Goal: Task Accomplishment & Management: Use online tool/utility

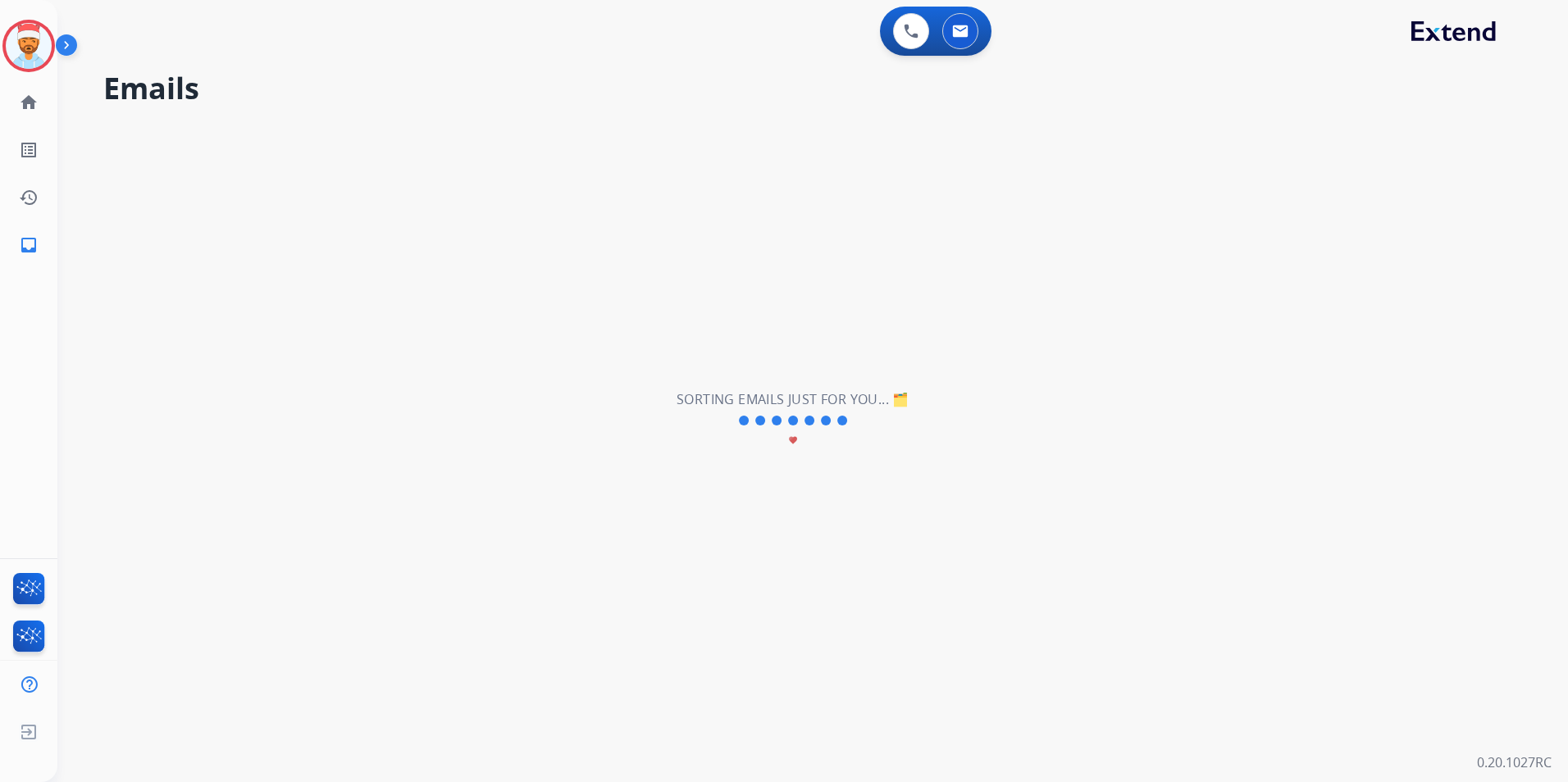
click at [29, 45] on img at bounding box center [29, 46] width 46 height 46
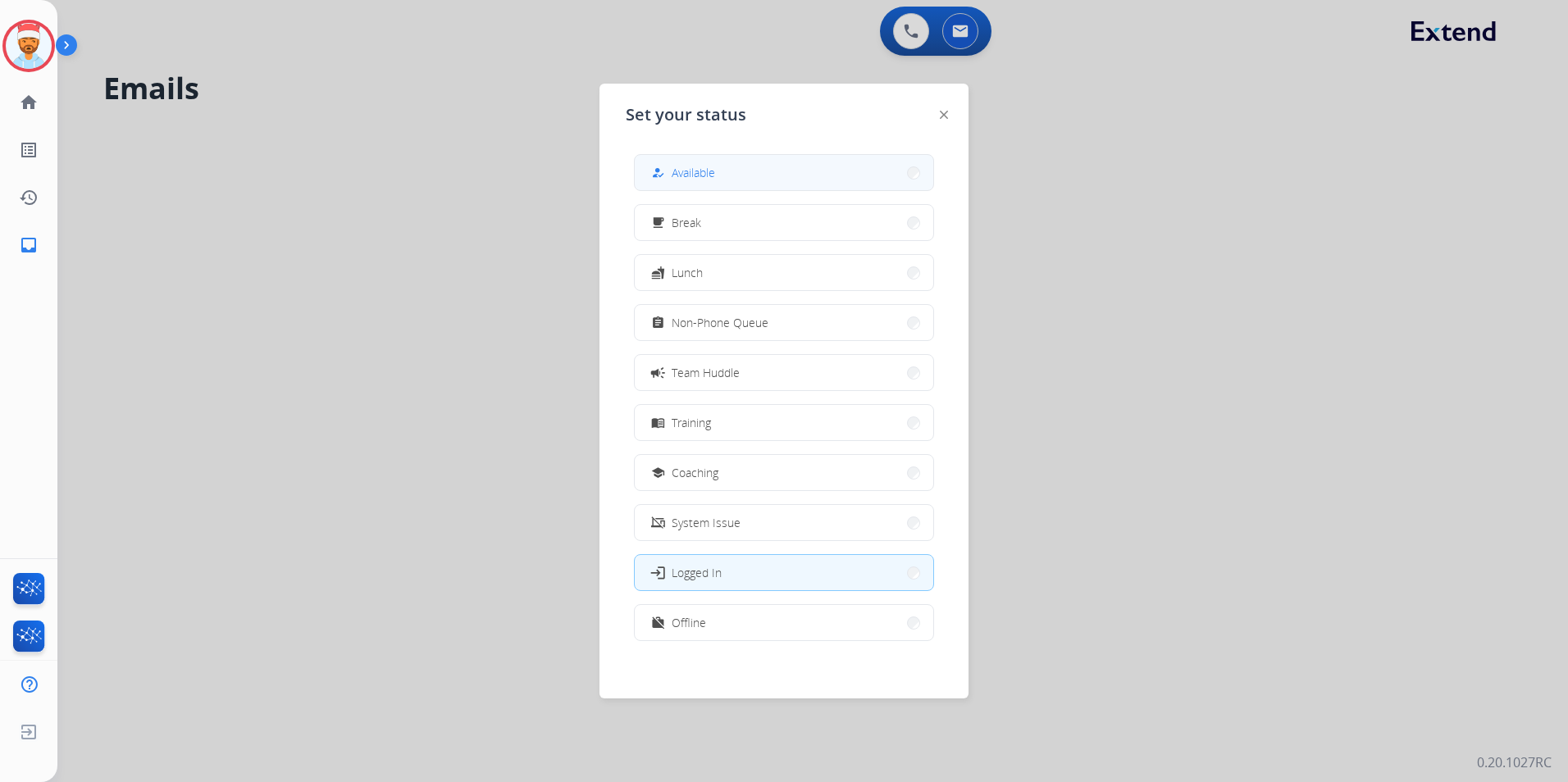
click at [733, 164] on button "how_to_reg Available" at bounding box center [784, 172] width 298 height 35
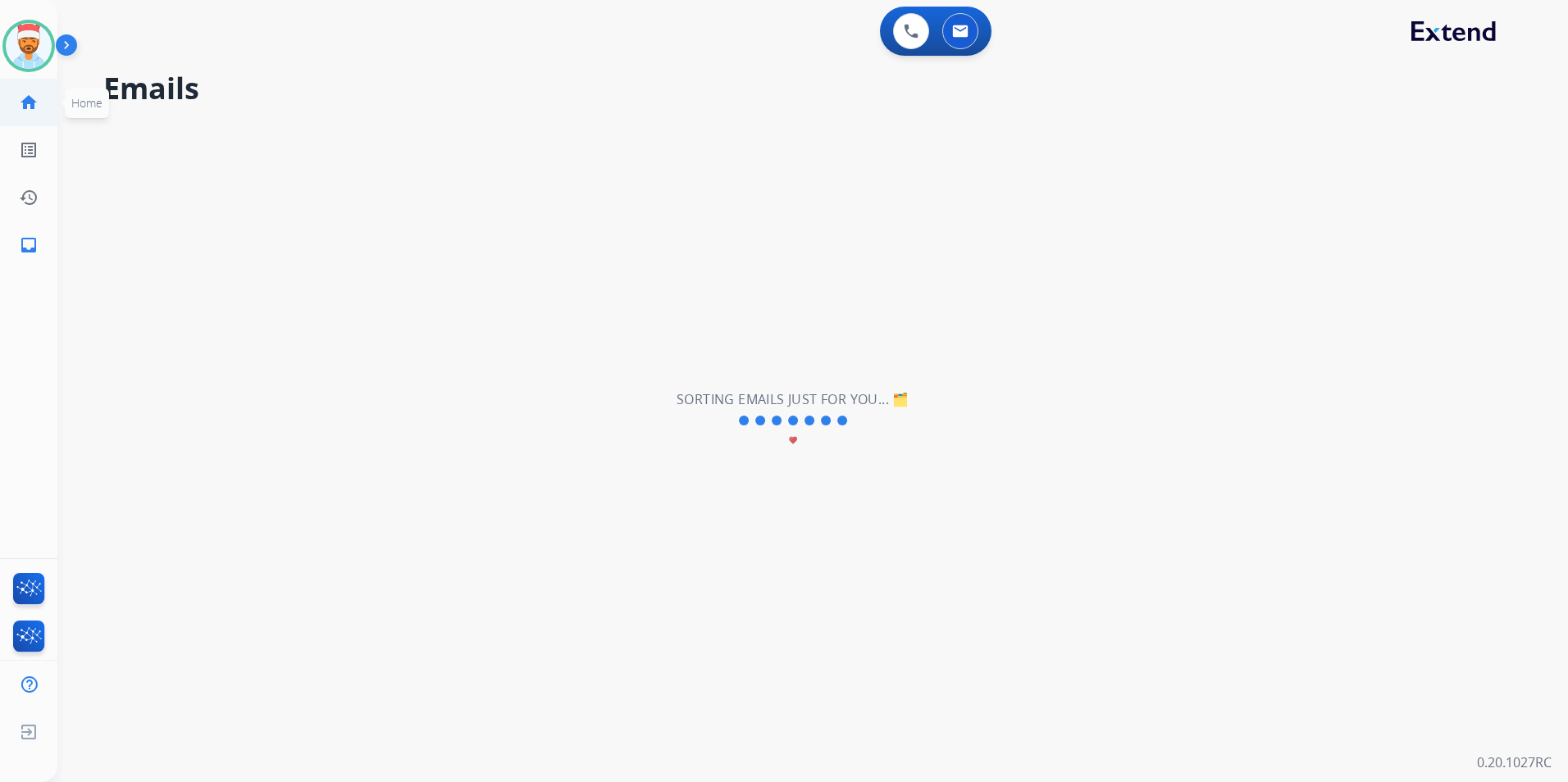
click at [29, 98] on mat-icon "home" at bounding box center [28, 102] width 20 height 20
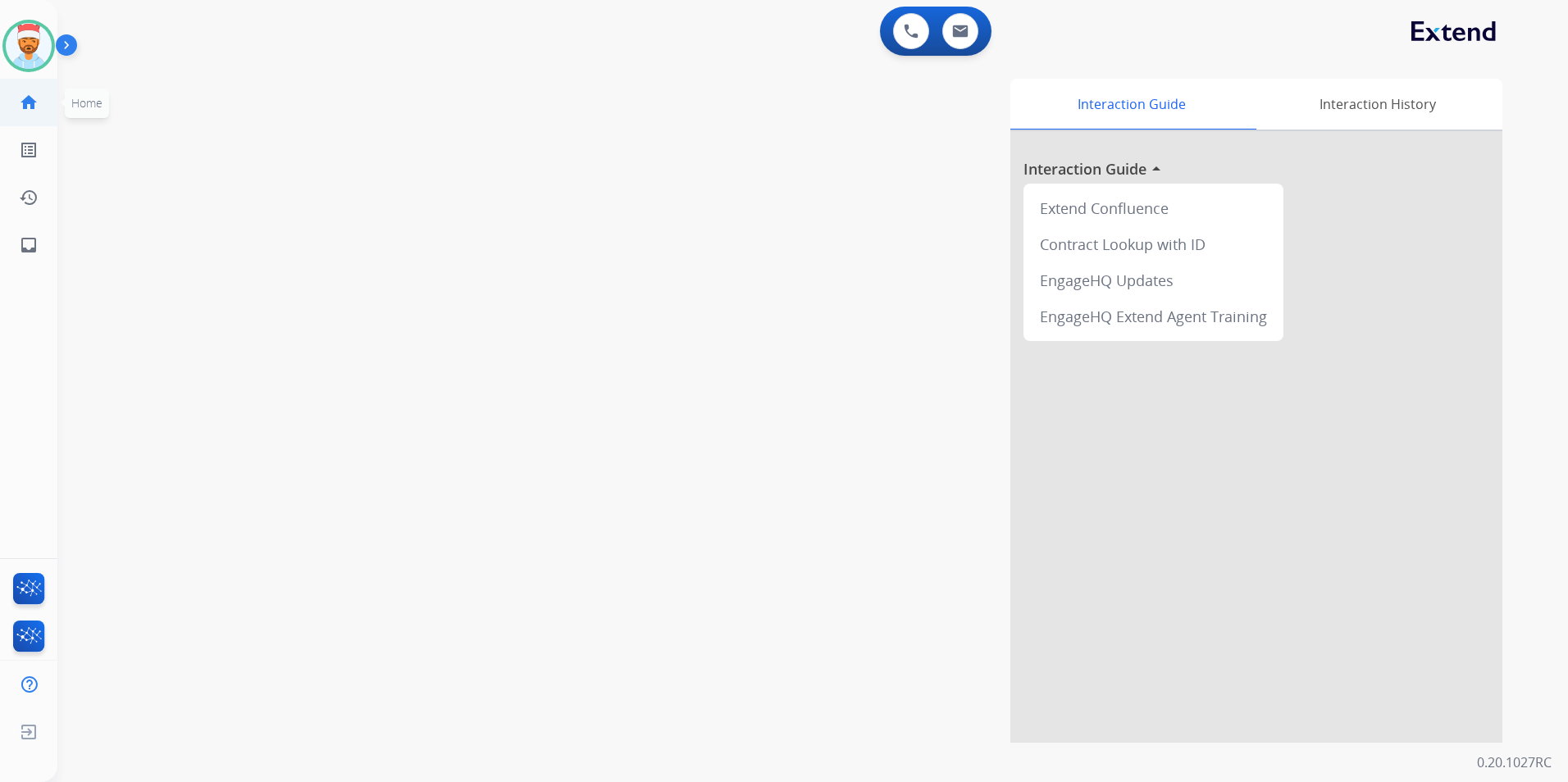
click at [22, 98] on mat-icon "home" at bounding box center [28, 102] width 20 height 20
click at [27, 248] on mat-icon "inbox" at bounding box center [28, 245] width 20 height 20
select select "**********"
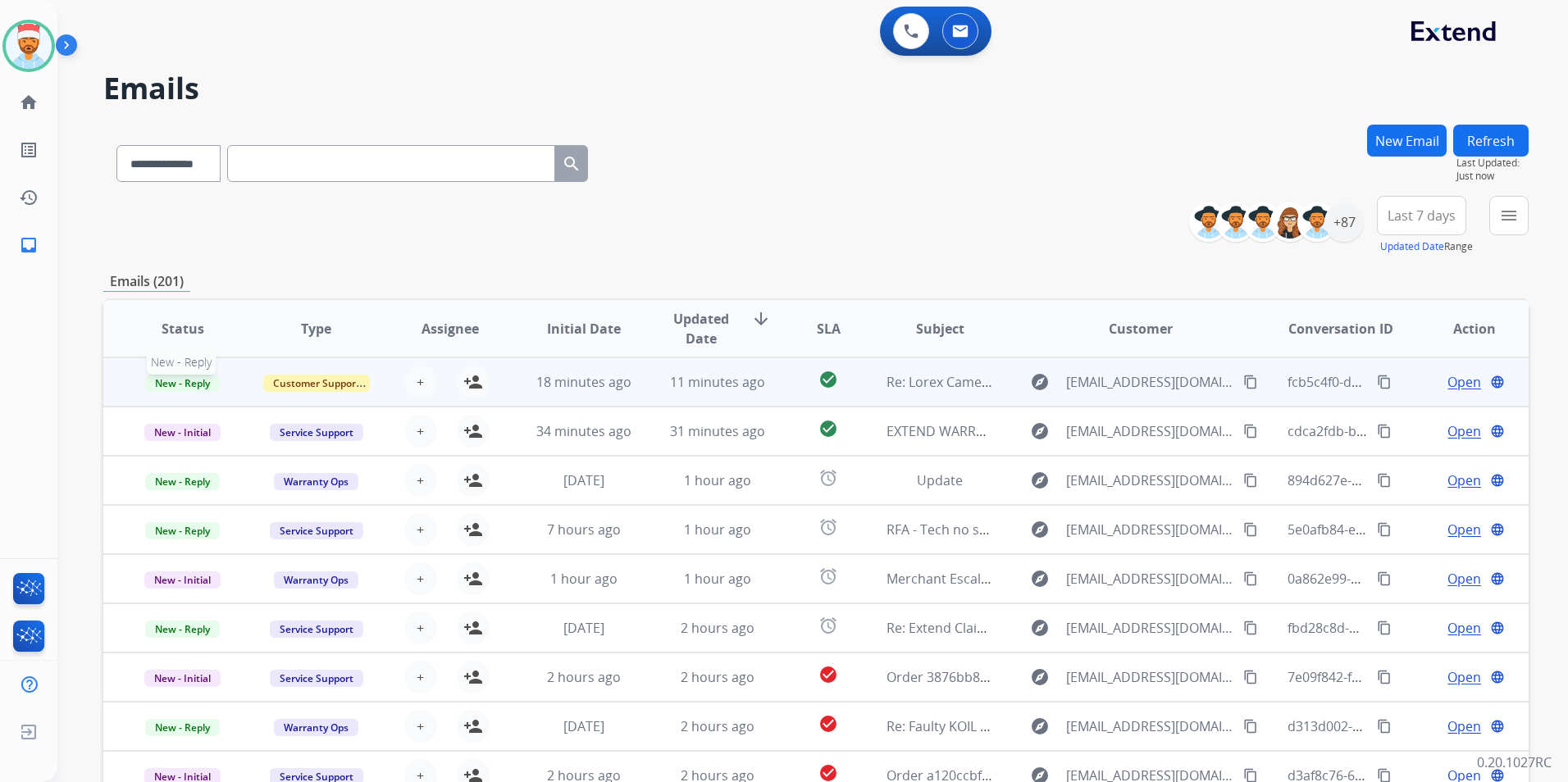
scroll to position [2, 0]
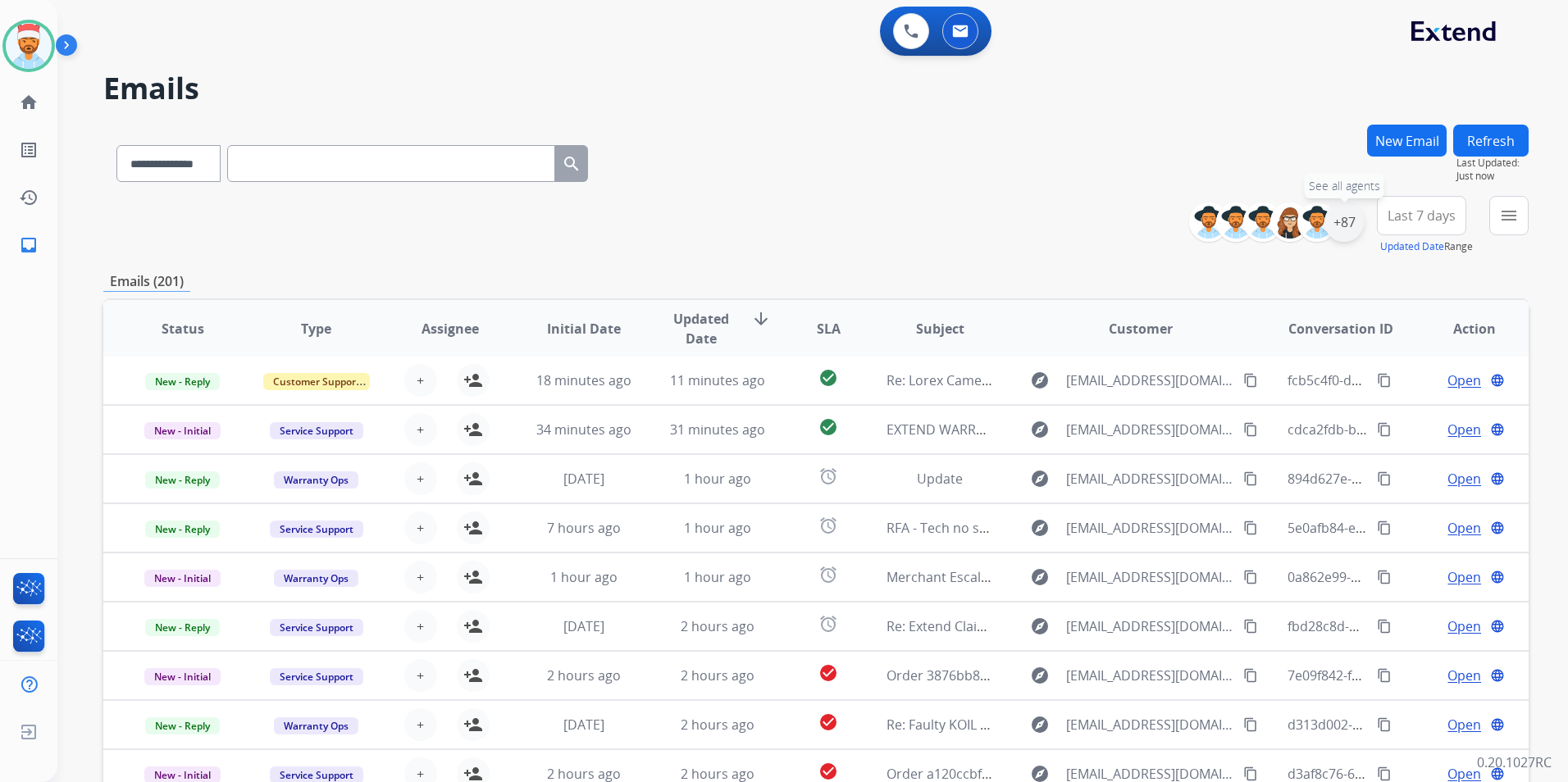
click at [1350, 224] on div "+87" at bounding box center [1344, 222] width 39 height 39
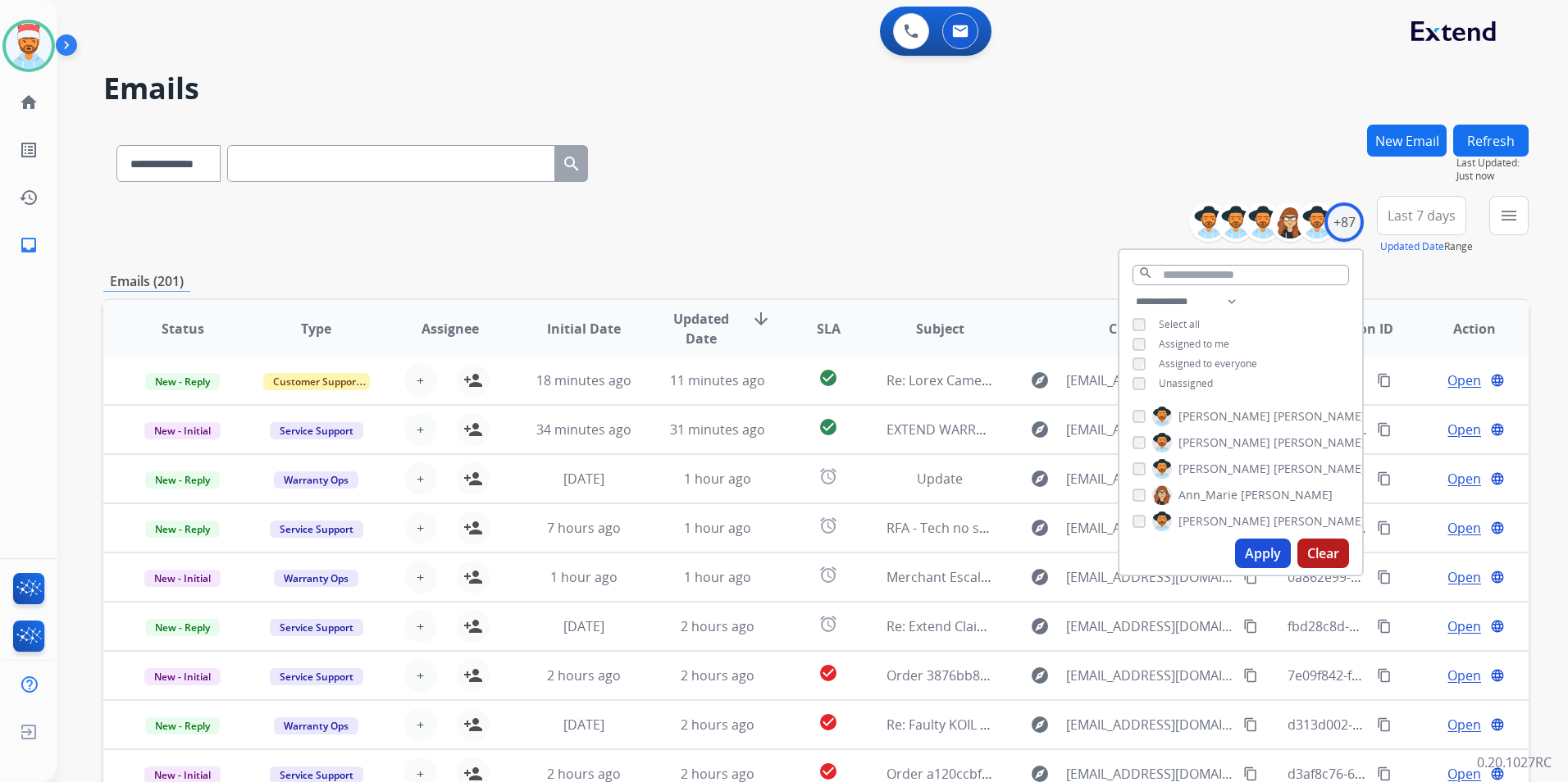
click at [1266, 543] on button "Apply" at bounding box center [1262, 553] width 56 height 29
click at [1254, 558] on button "Apply" at bounding box center [1262, 553] width 56 height 29
click at [1038, 242] on div "**********" at bounding box center [816, 225] width 1425 height 59
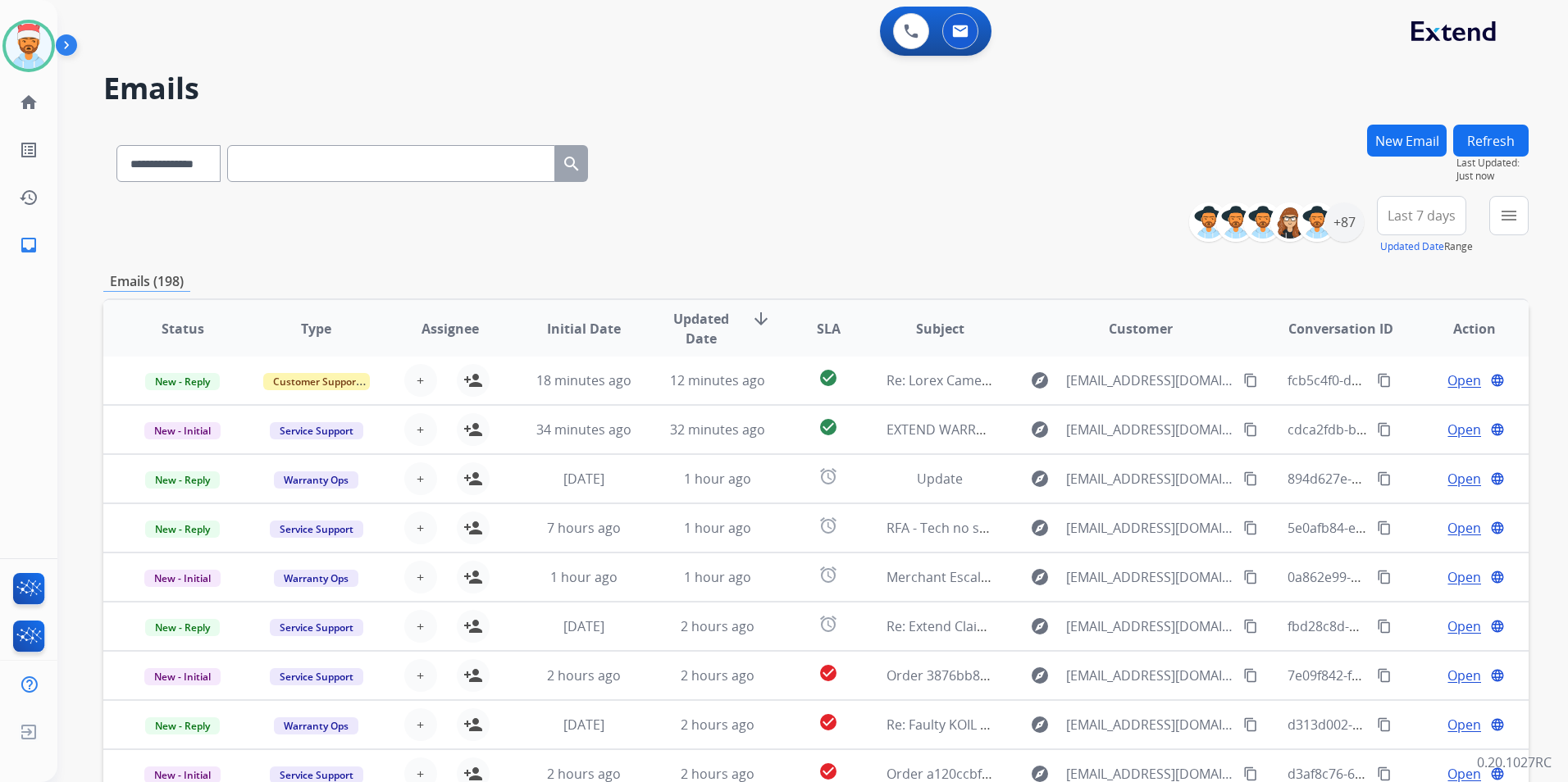
click at [1428, 219] on span "Last 7 days" at bounding box center [1421, 216] width 68 height 7
click at [1421, 419] on div "Last 90 days" at bounding box center [1415, 415] width 90 height 25
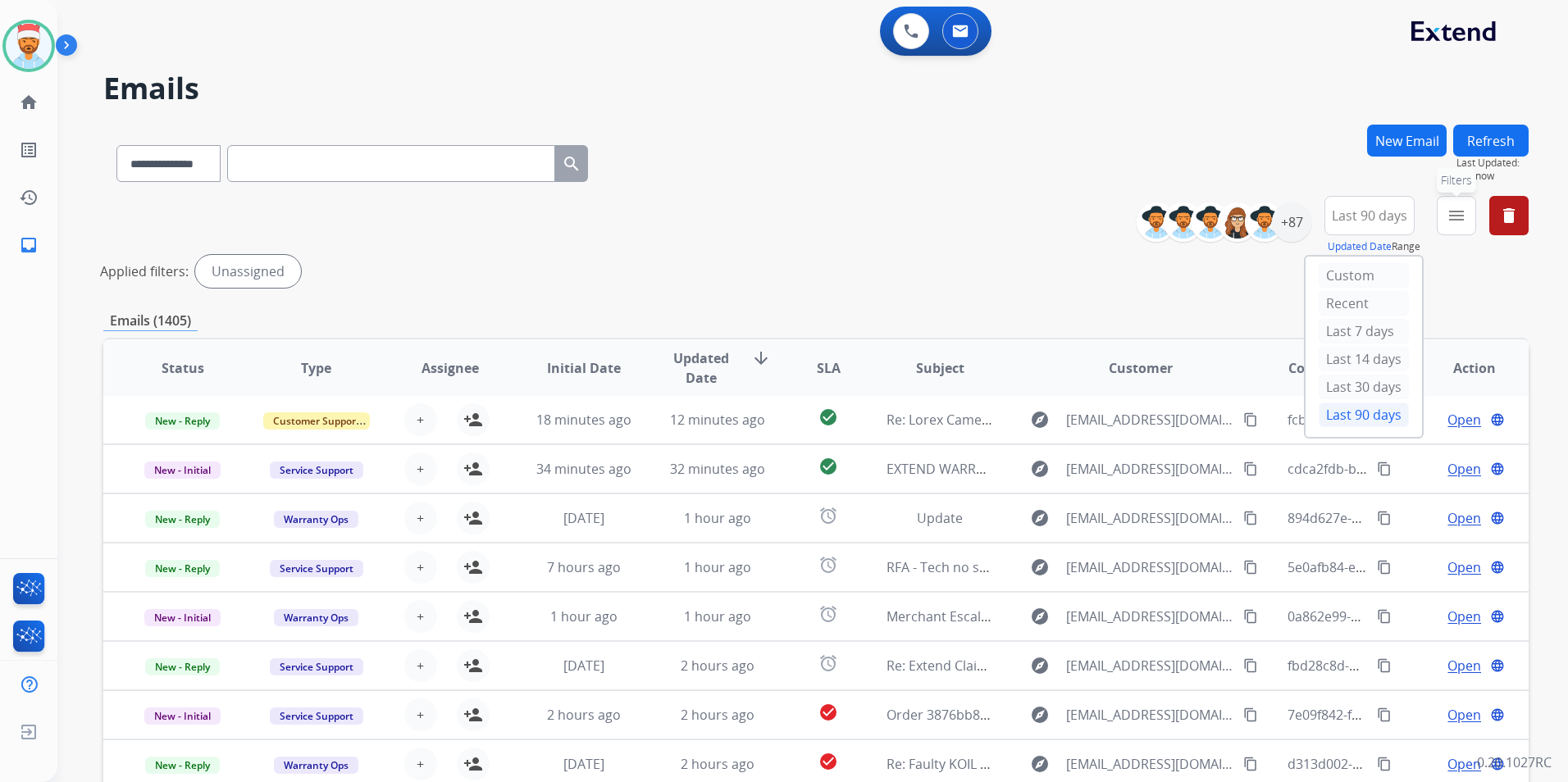
click at [1460, 225] on button "menu Filters" at bounding box center [1457, 216] width 39 height 39
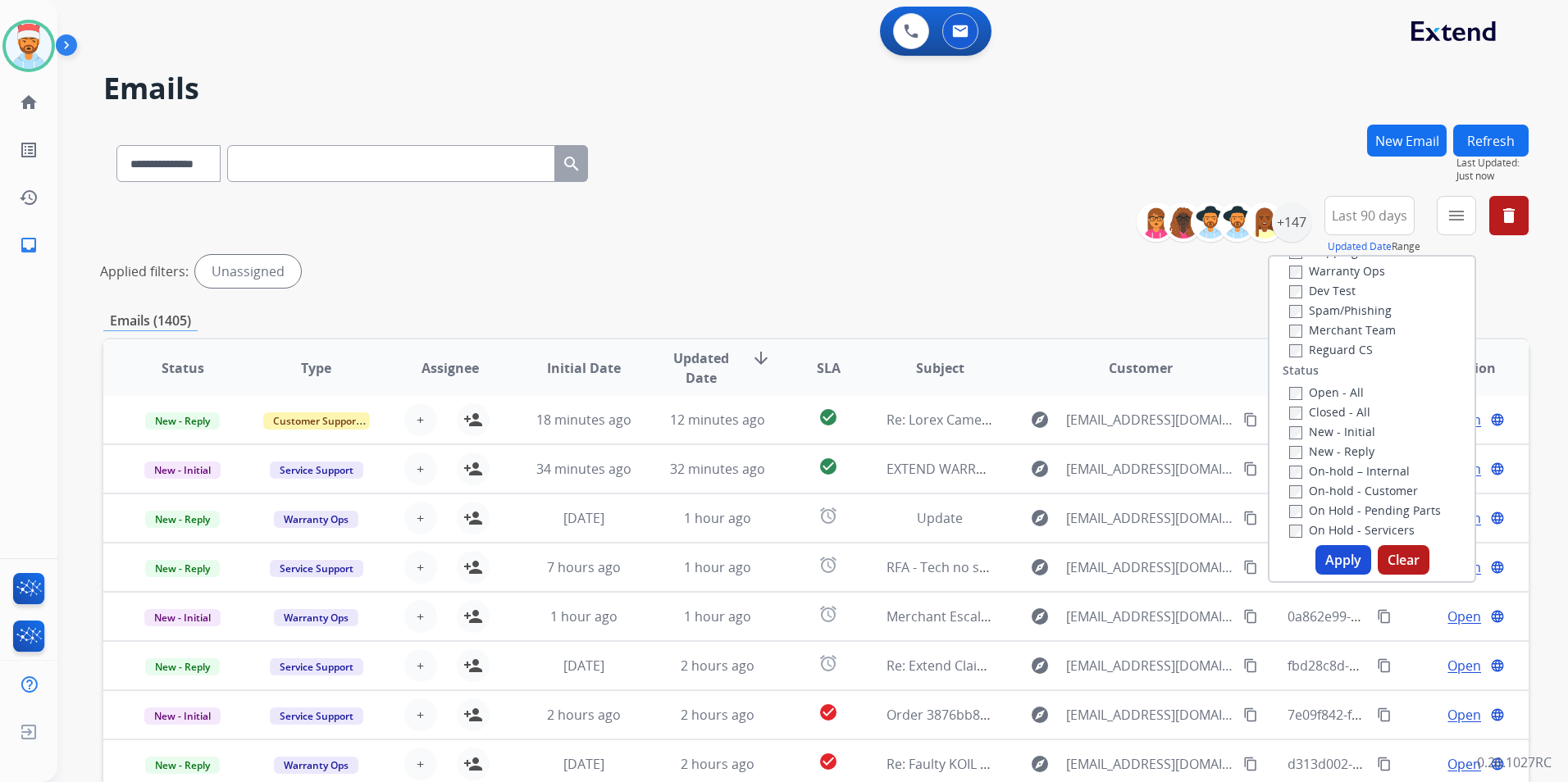
scroll to position [164, 0]
click at [1324, 565] on button "Apply" at bounding box center [1343, 559] width 56 height 29
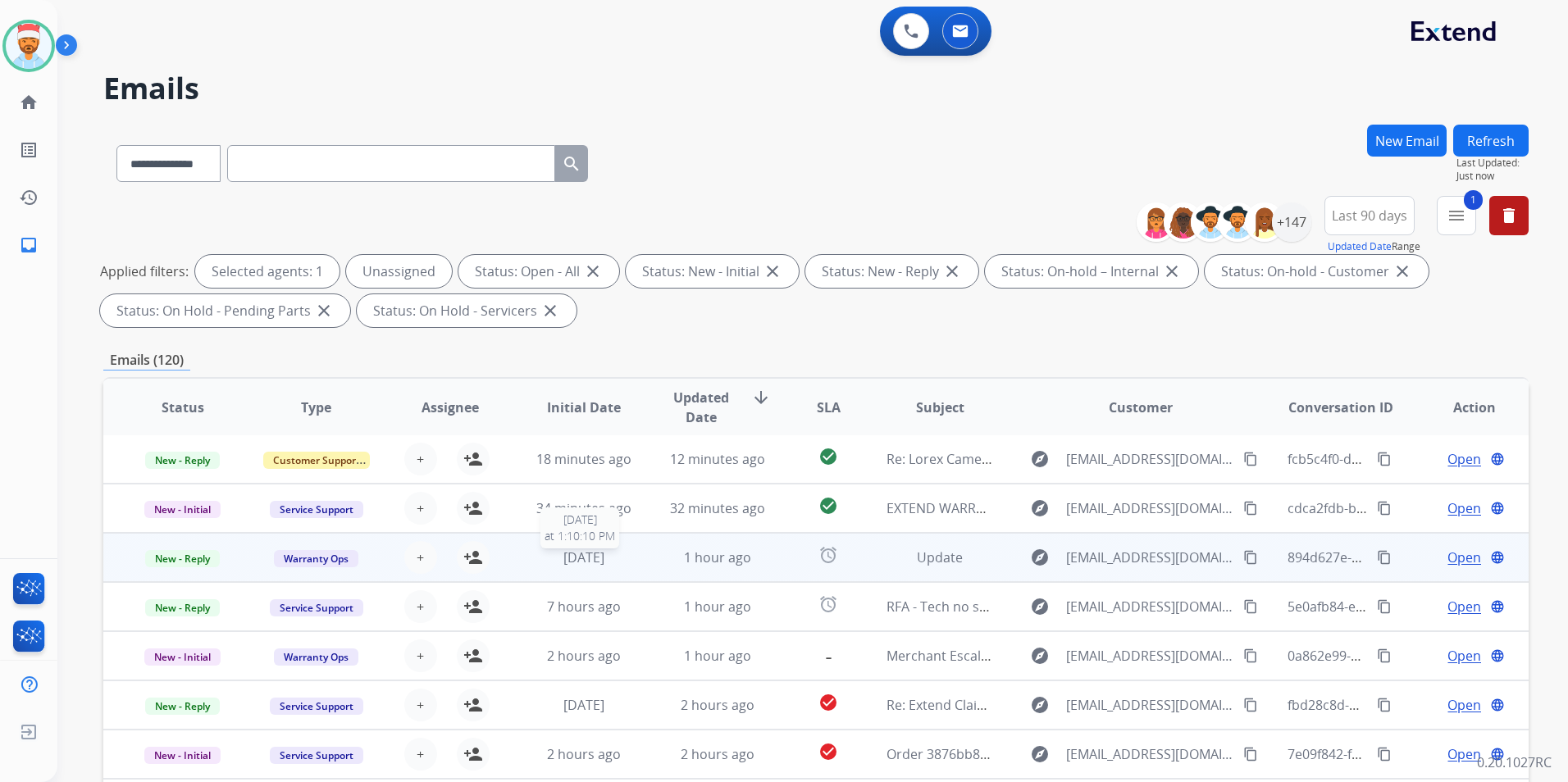
scroll to position [82, 0]
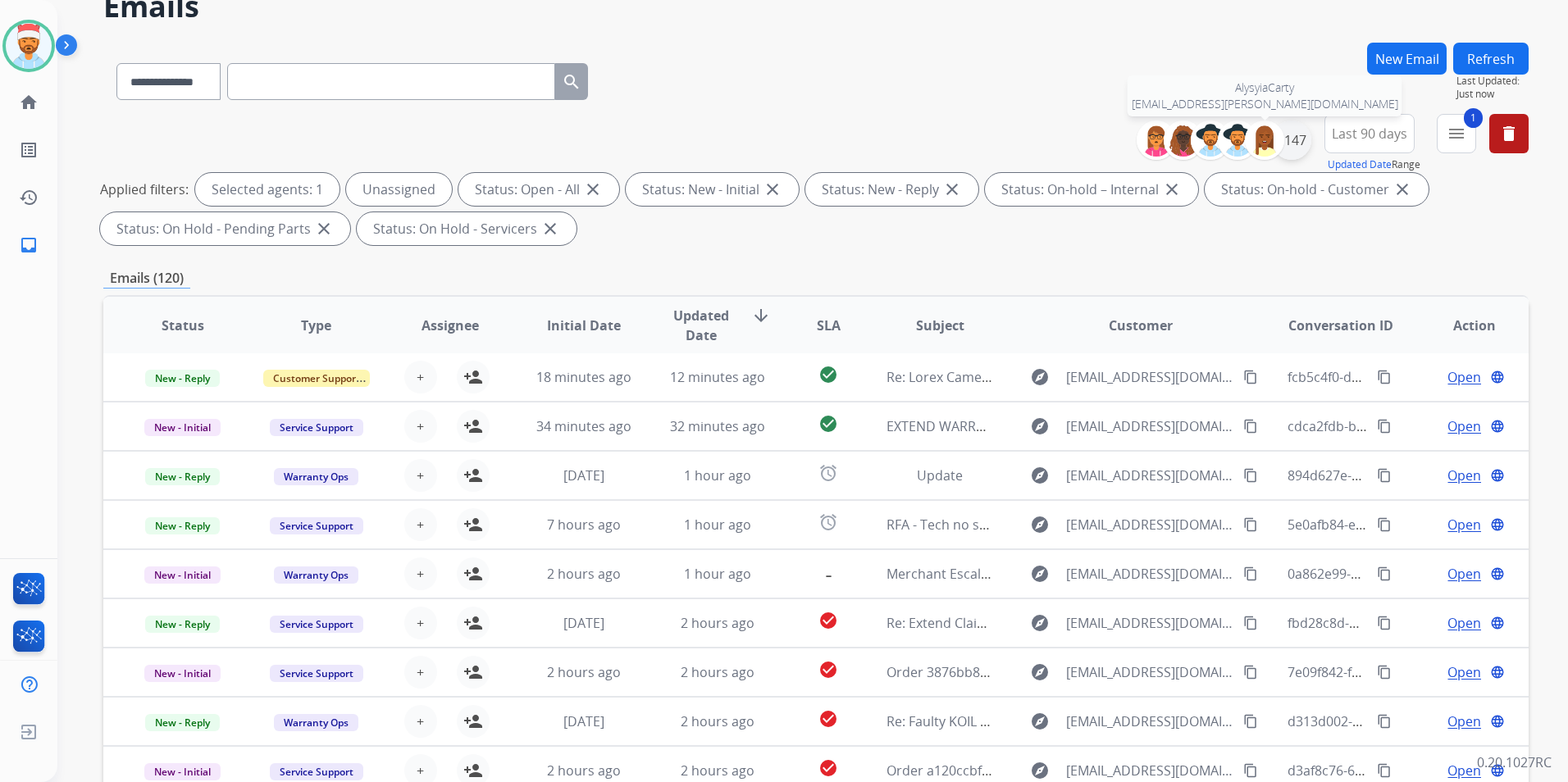
click at [1292, 146] on div "+147" at bounding box center [1291, 140] width 39 height 39
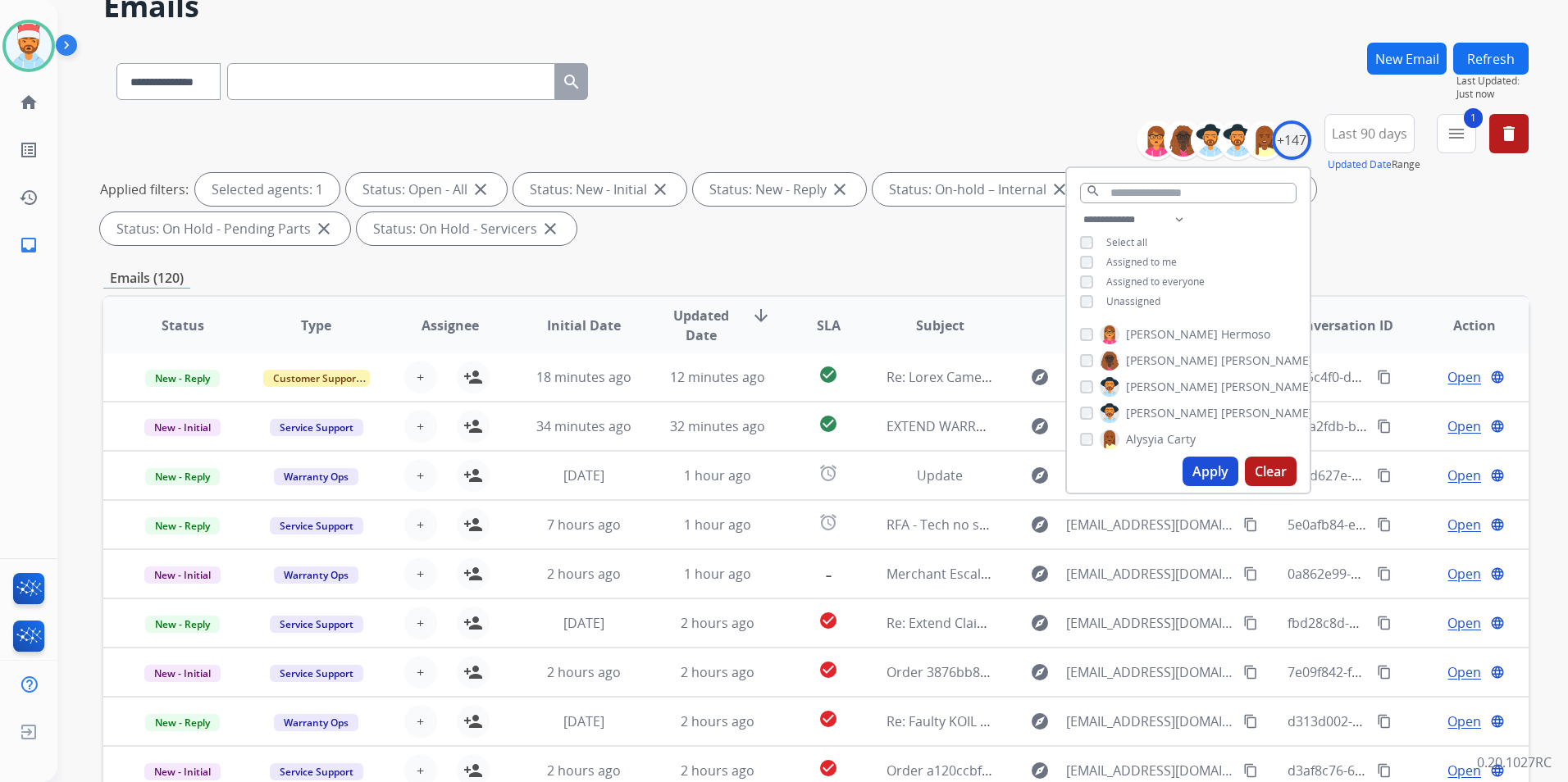
click at [1357, 267] on div "**********" at bounding box center [816, 487] width 1425 height 887
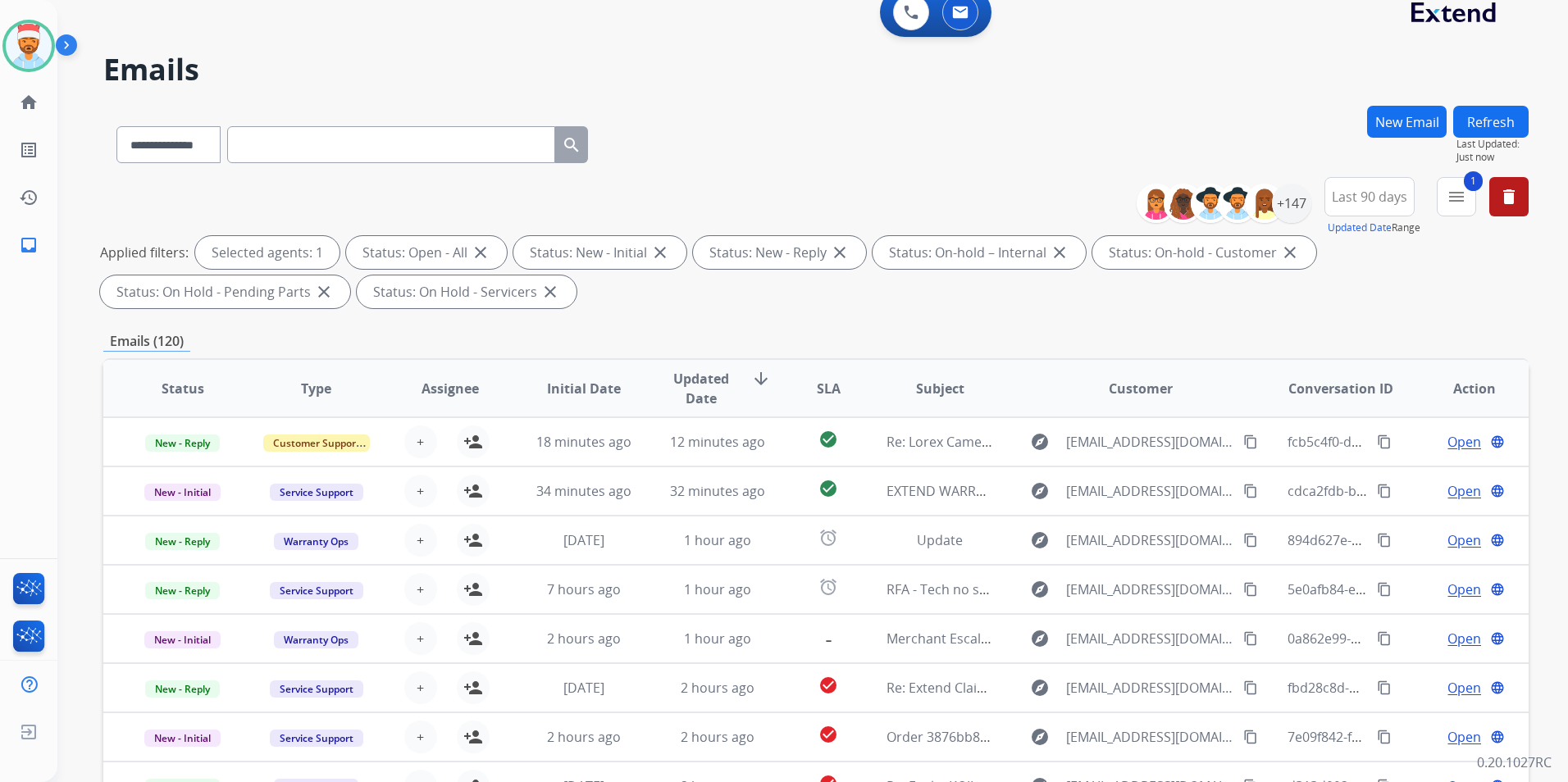
scroll to position [0, 0]
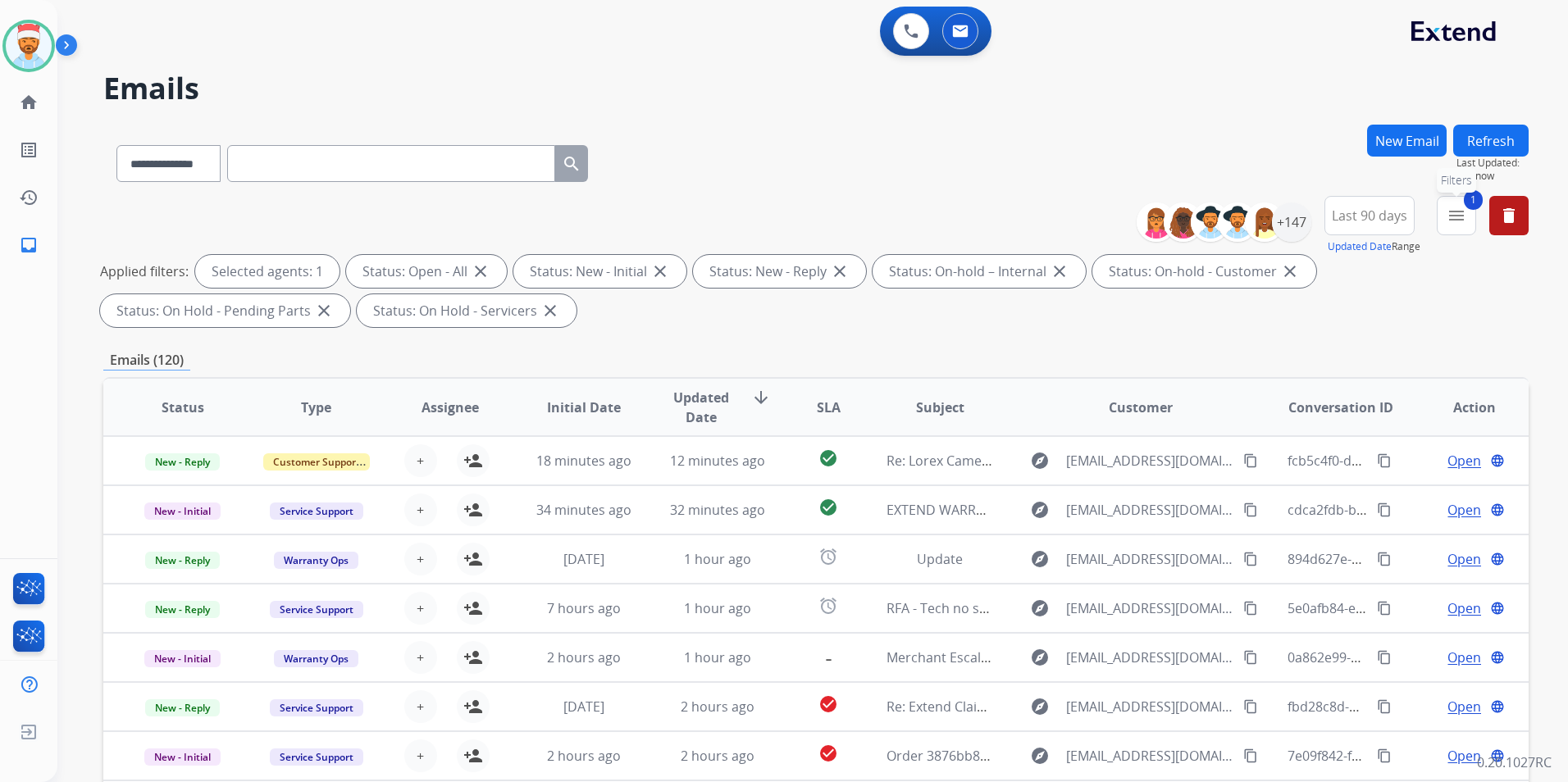
click at [1454, 219] on mat-icon "menu" at bounding box center [1456, 215] width 20 height 20
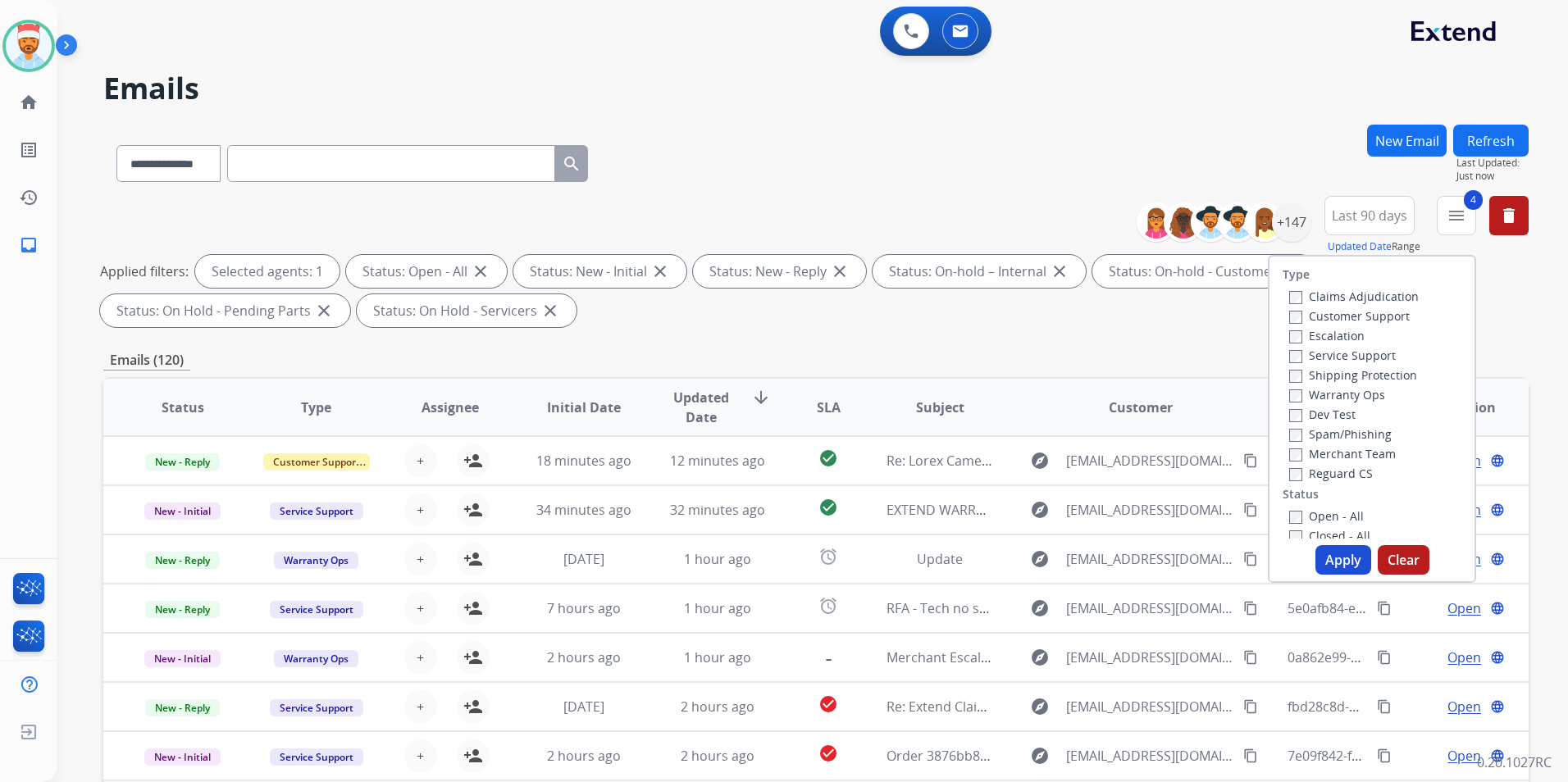
click at [1333, 560] on button "Apply" at bounding box center [1343, 559] width 56 height 29
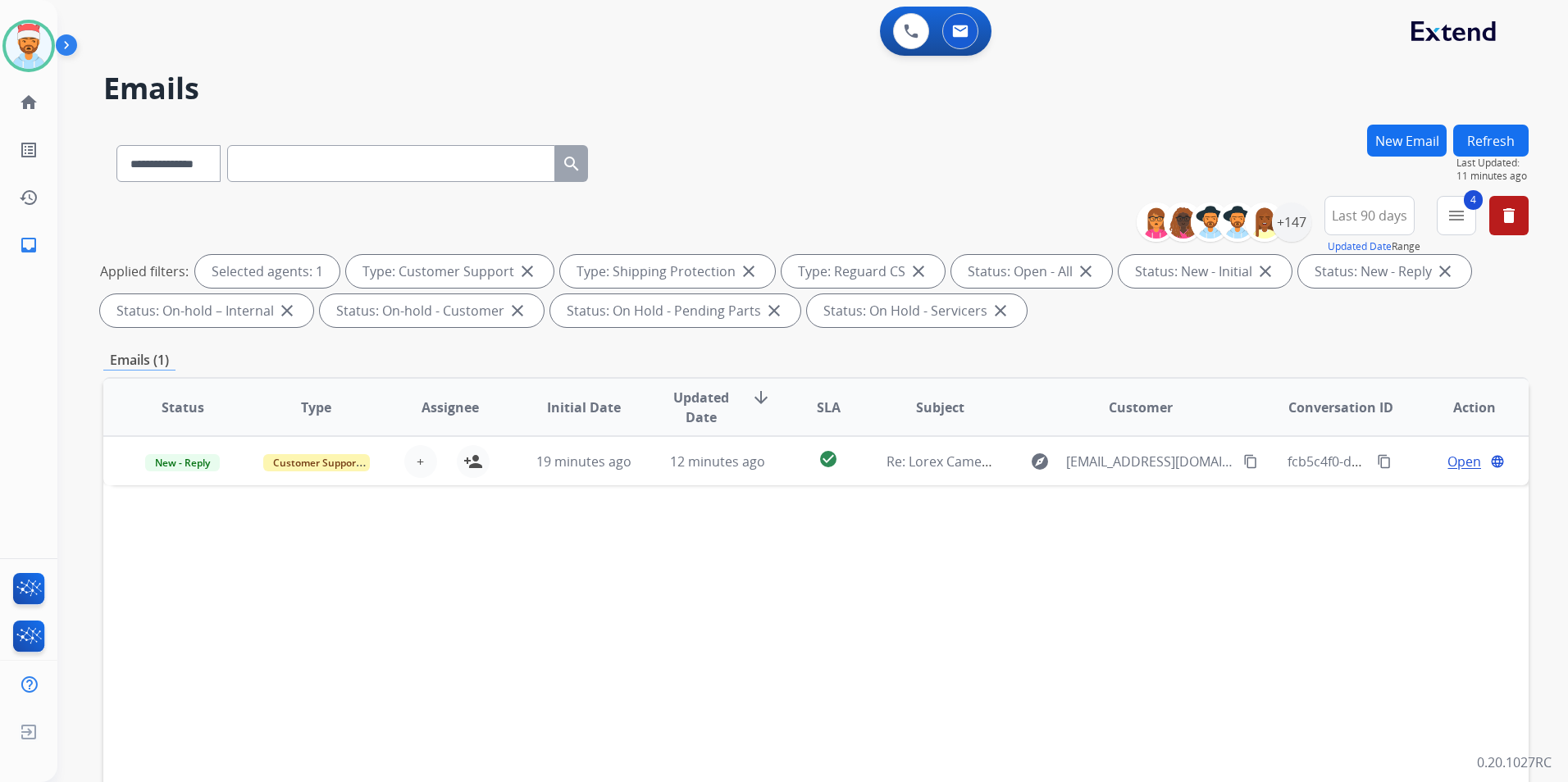
click at [1517, 140] on button "Refresh" at bounding box center [1491, 140] width 75 height 32
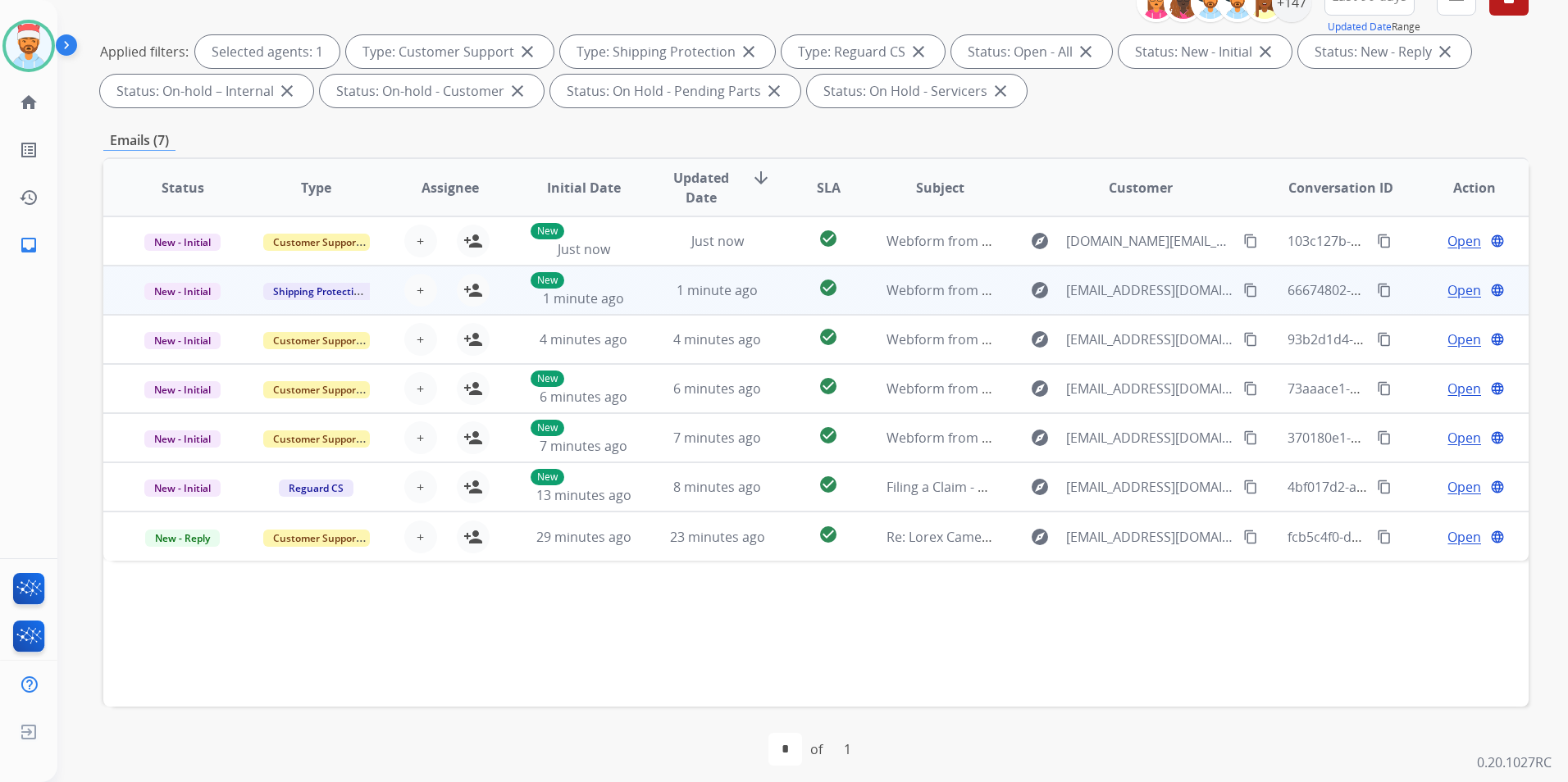
scroll to position [230, 0]
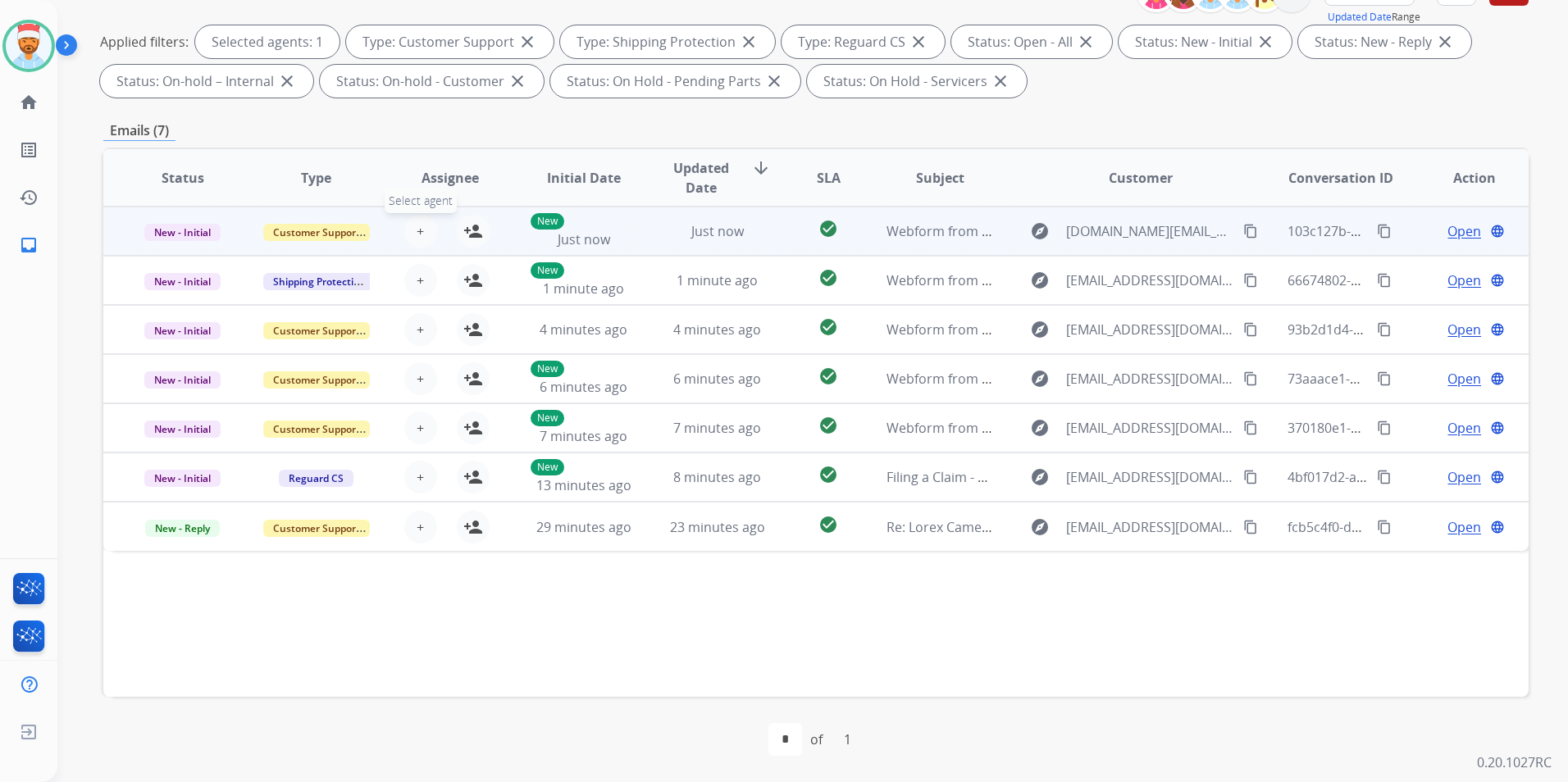
click at [422, 237] on button "+ Select agent" at bounding box center [421, 231] width 33 height 33
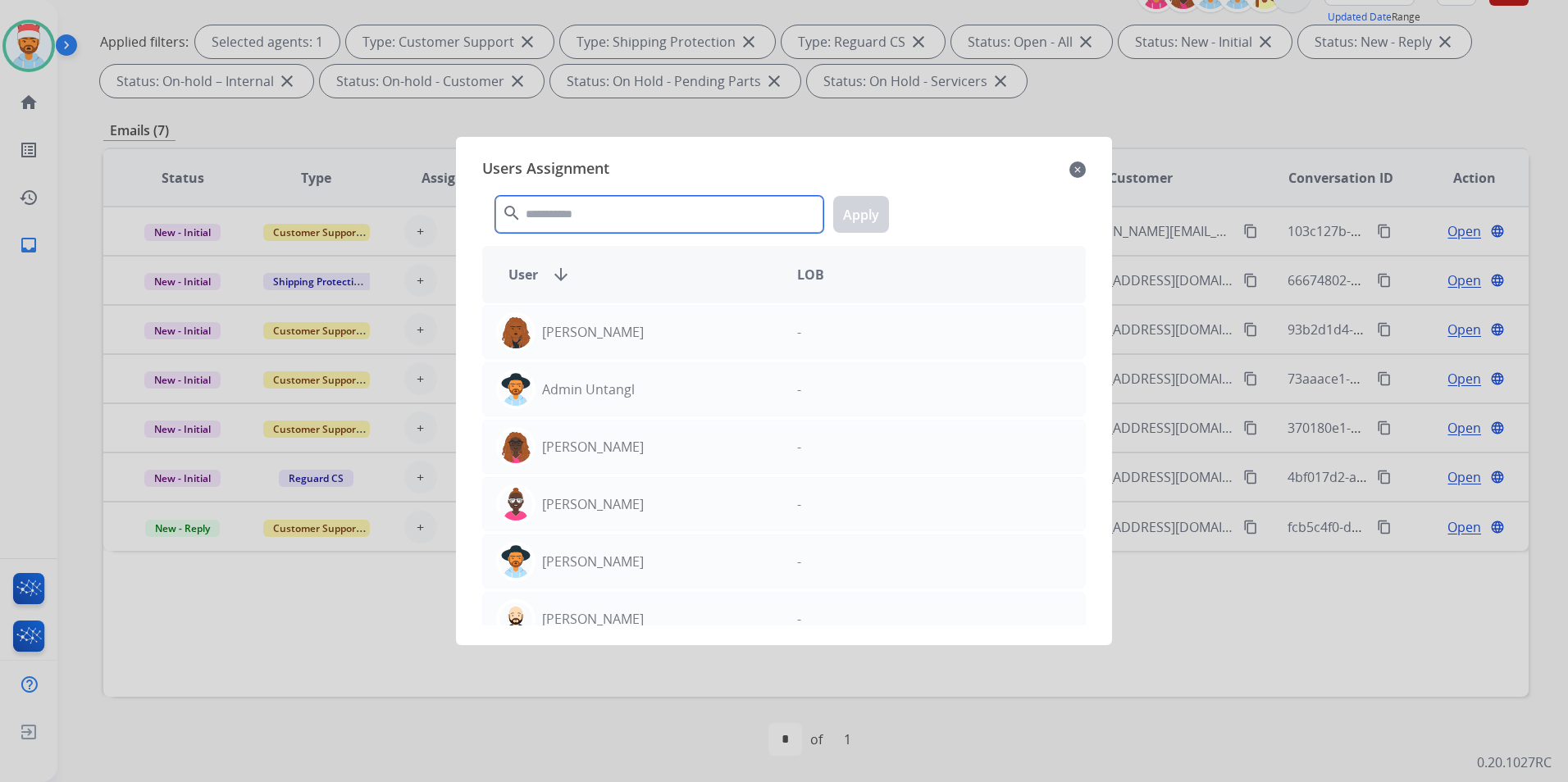
click at [593, 217] on input "text" at bounding box center [659, 214] width 328 height 37
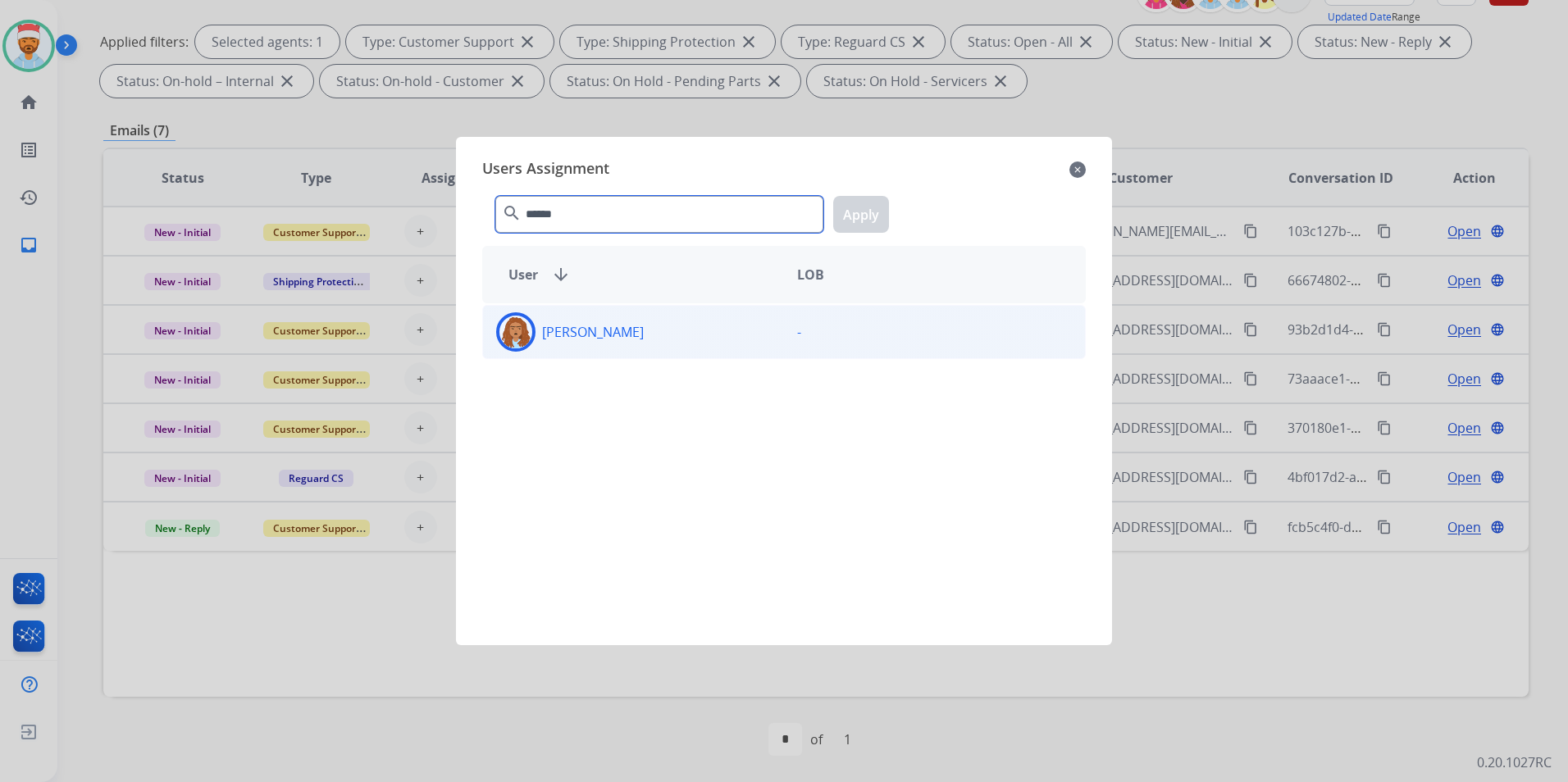
type input "******"
click at [646, 328] on div "[PERSON_NAME]" at bounding box center [633, 332] width 301 height 39
drag, startPoint x: 867, startPoint y: 212, endPoint x: 775, endPoint y: 219, distance: 92.3
click at [865, 212] on button "Apply" at bounding box center [860, 214] width 56 height 37
click at [669, 319] on div "[PERSON_NAME]" at bounding box center [633, 332] width 301 height 39
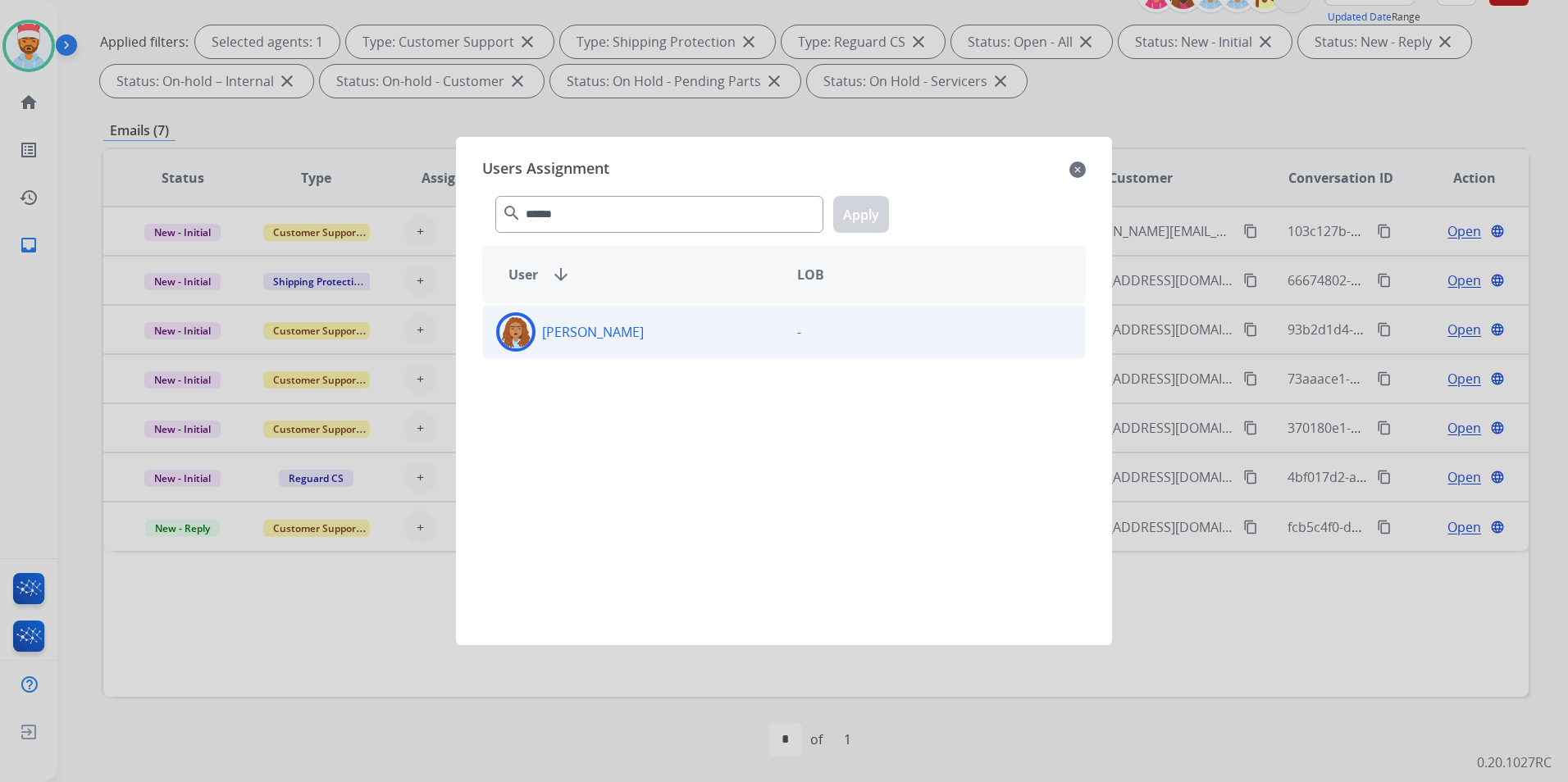
click at [689, 321] on div "[PERSON_NAME]" at bounding box center [633, 332] width 301 height 39
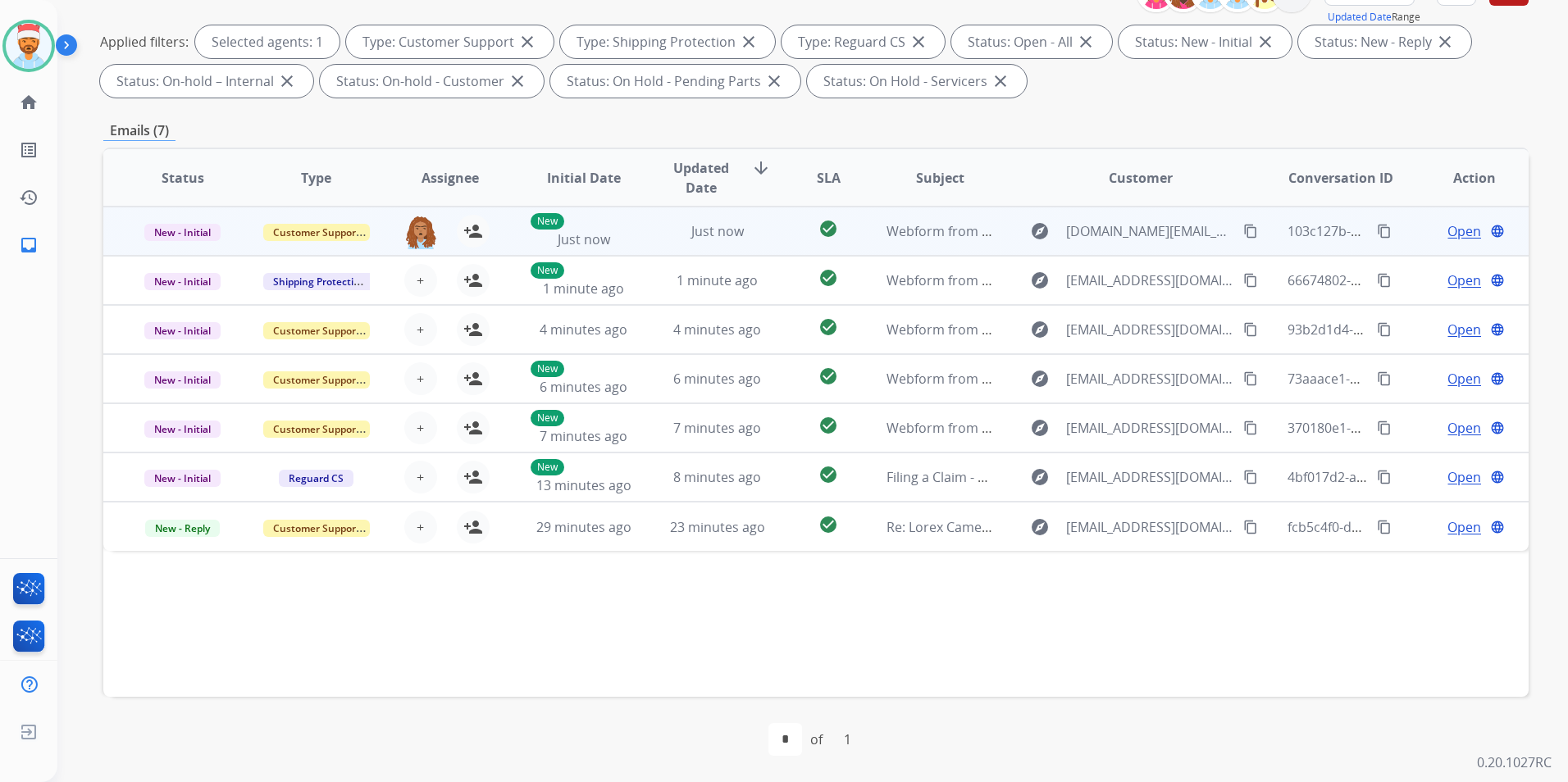
click at [863, 222] on td "Webform from [DOMAIN_NAME][EMAIL_ADDRESS][DOMAIN_NAME] on [DATE]" at bounding box center [927, 230] width 134 height 49
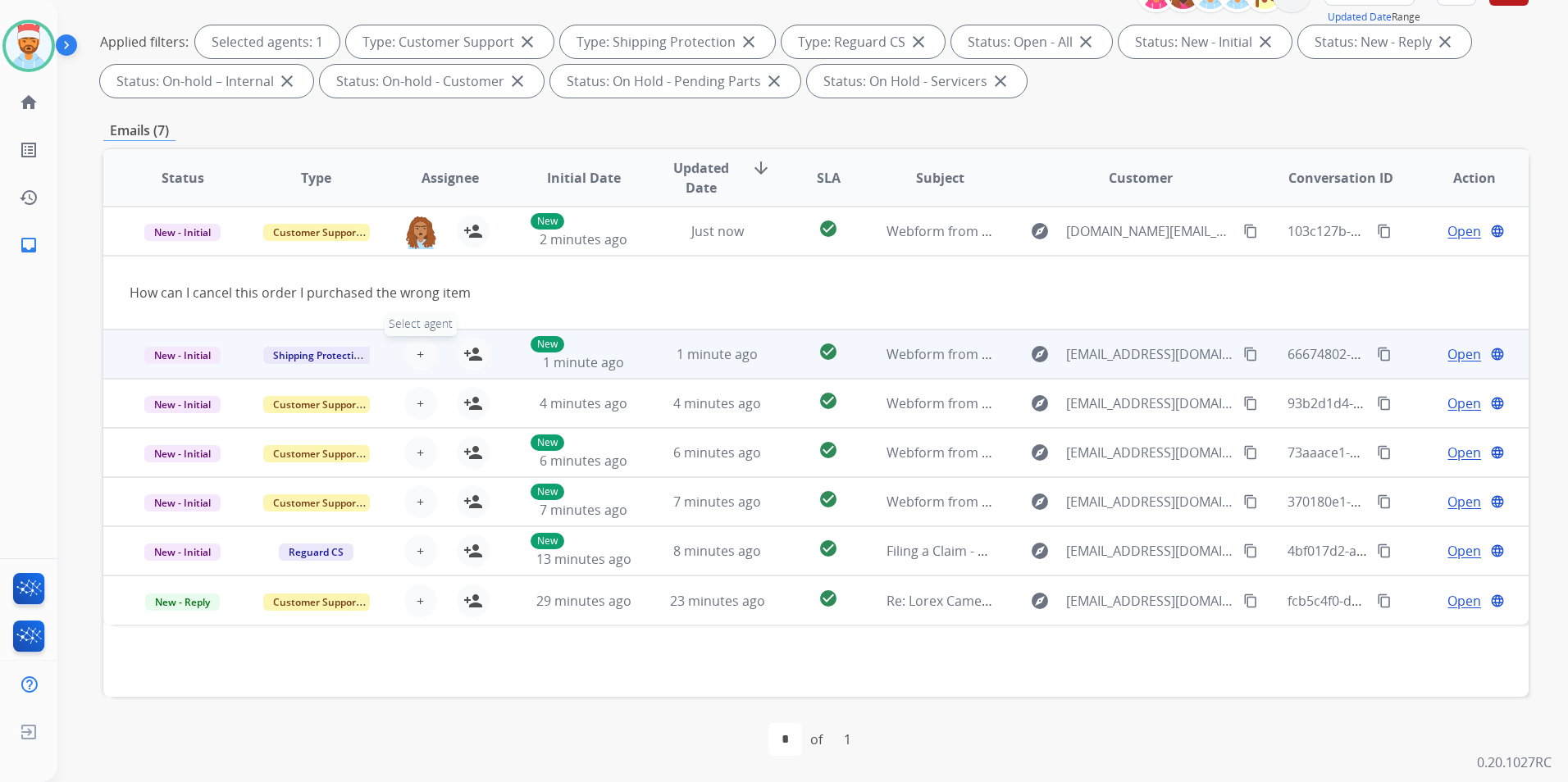
click at [420, 358] on span "+" at bounding box center [420, 354] width 8 height 20
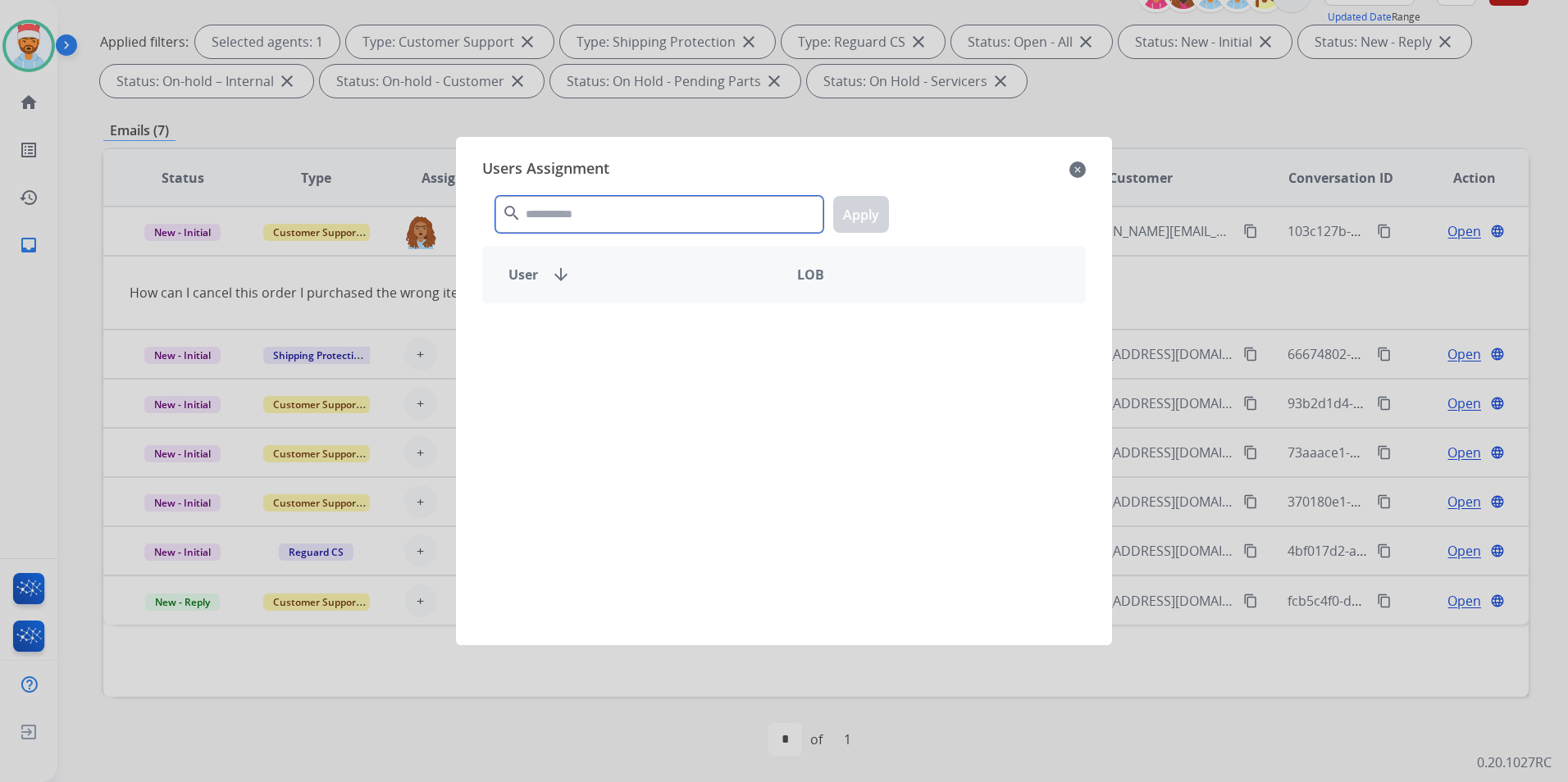
click at [619, 212] on input "text" at bounding box center [659, 214] width 328 height 37
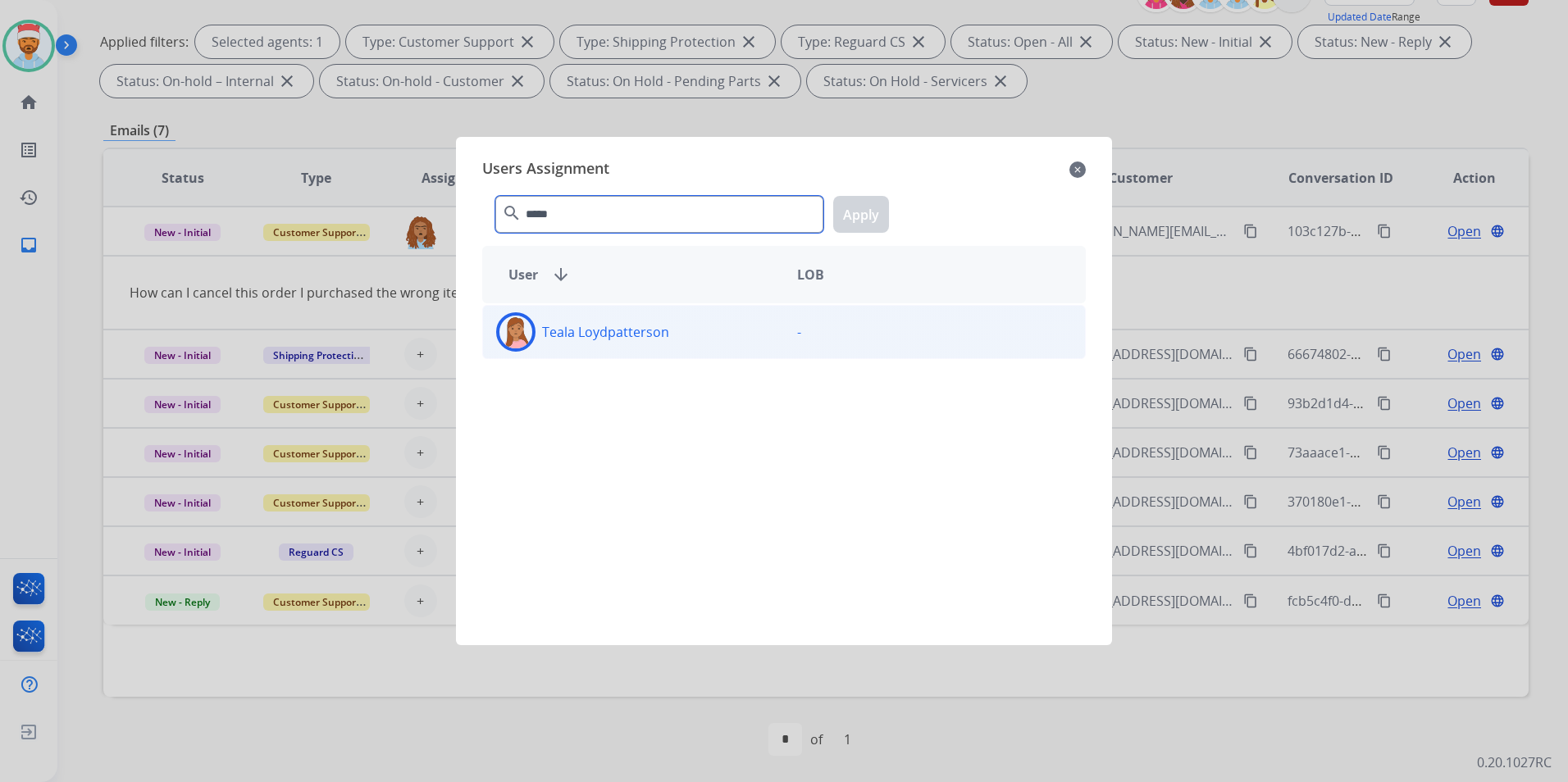
type input "*****"
drag, startPoint x: 617, startPoint y: 343, endPoint x: 625, endPoint y: 325, distance: 19.7
click at [617, 343] on div "Teala Loydpatterson" at bounding box center [633, 332] width 301 height 39
click at [869, 215] on button "Apply" at bounding box center [860, 214] width 56 height 37
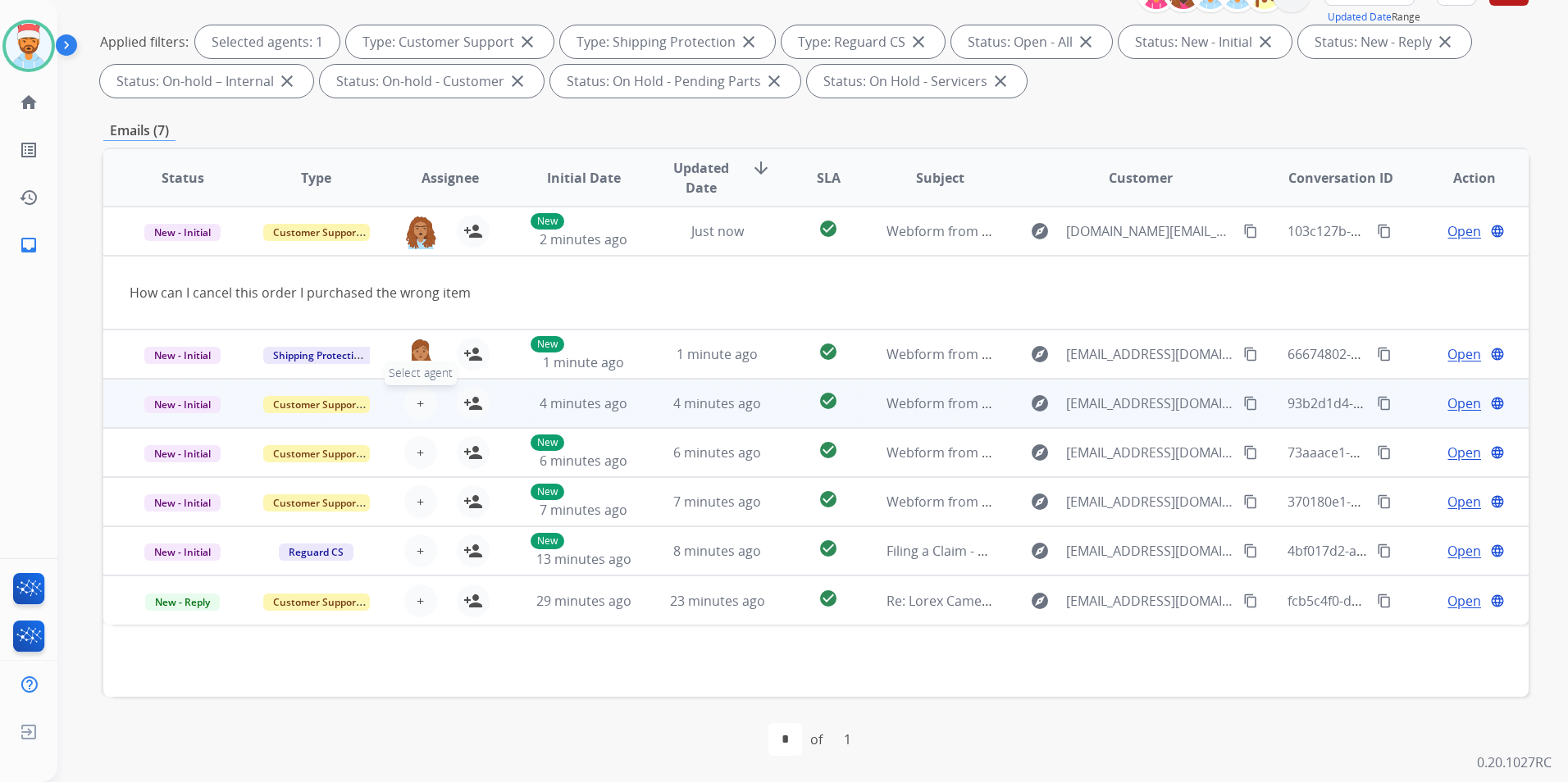
click at [420, 412] on span "+" at bounding box center [420, 403] width 8 height 20
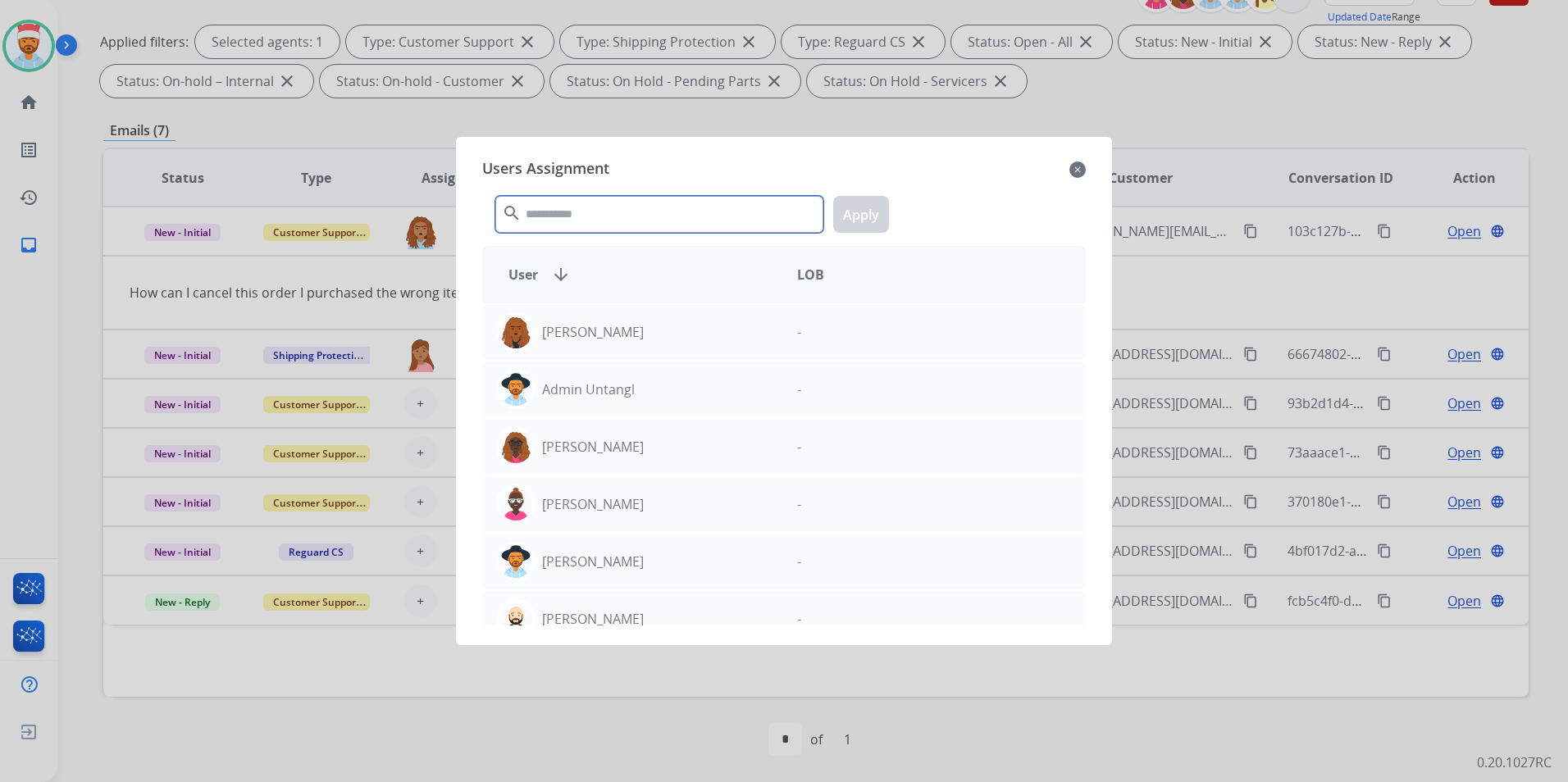
click at [579, 210] on input "text" at bounding box center [659, 214] width 328 height 37
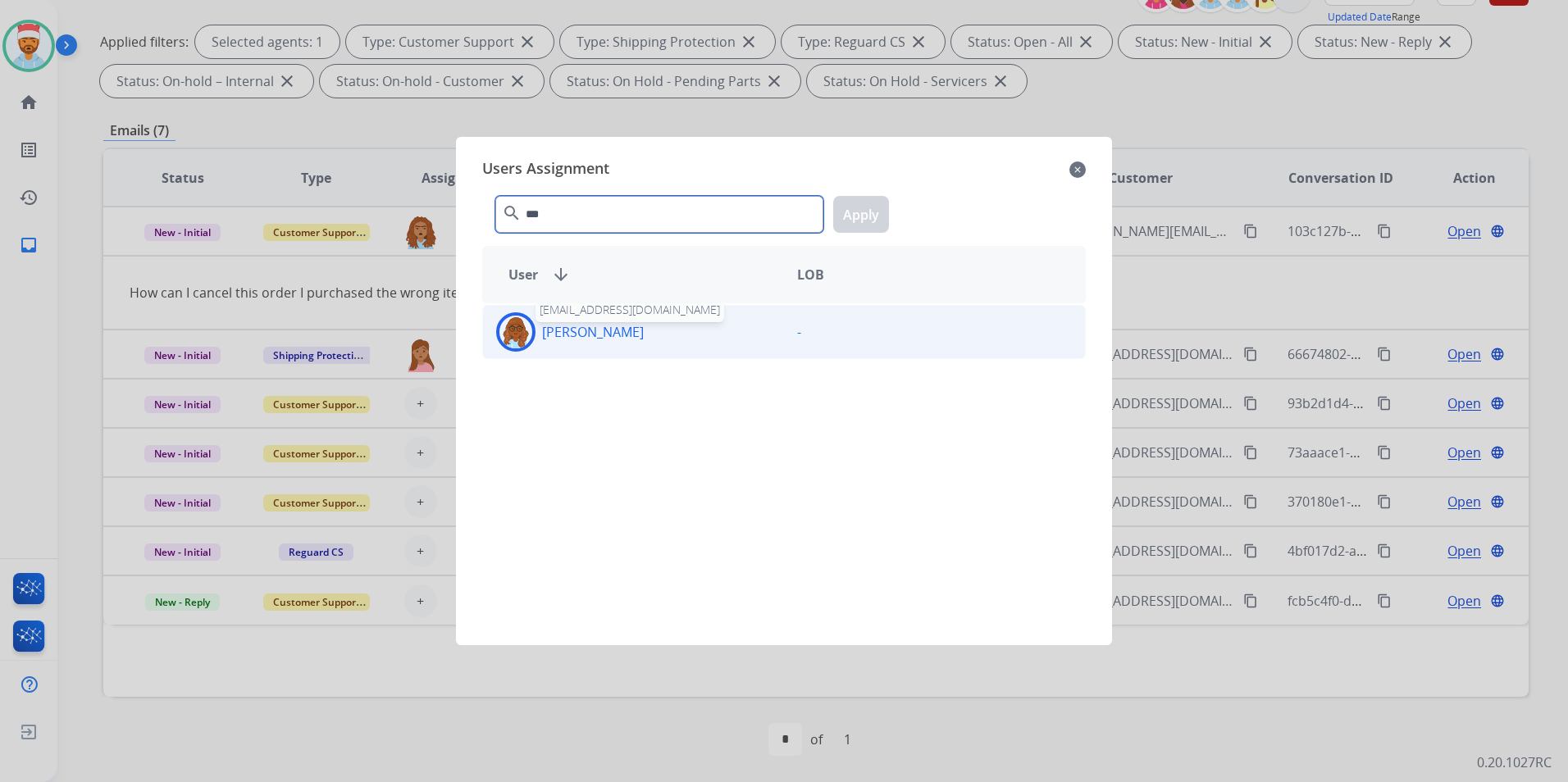
type input "***"
click at [557, 328] on p "[PERSON_NAME]" at bounding box center [593, 331] width 102 height 20
click at [877, 215] on button "Apply" at bounding box center [860, 214] width 56 height 37
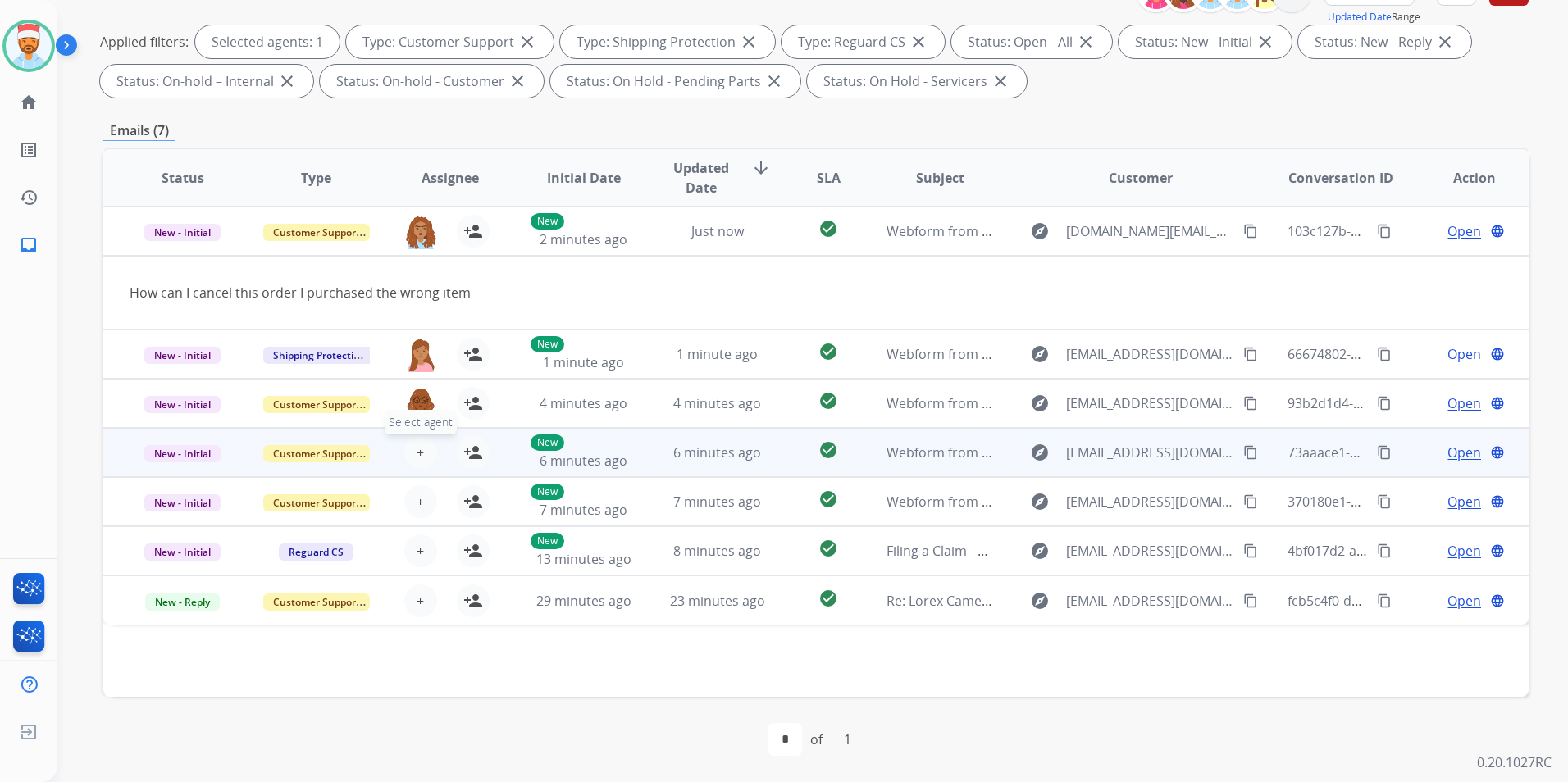
click at [417, 461] on span "+" at bounding box center [420, 452] width 8 height 20
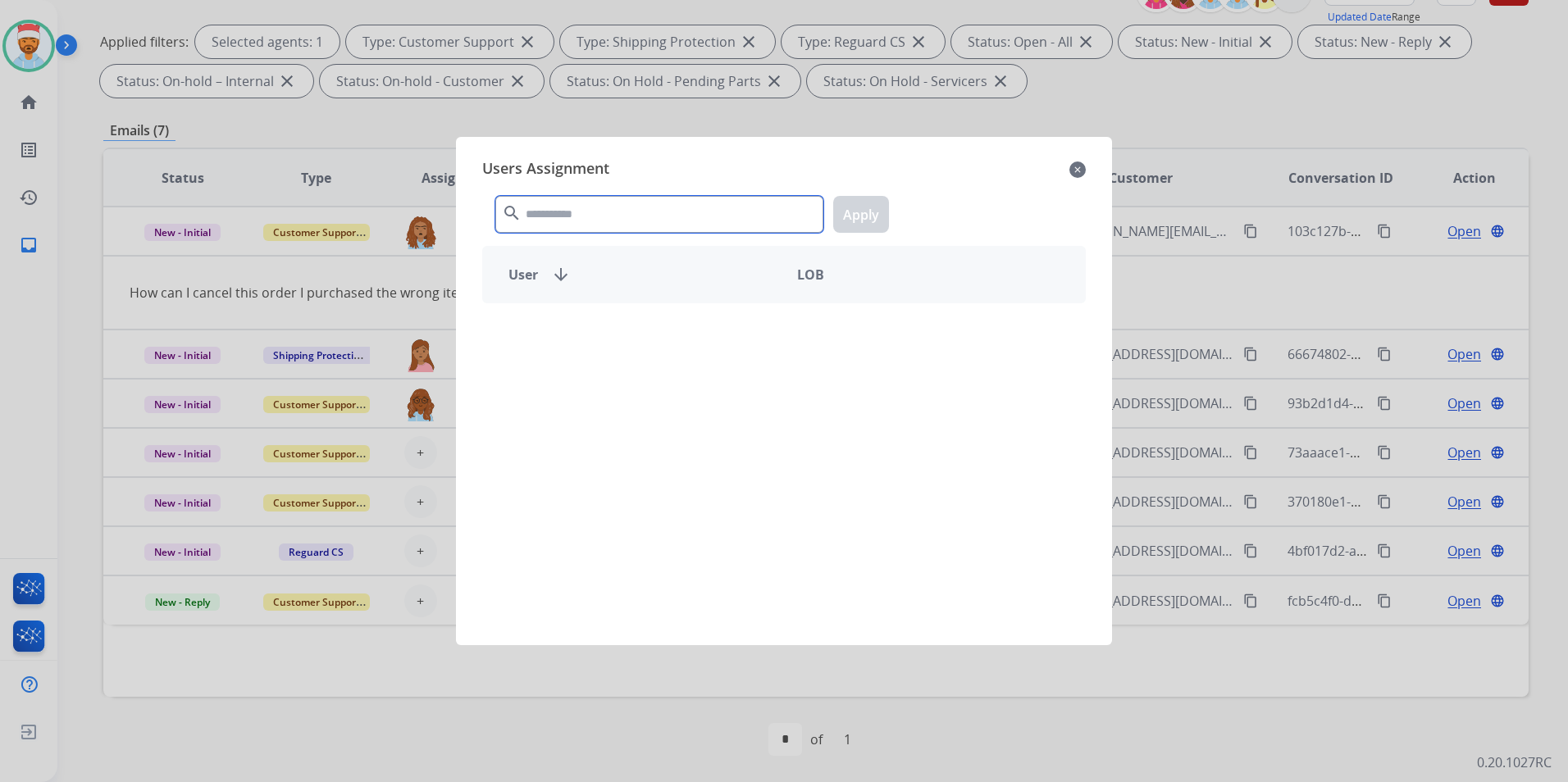
click at [645, 229] on input "text" at bounding box center [659, 214] width 328 height 37
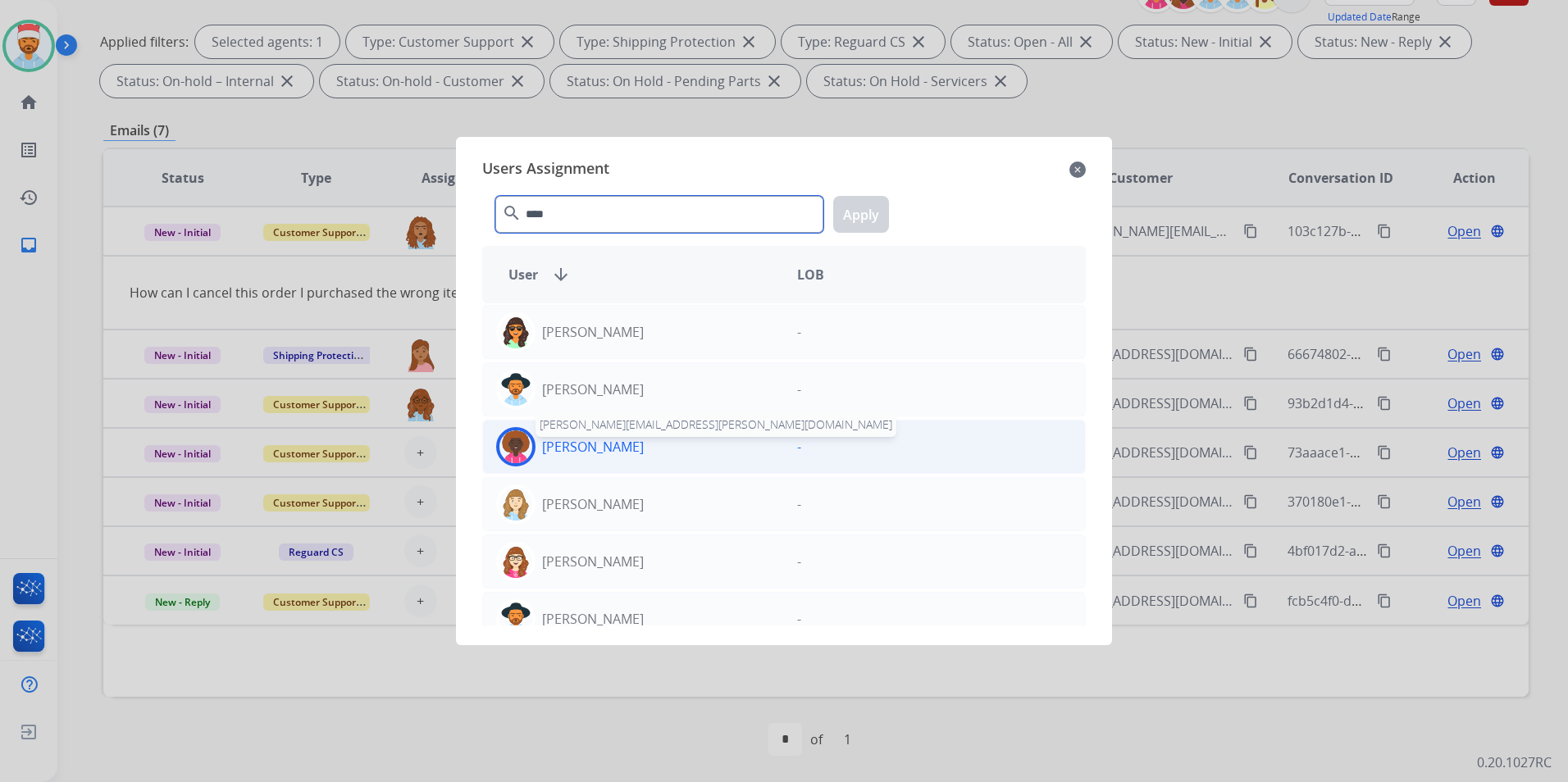
type input "****"
click at [596, 446] on p "[PERSON_NAME]" at bounding box center [593, 446] width 102 height 20
click at [847, 211] on button "Apply" at bounding box center [860, 214] width 56 height 37
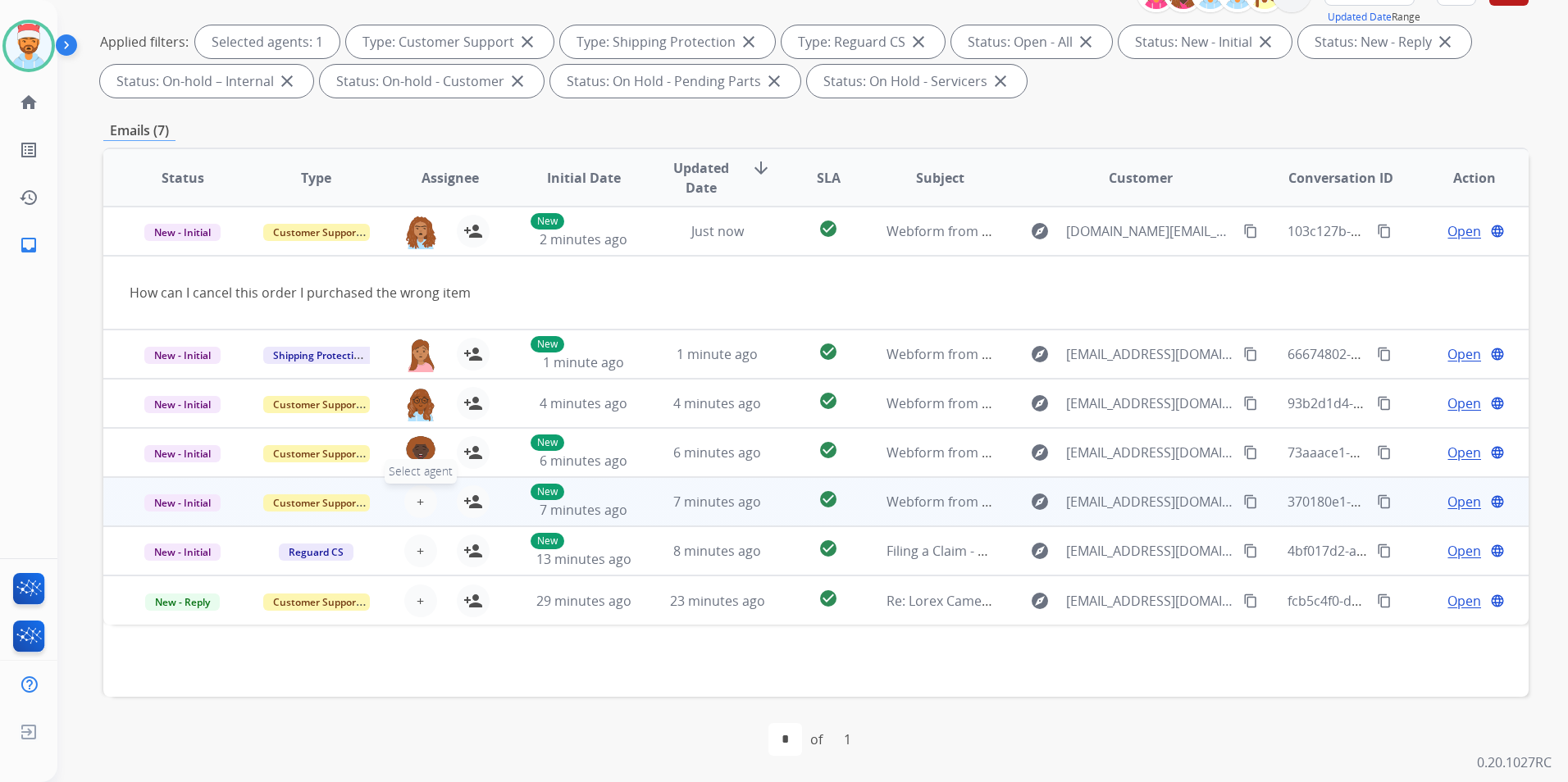
click at [421, 499] on span "+" at bounding box center [420, 501] width 8 height 20
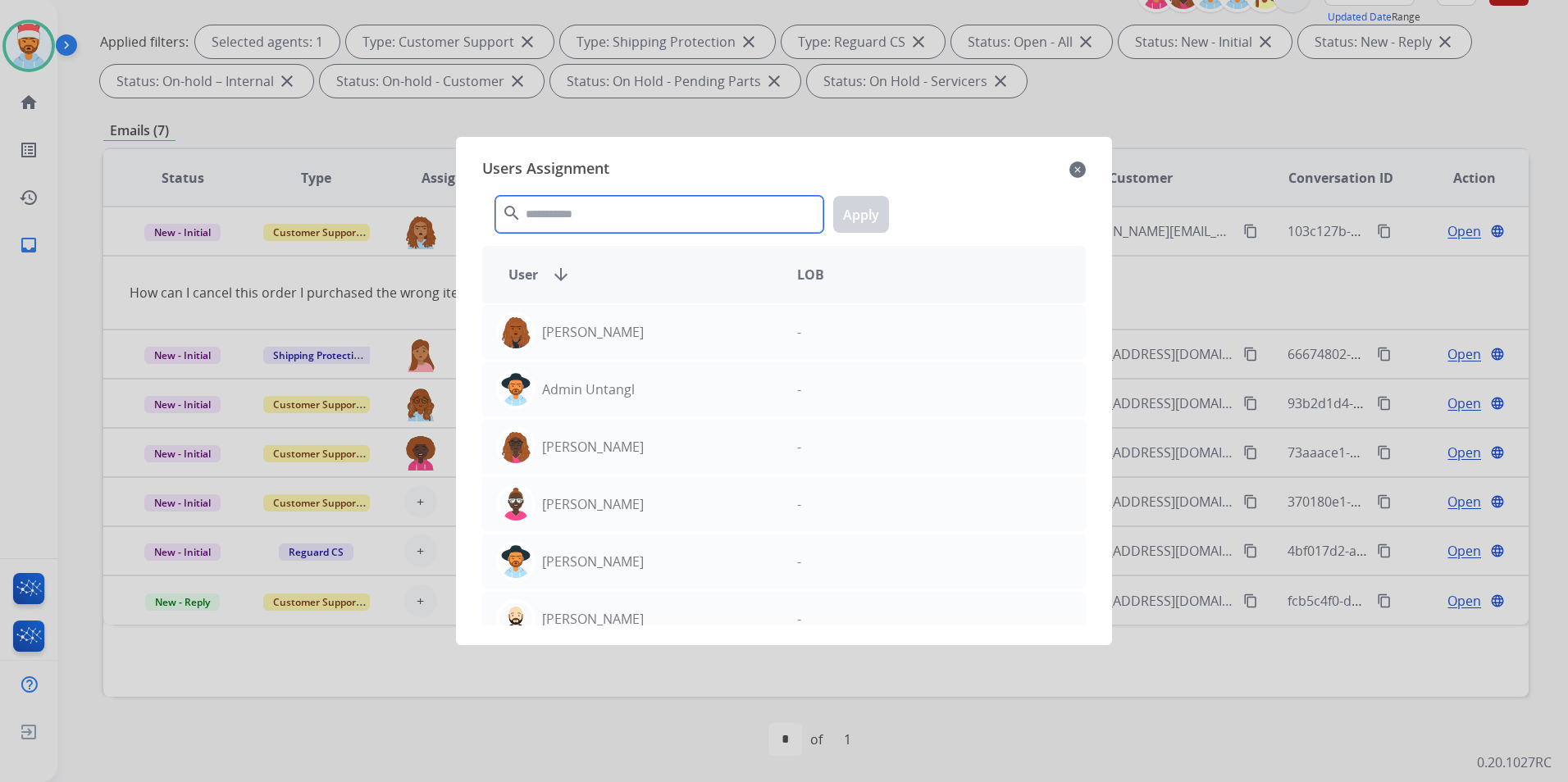
click at [563, 219] on input "text" at bounding box center [659, 214] width 328 height 37
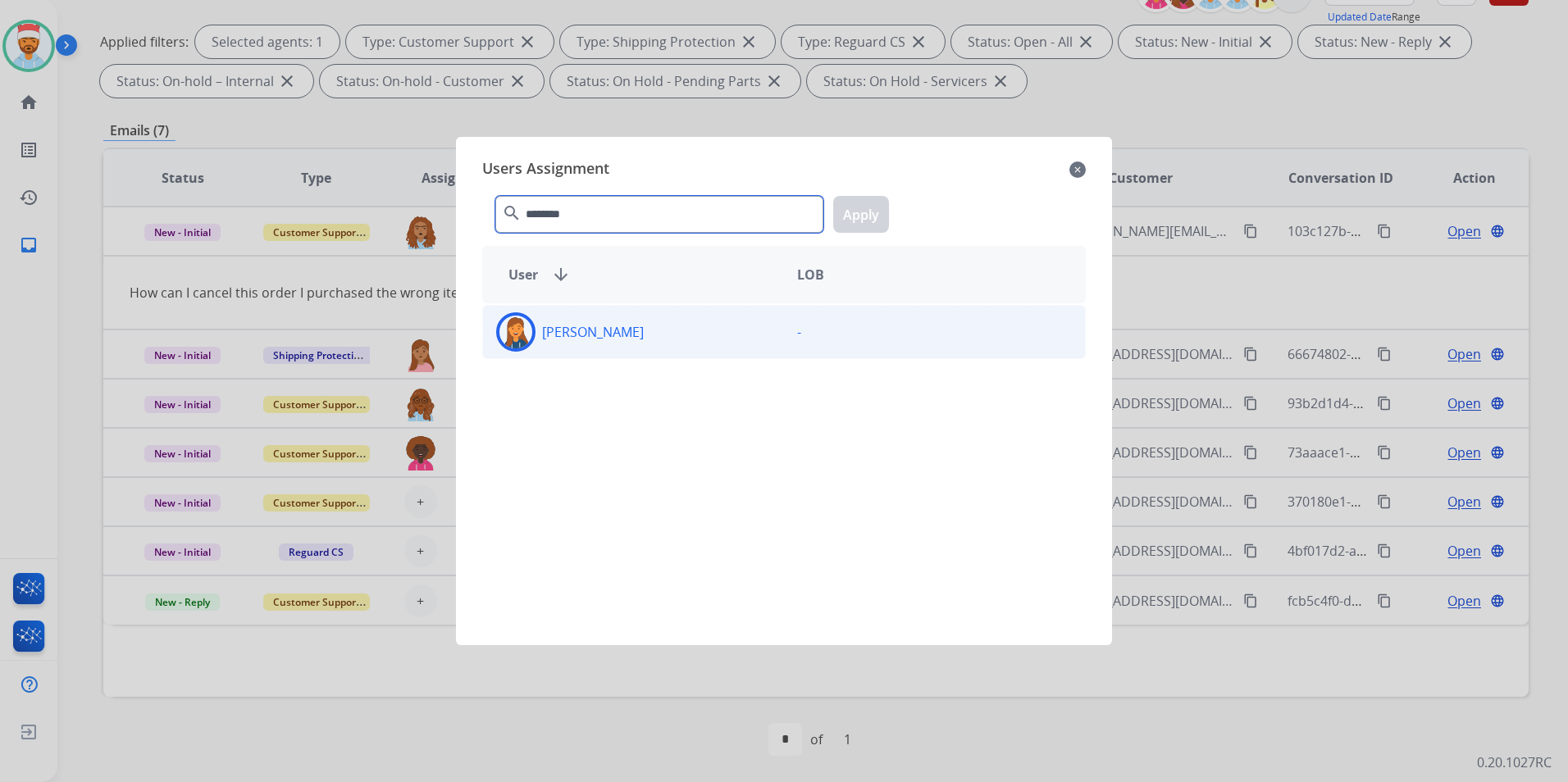
type input "********"
click at [576, 328] on p "[PERSON_NAME]" at bounding box center [593, 331] width 102 height 20
click at [857, 226] on button "Apply" at bounding box center [860, 214] width 56 height 37
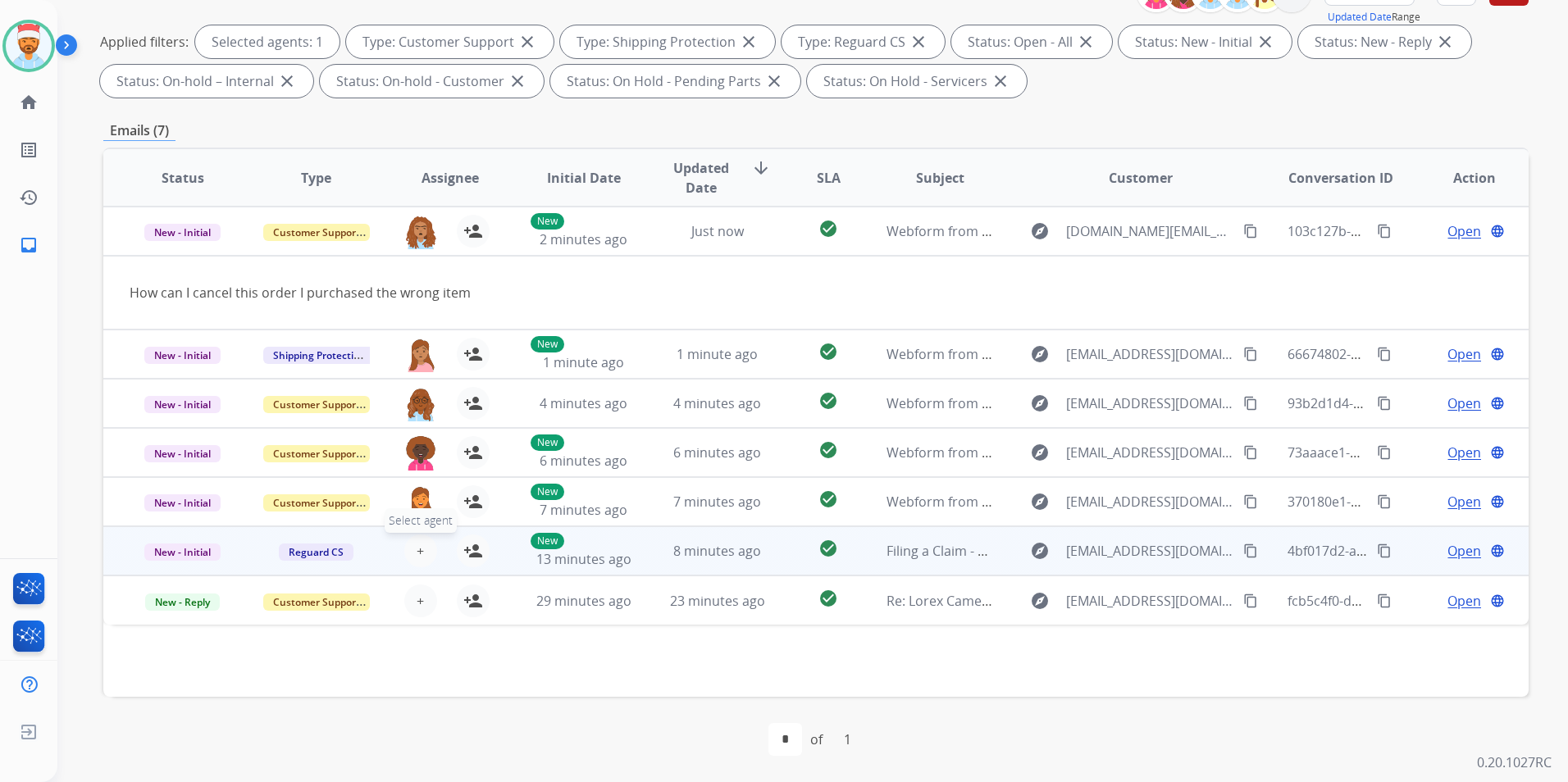
click at [410, 552] on button "+ Select agent" at bounding box center [421, 551] width 33 height 33
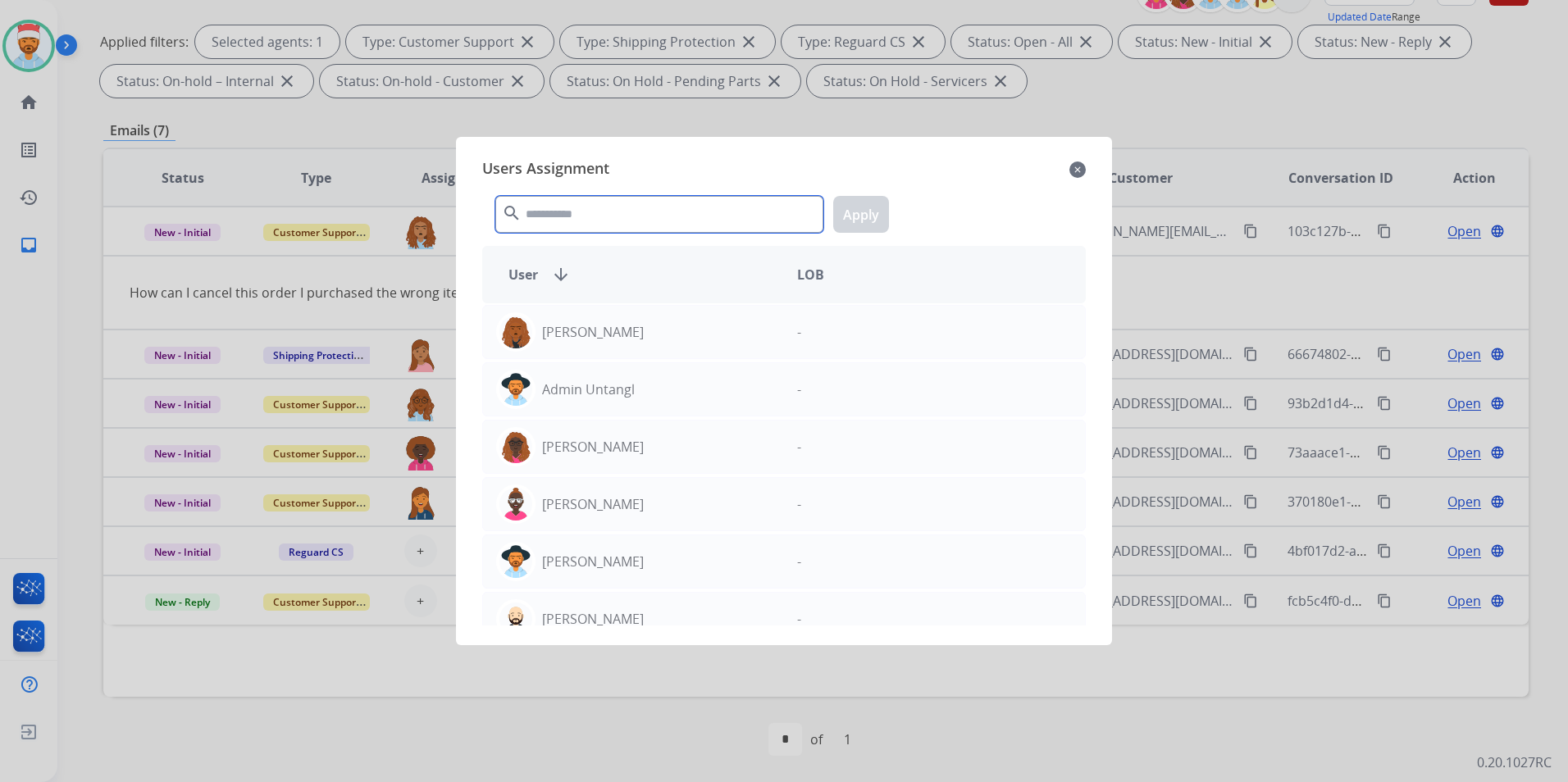
click at [568, 212] on input "text" at bounding box center [659, 214] width 328 height 37
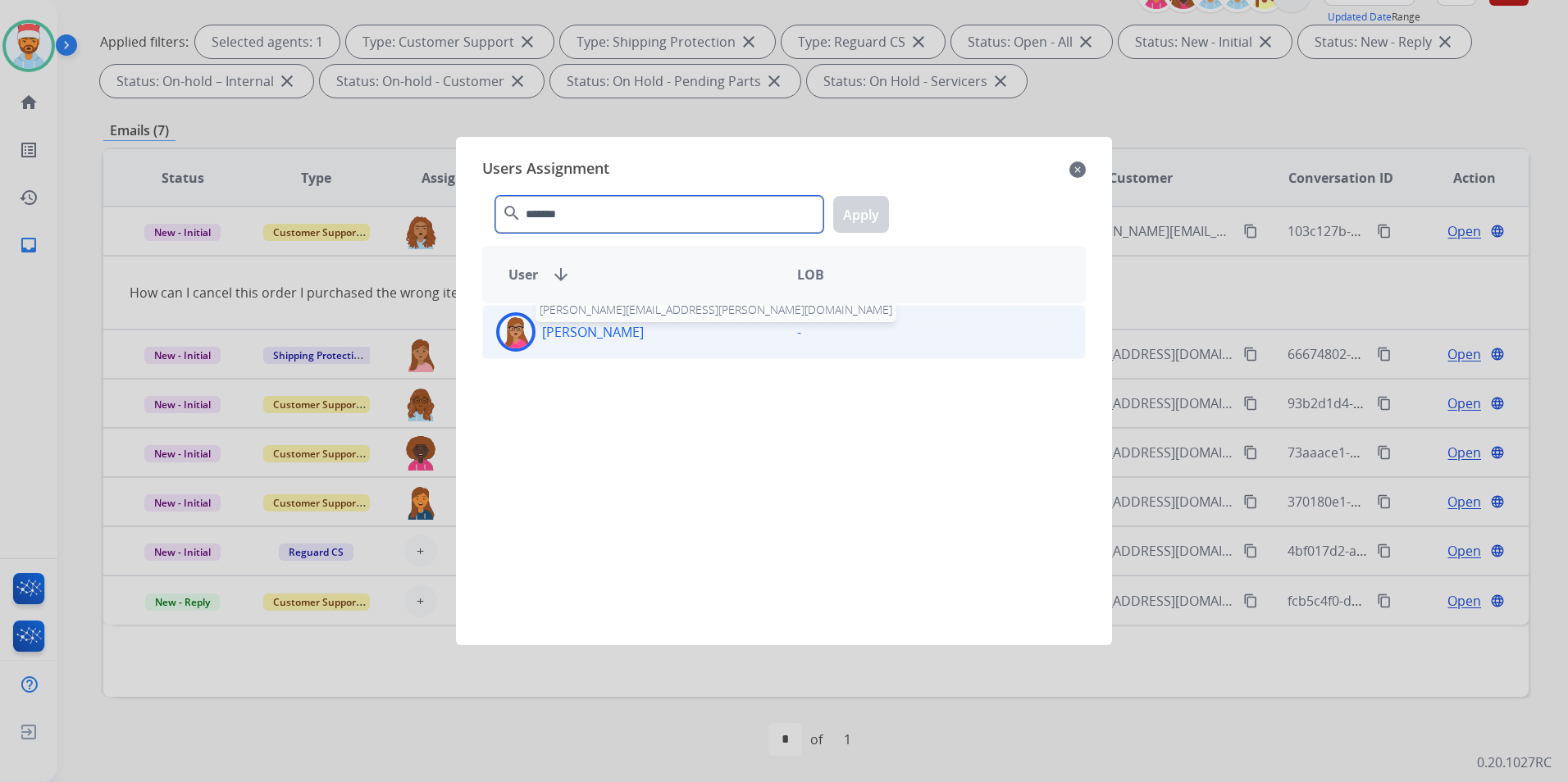
type input "*******"
click at [589, 332] on p "[PERSON_NAME]" at bounding box center [593, 331] width 102 height 20
click at [867, 205] on button "Apply" at bounding box center [860, 214] width 56 height 37
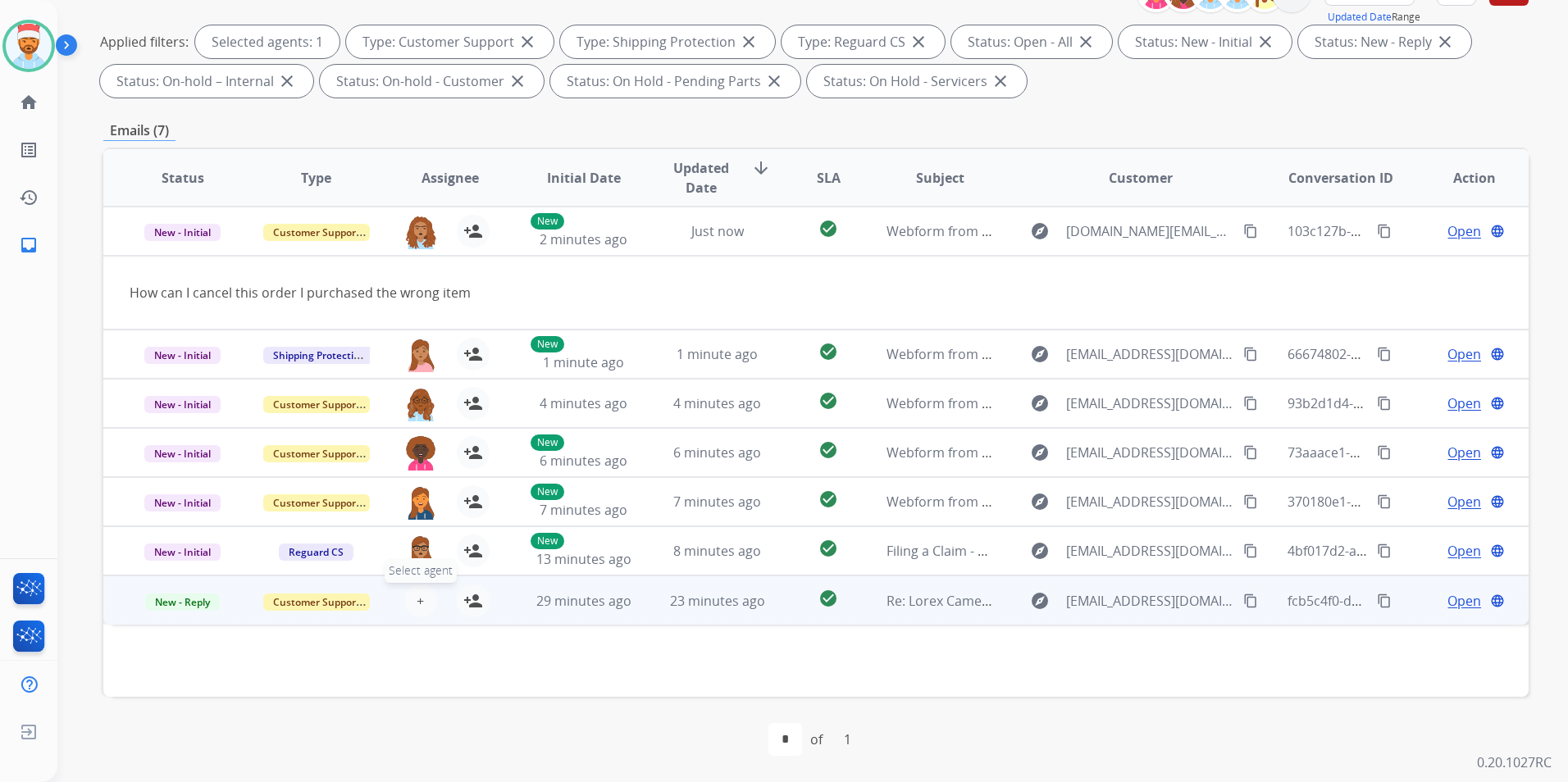
click at [429, 606] on button "+ Select agent" at bounding box center [421, 600] width 33 height 33
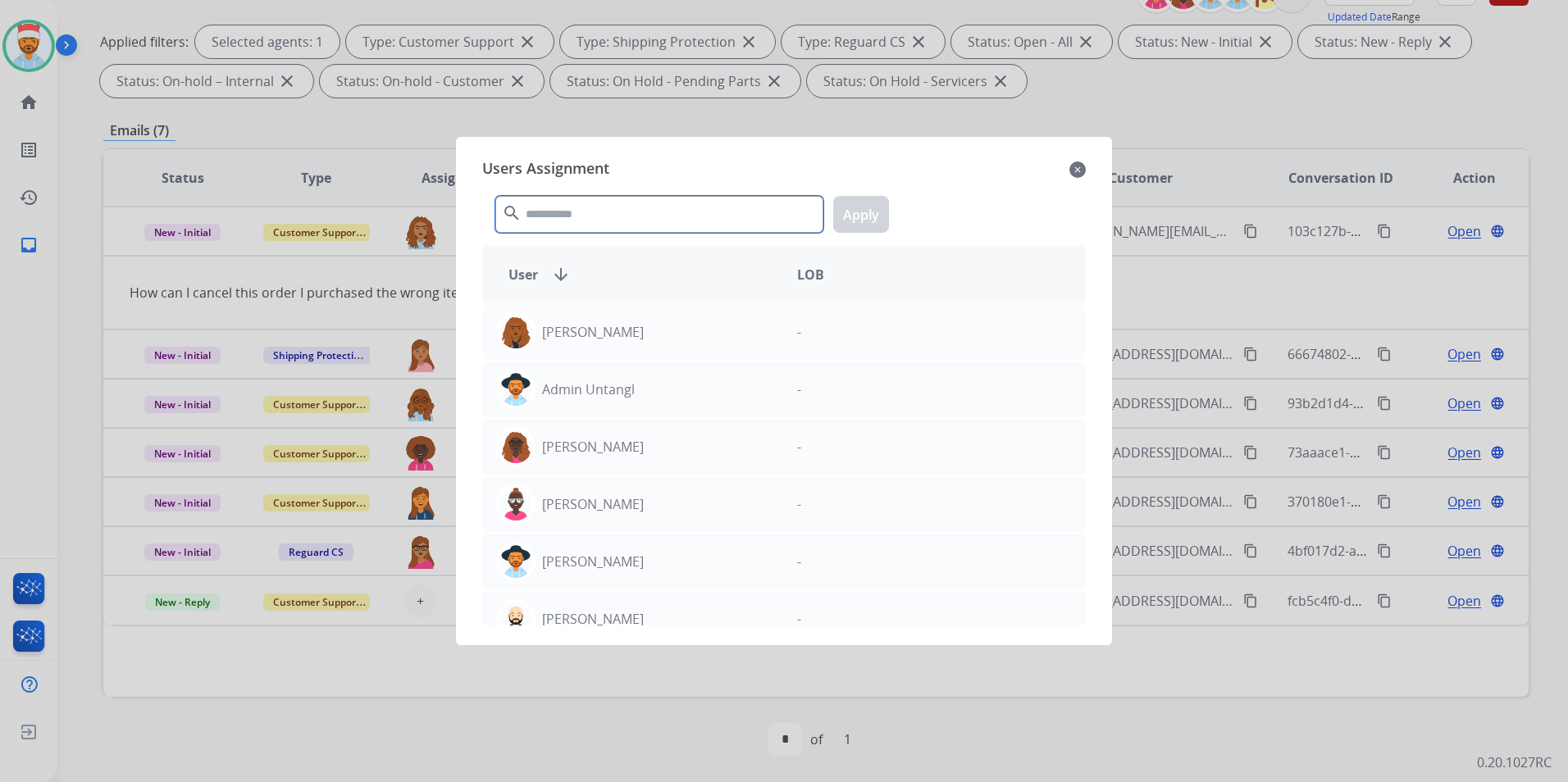
click at [604, 219] on input "text" at bounding box center [659, 214] width 328 height 37
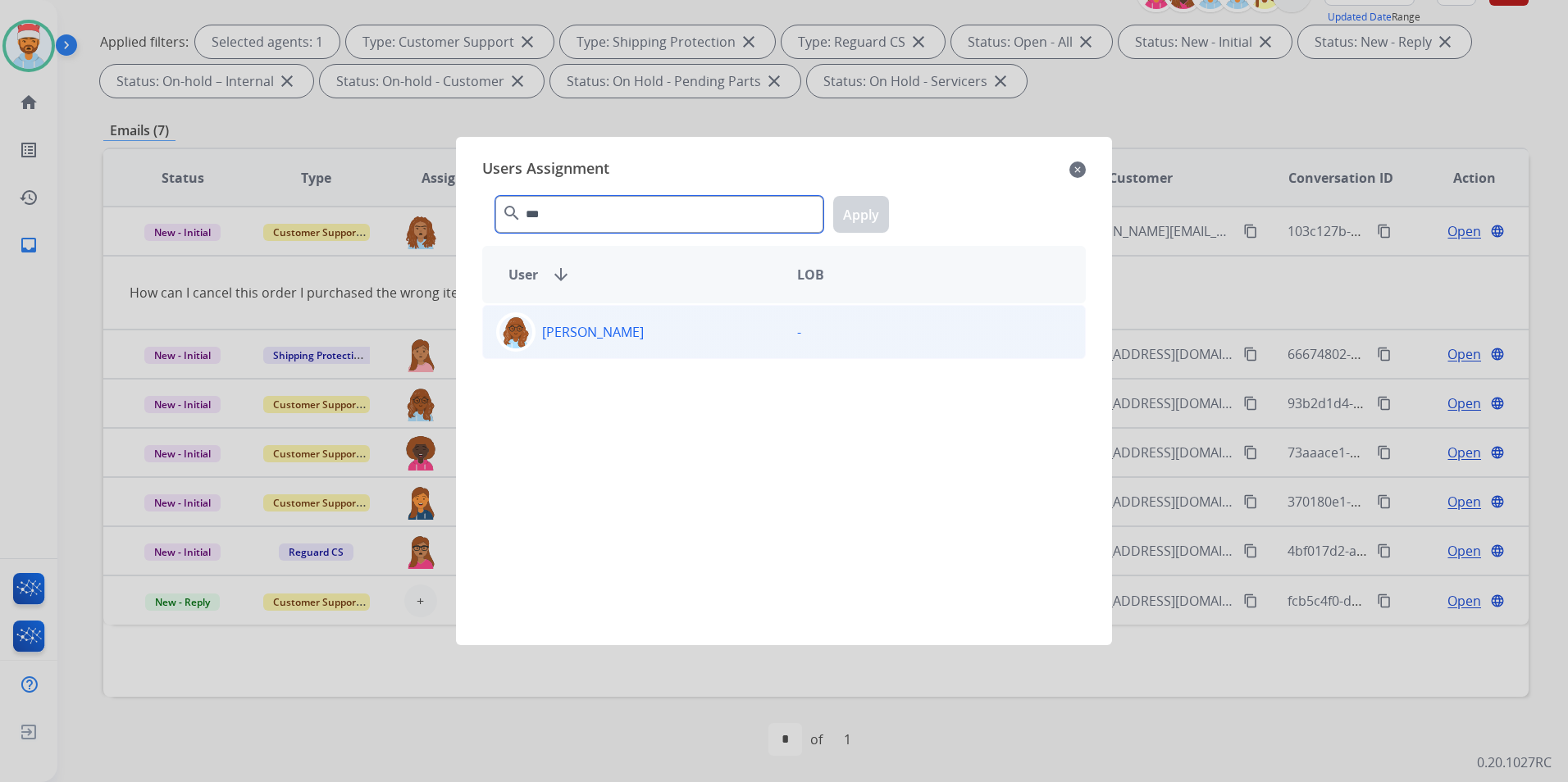
type input "***"
click at [554, 336] on p "[PERSON_NAME]" at bounding box center [593, 331] width 102 height 20
click at [868, 187] on div "*** search Apply" at bounding box center [784, 211] width 603 height 57
click at [877, 208] on button "Apply" at bounding box center [860, 214] width 56 height 37
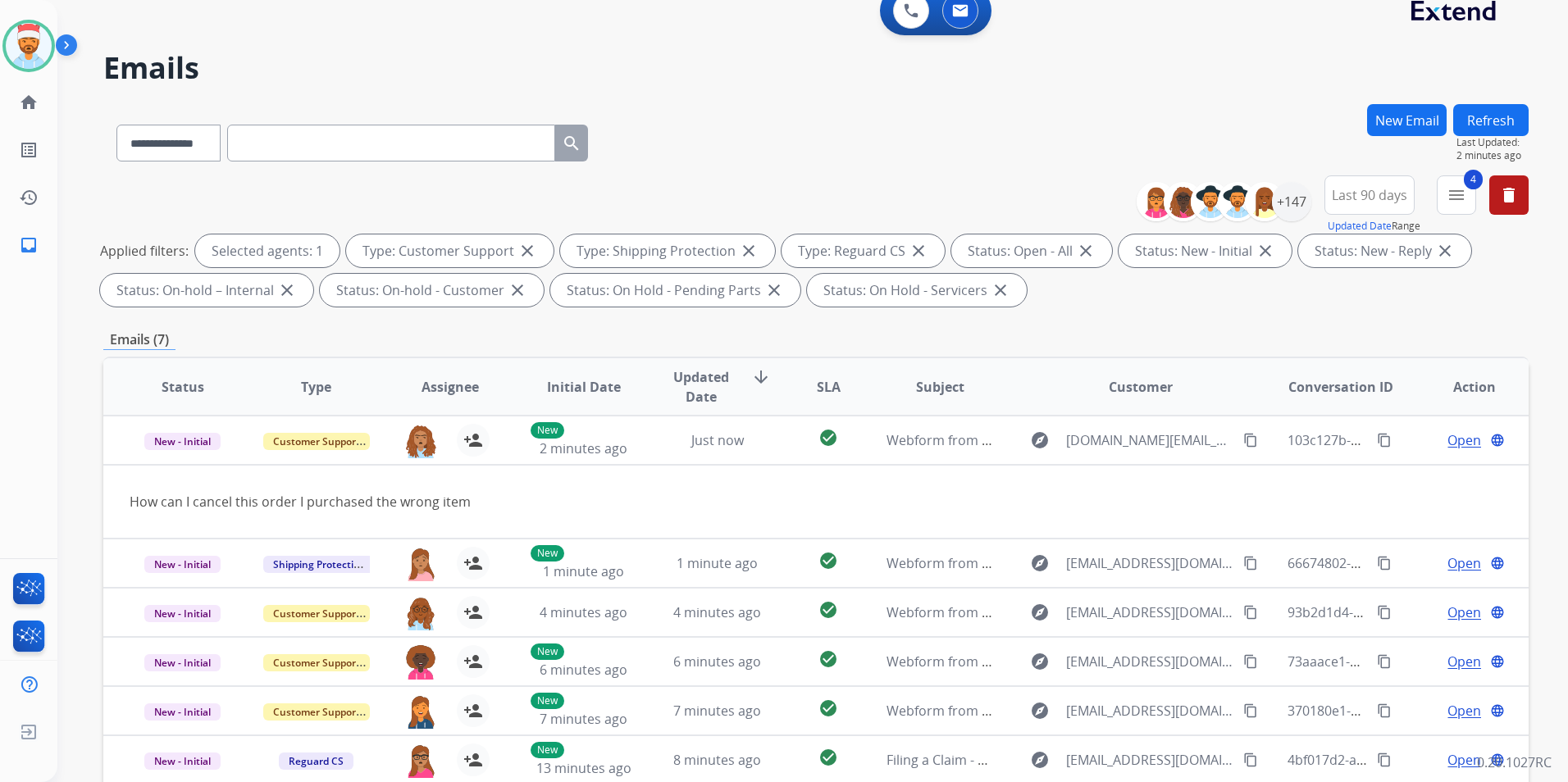
scroll to position [0, 0]
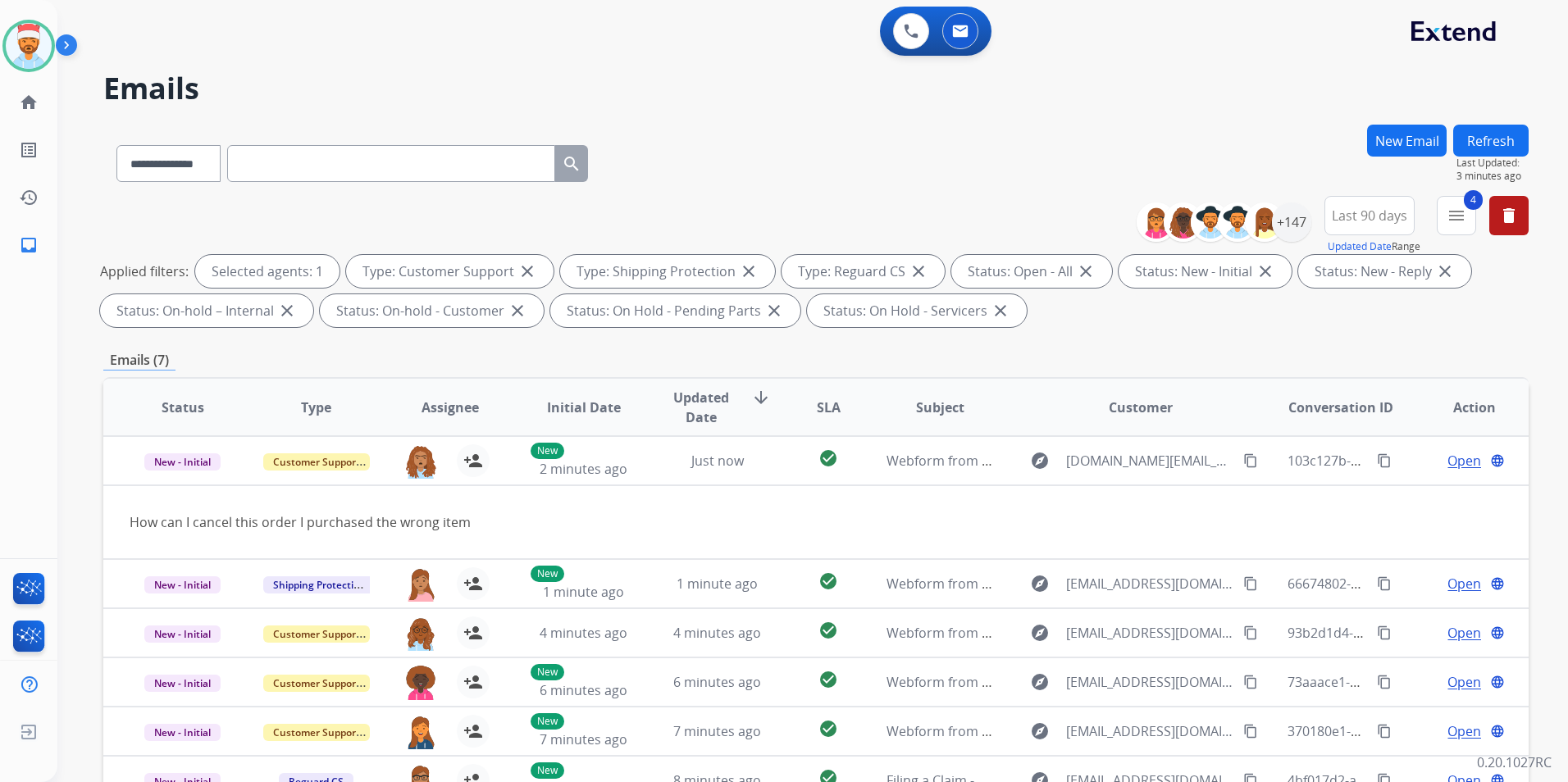
click at [1490, 140] on button "Refresh" at bounding box center [1491, 140] width 75 height 32
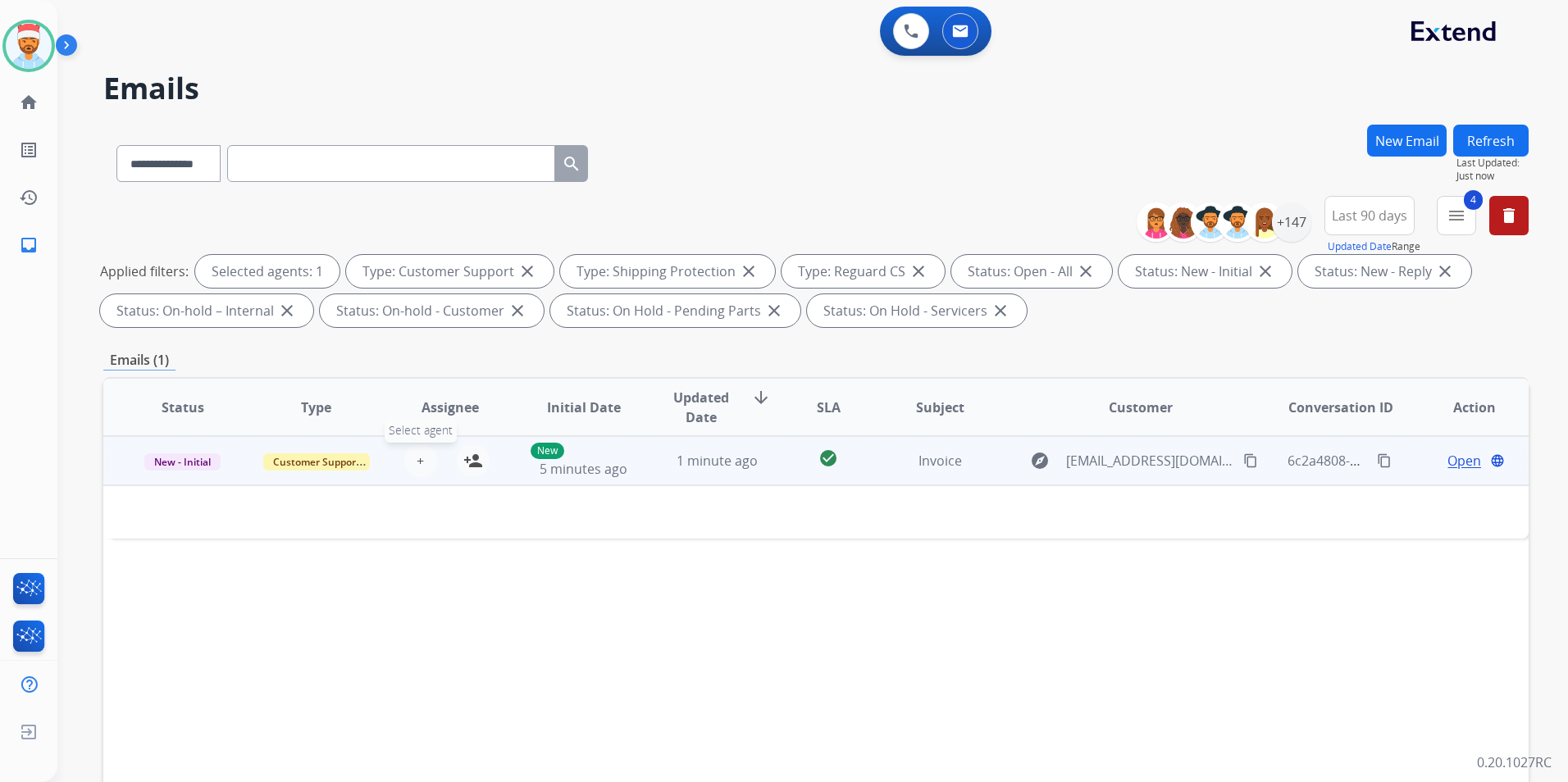
click at [416, 461] on span "+" at bounding box center [420, 460] width 8 height 20
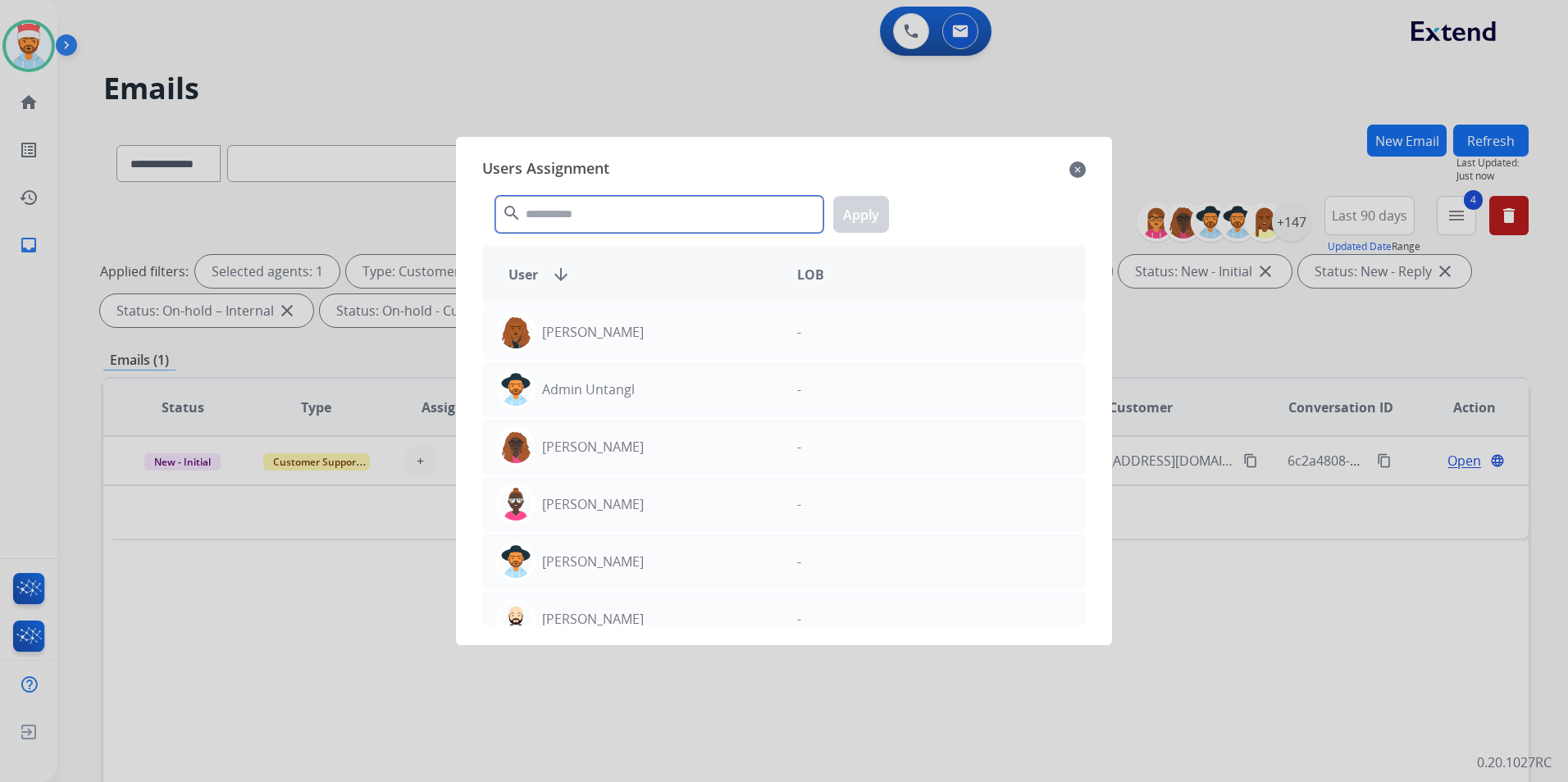
click at [570, 218] on input "text" at bounding box center [659, 214] width 328 height 37
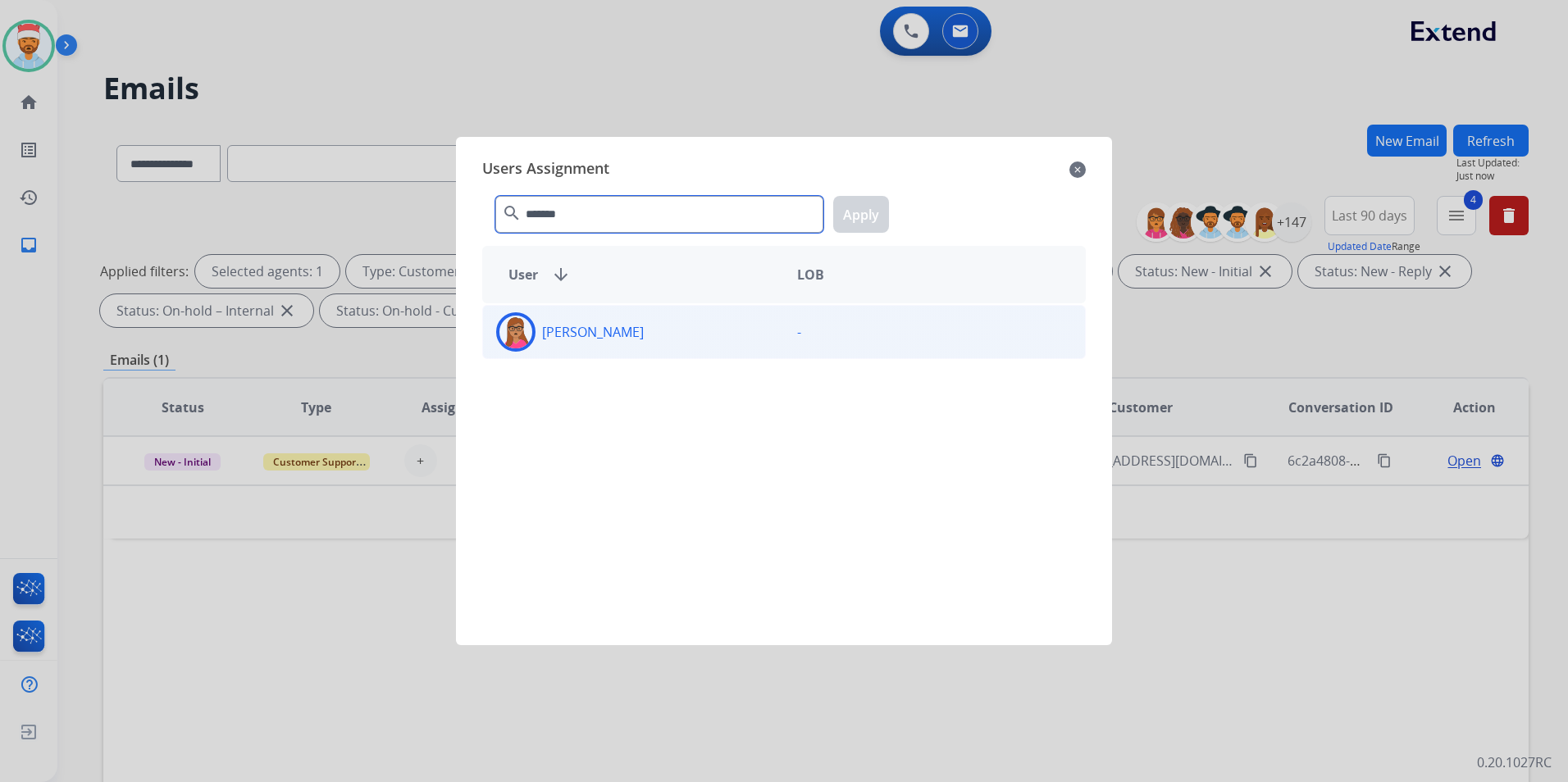
type input "*******"
click at [667, 346] on div "[PERSON_NAME]" at bounding box center [633, 332] width 301 height 39
click at [869, 213] on button "Apply" at bounding box center [860, 214] width 56 height 37
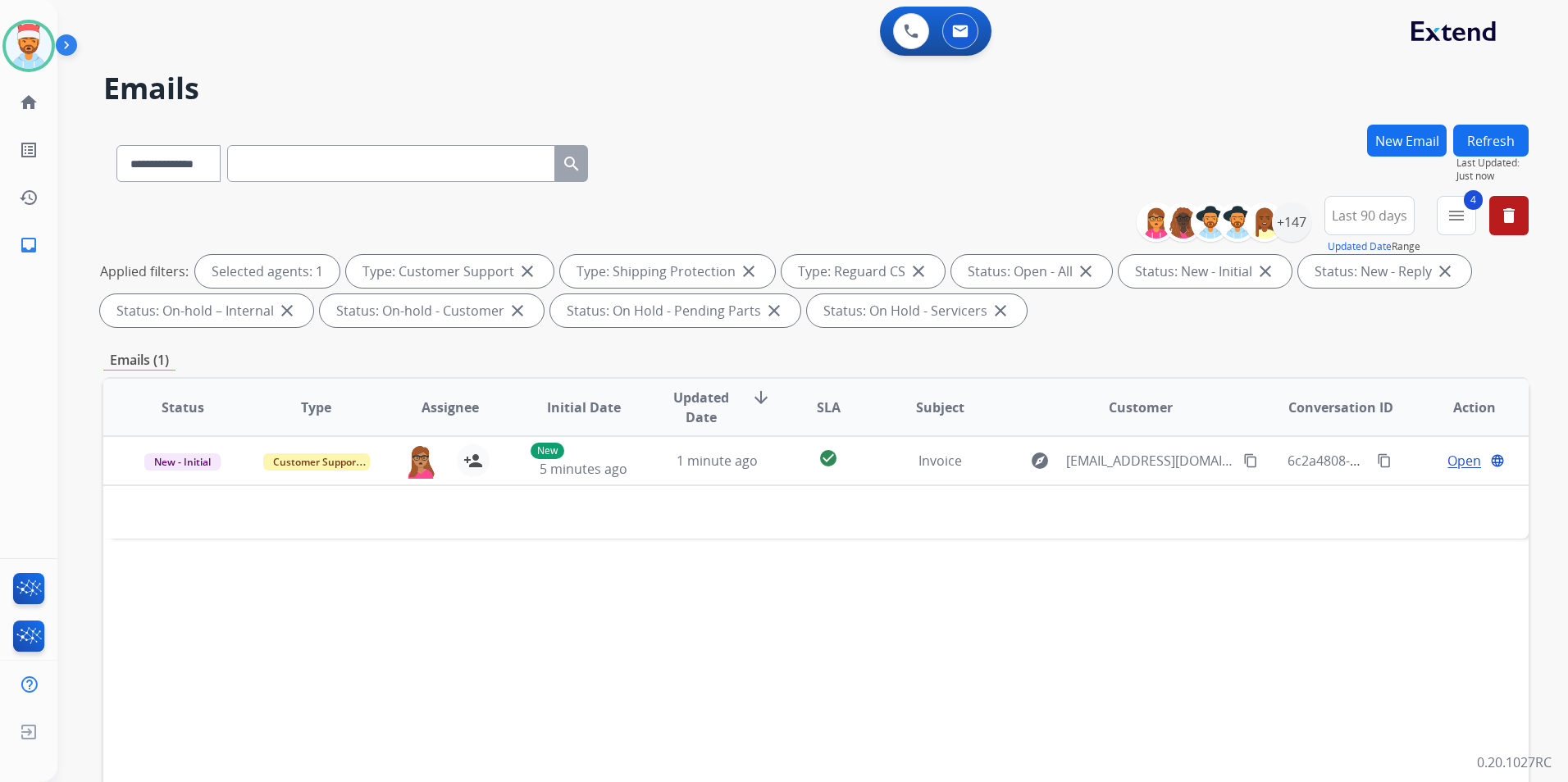
click at [1480, 139] on button "Refresh" at bounding box center [1491, 140] width 75 height 32
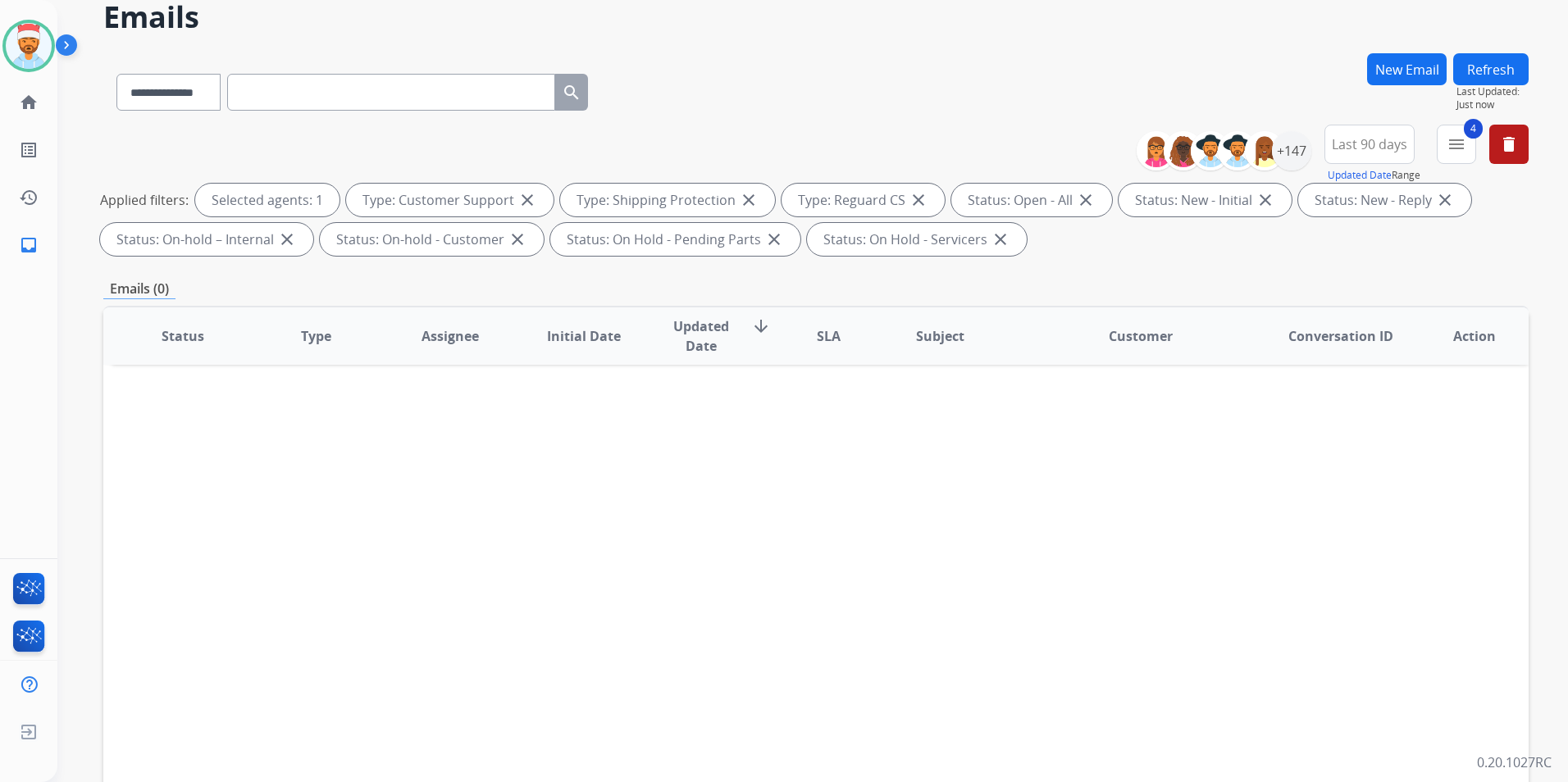
scroll to position [82, 0]
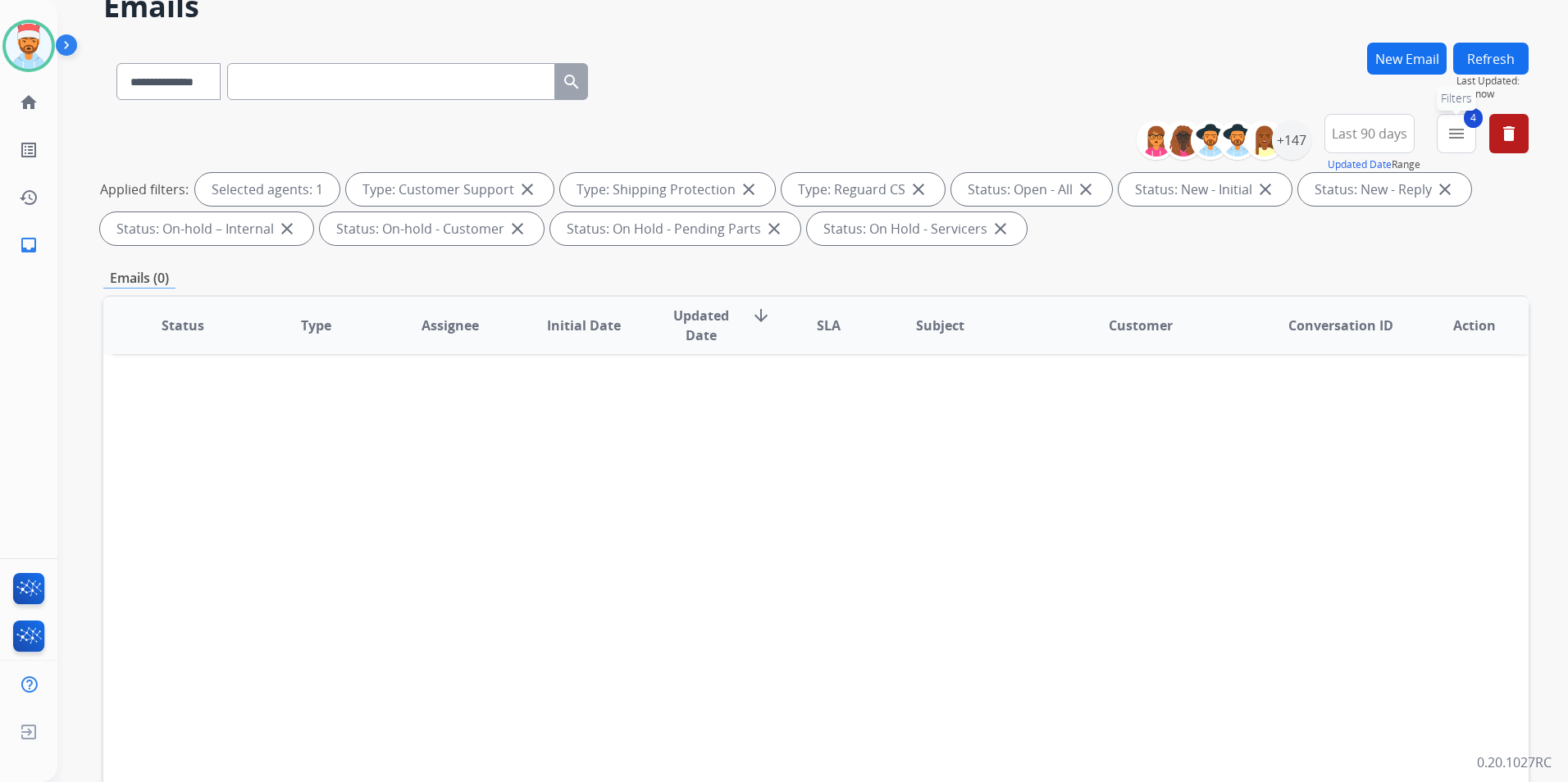
click at [1466, 138] on button "4 menu Filters" at bounding box center [1457, 134] width 39 height 39
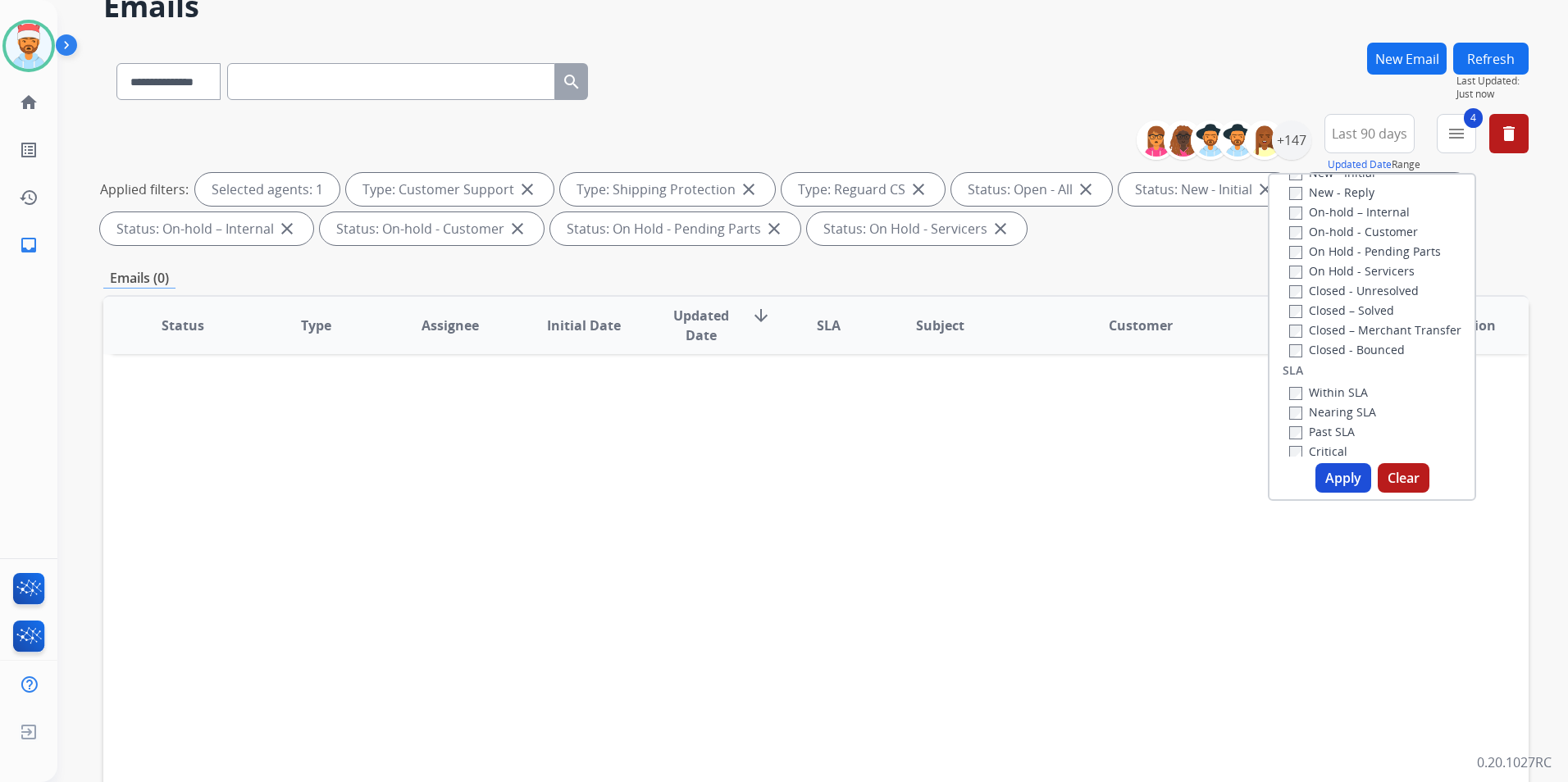
scroll to position [328, 0]
drag, startPoint x: 1338, startPoint y: 470, endPoint x: 1384, endPoint y: 426, distance: 63.7
click at [1338, 473] on button "Apply" at bounding box center [1343, 478] width 56 height 29
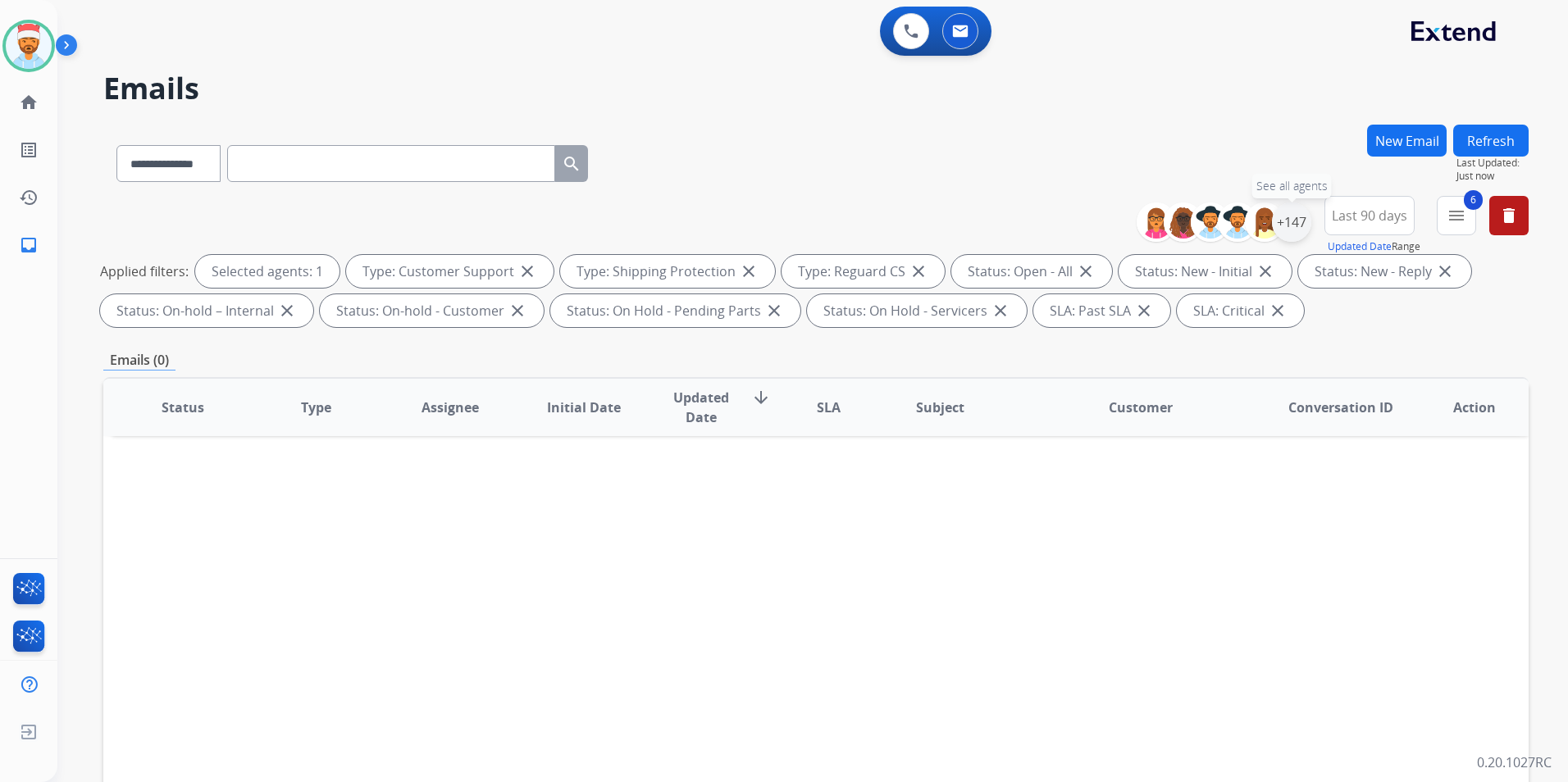
click at [1294, 230] on div "+147" at bounding box center [1291, 222] width 39 height 39
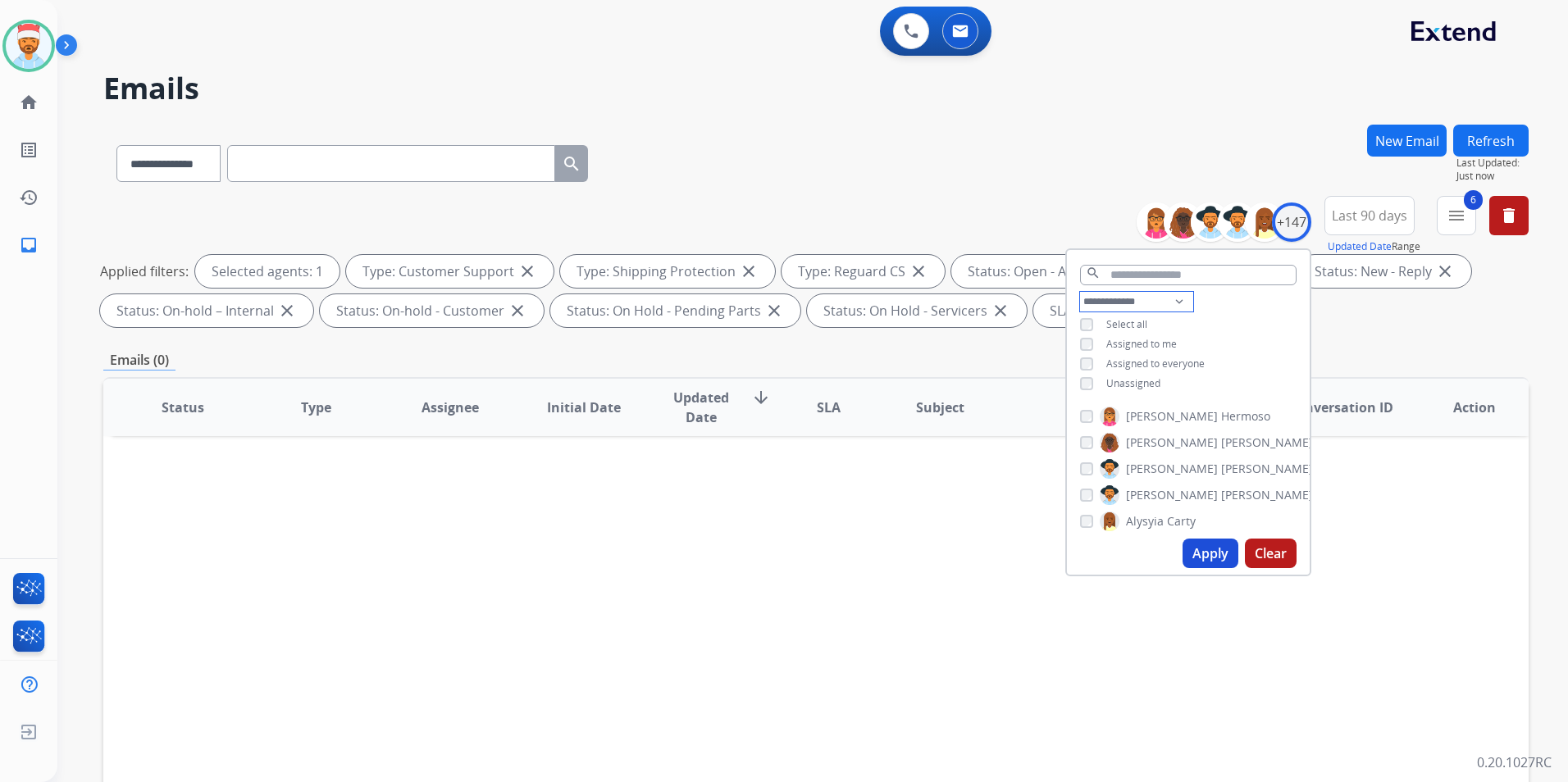
drag, startPoint x: 1106, startPoint y: 301, endPoint x: 1117, endPoint y: 310, distance: 14.2
click at [1107, 301] on select "**********" at bounding box center [1136, 301] width 113 height 20
select select "**********"
click at [1080, 292] on select "**********" at bounding box center [1136, 301] width 113 height 20
click at [1204, 558] on button "Apply" at bounding box center [1210, 553] width 56 height 29
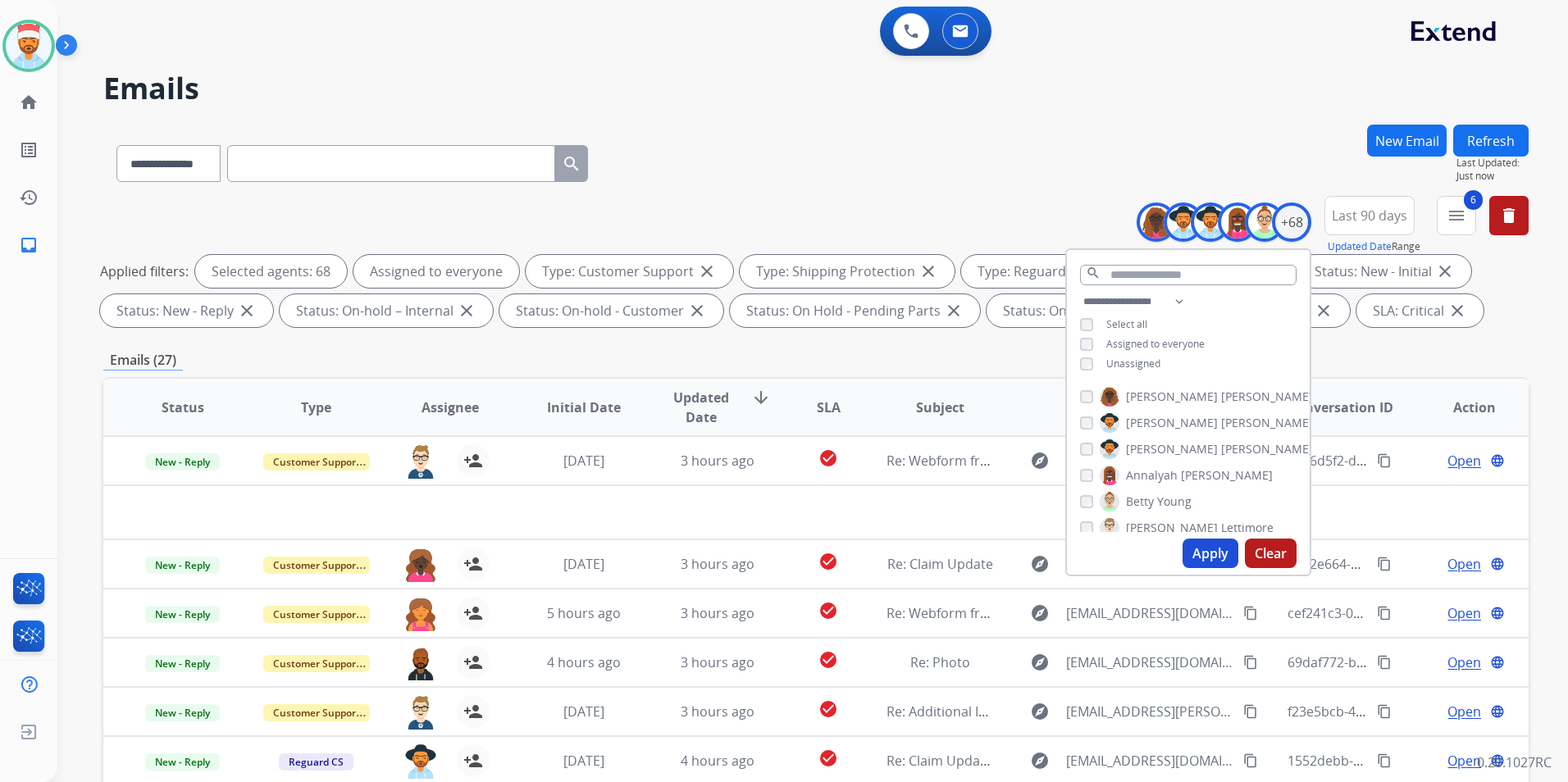
click at [1207, 557] on button "Apply" at bounding box center [1210, 553] width 56 height 29
click at [1403, 356] on div "Emails (27)" at bounding box center [816, 361] width 1425 height 21
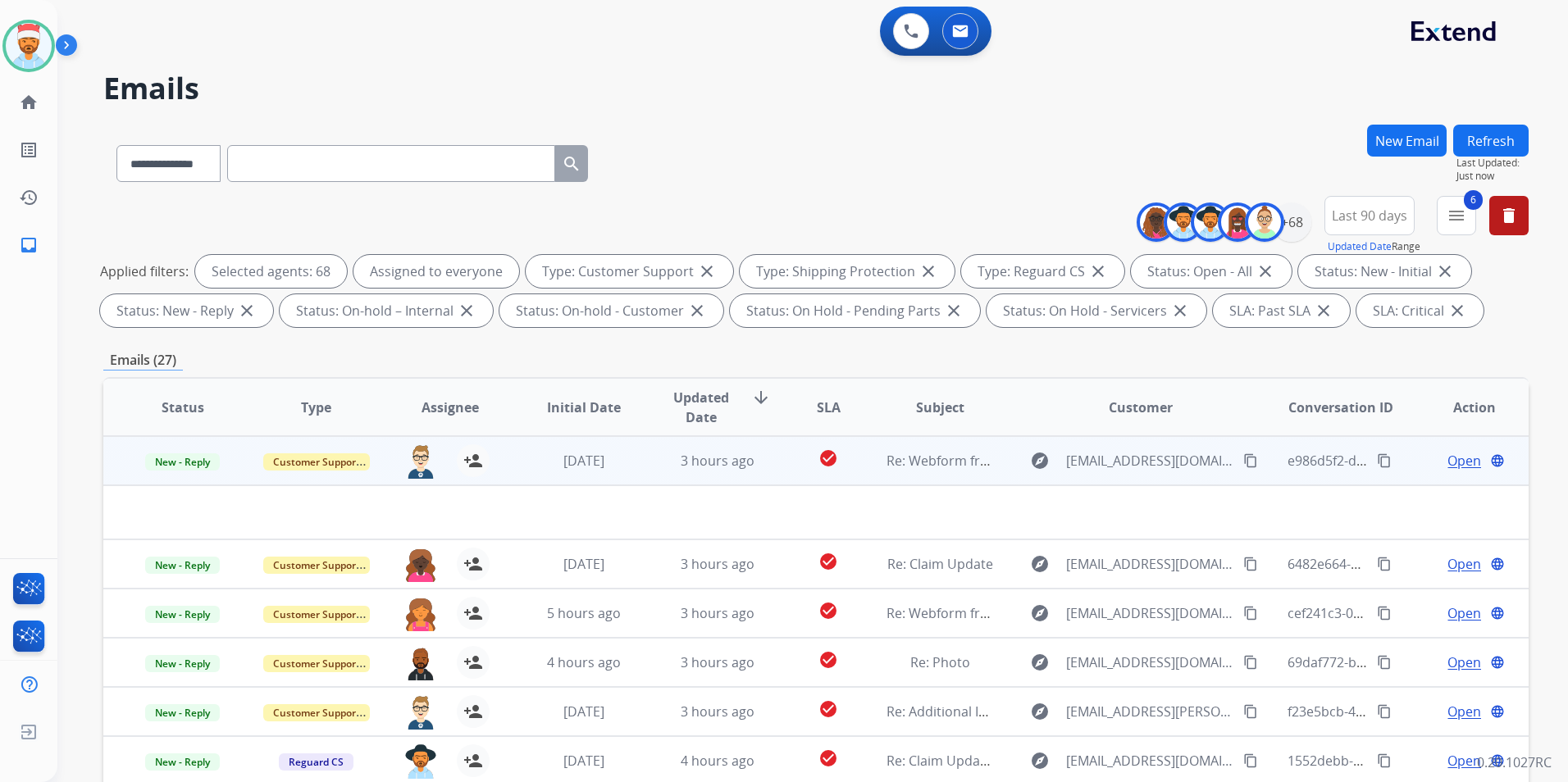
click at [982, 515] on td at bounding box center [682, 512] width 1158 height 54
click at [780, 463] on td "check_circle" at bounding box center [817, 460] width 89 height 49
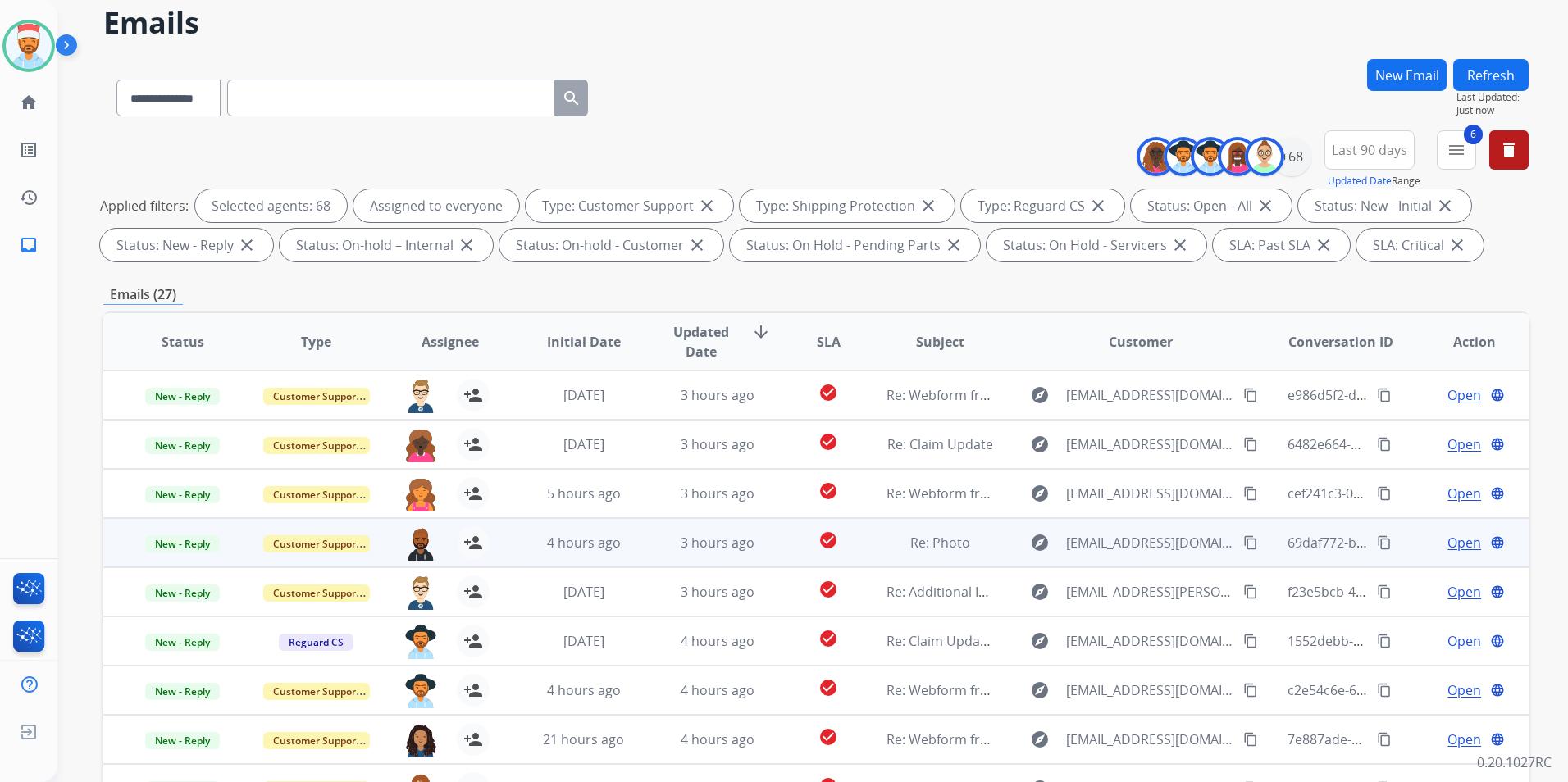
scroll to position [2, 0]
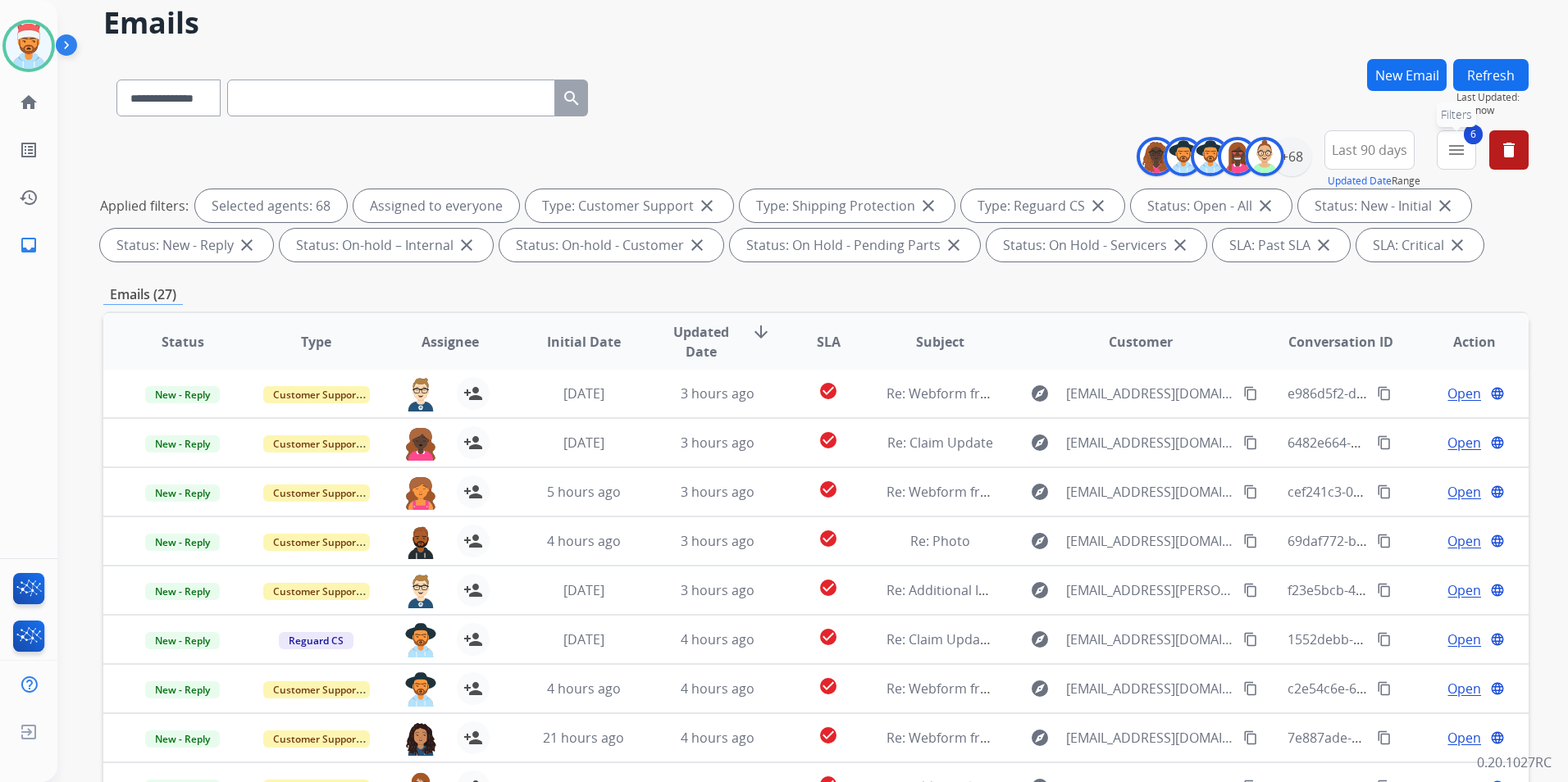
drag, startPoint x: 1457, startPoint y: 150, endPoint x: 1457, endPoint y: 182, distance: 32.0
click at [1454, 150] on mat-icon "menu" at bounding box center [1456, 150] width 20 height 20
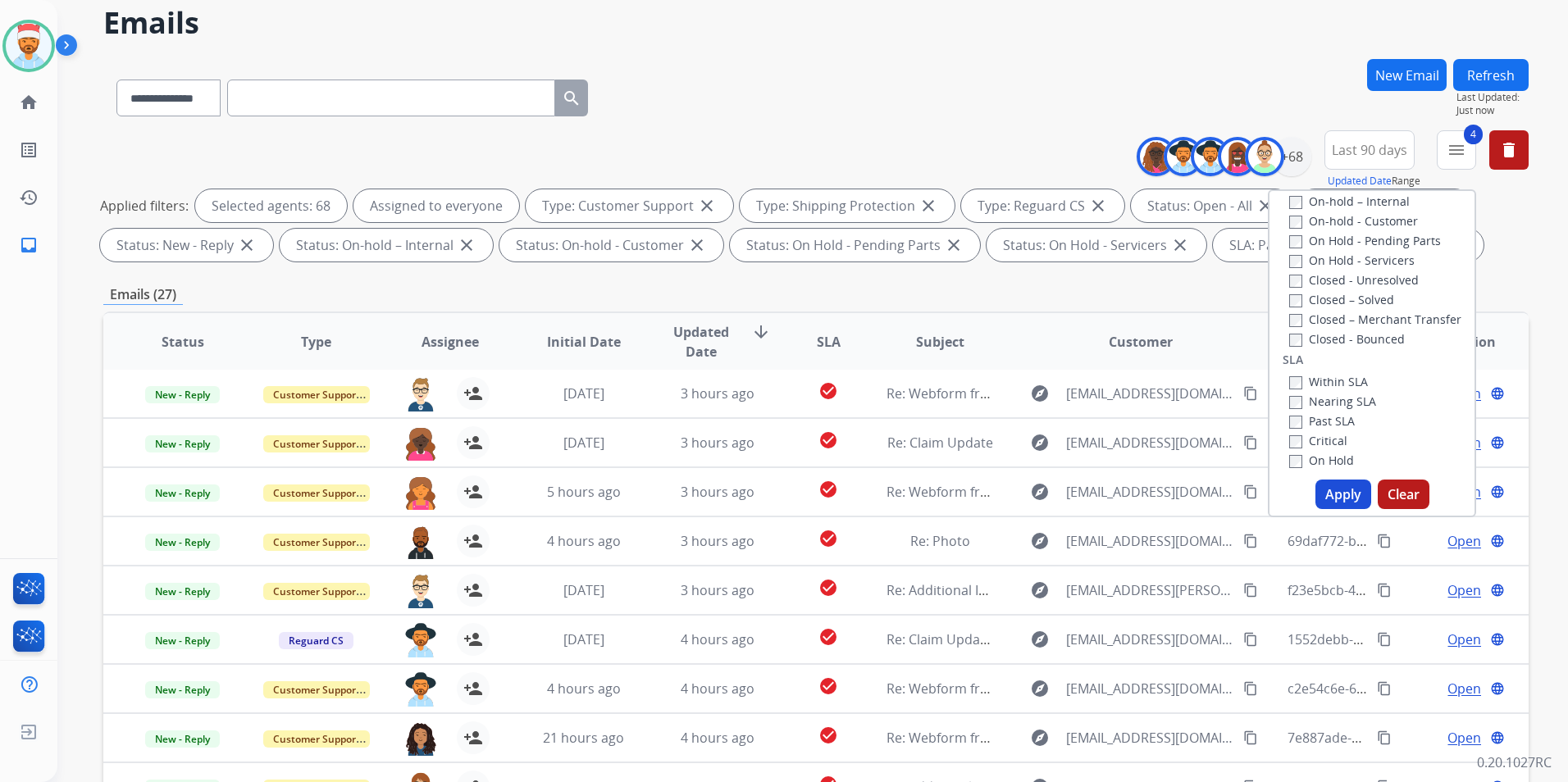
click at [1335, 497] on button "Apply" at bounding box center [1343, 494] width 56 height 29
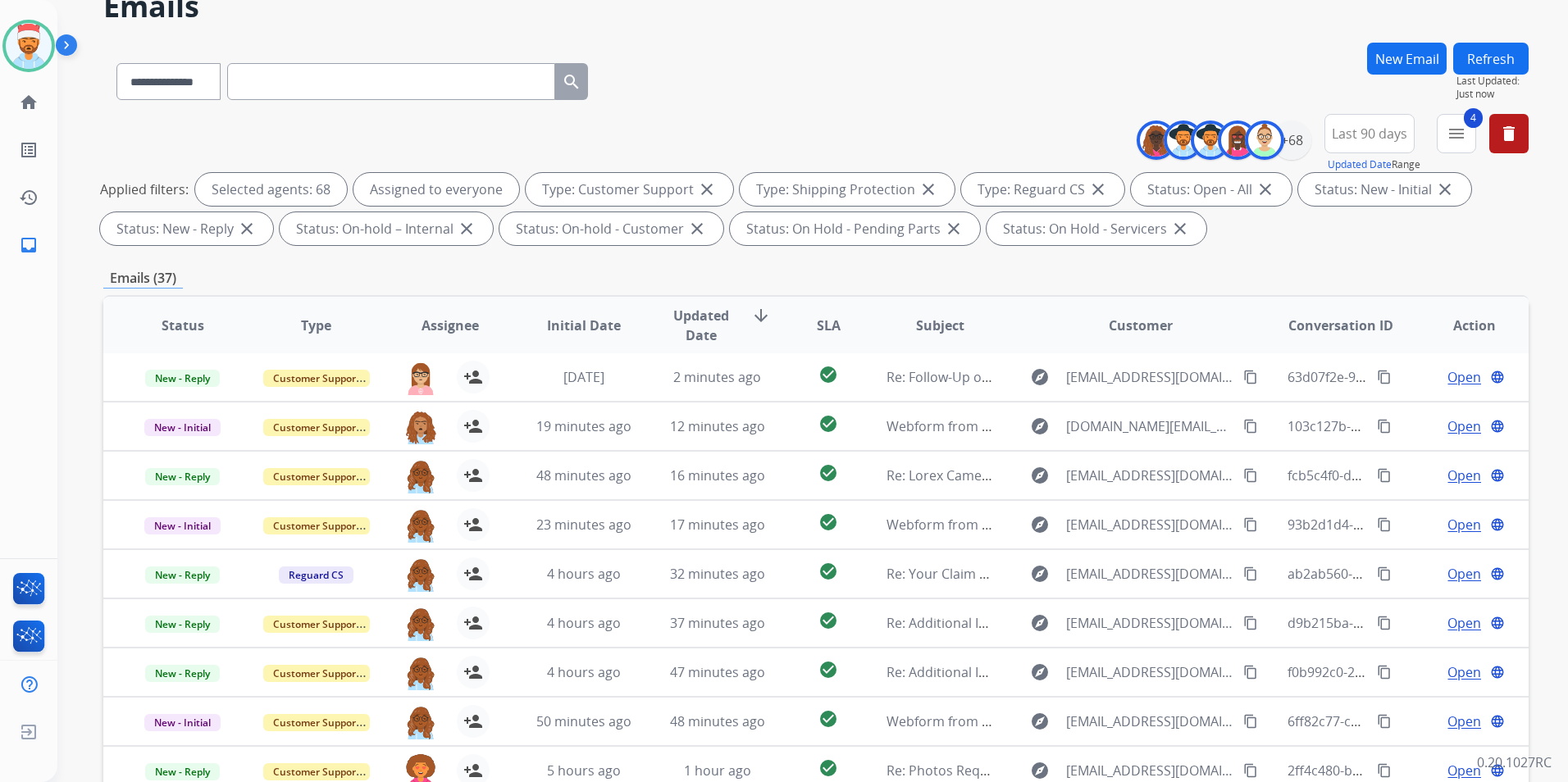
scroll to position [164, 0]
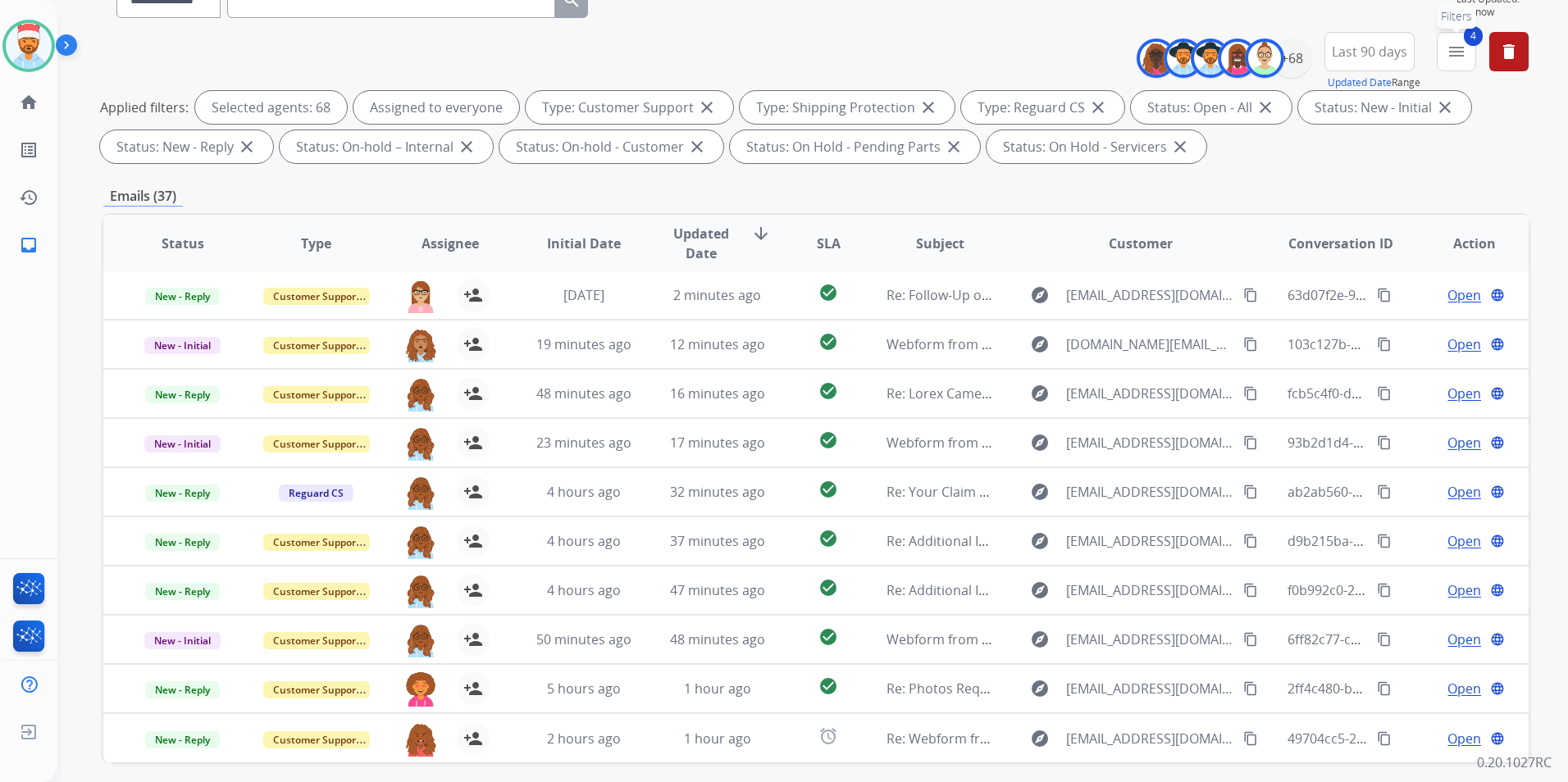
click at [1457, 66] on button "4 menu Filters" at bounding box center [1457, 51] width 39 height 39
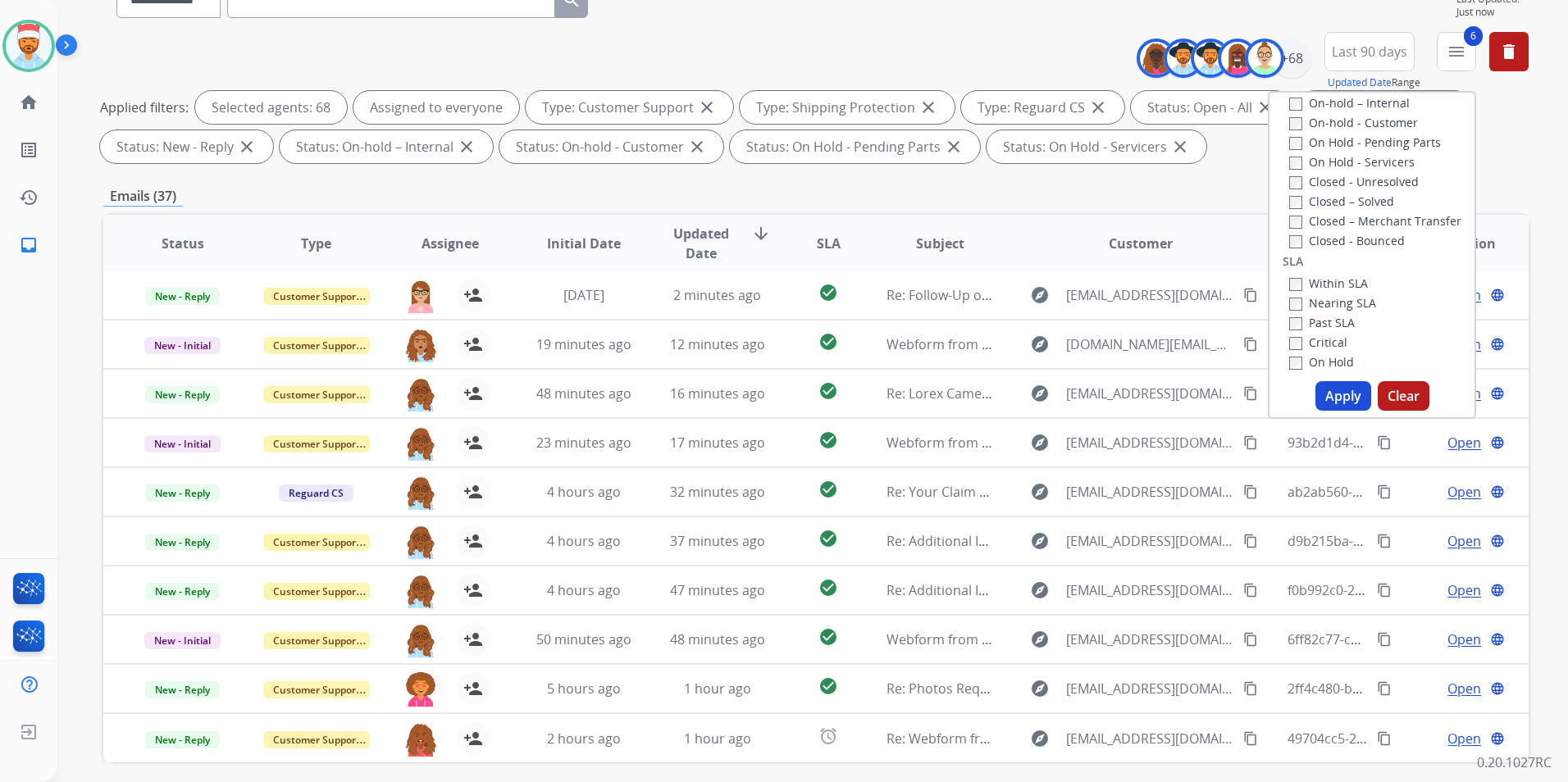
click at [1344, 393] on button "Apply" at bounding box center [1343, 396] width 56 height 29
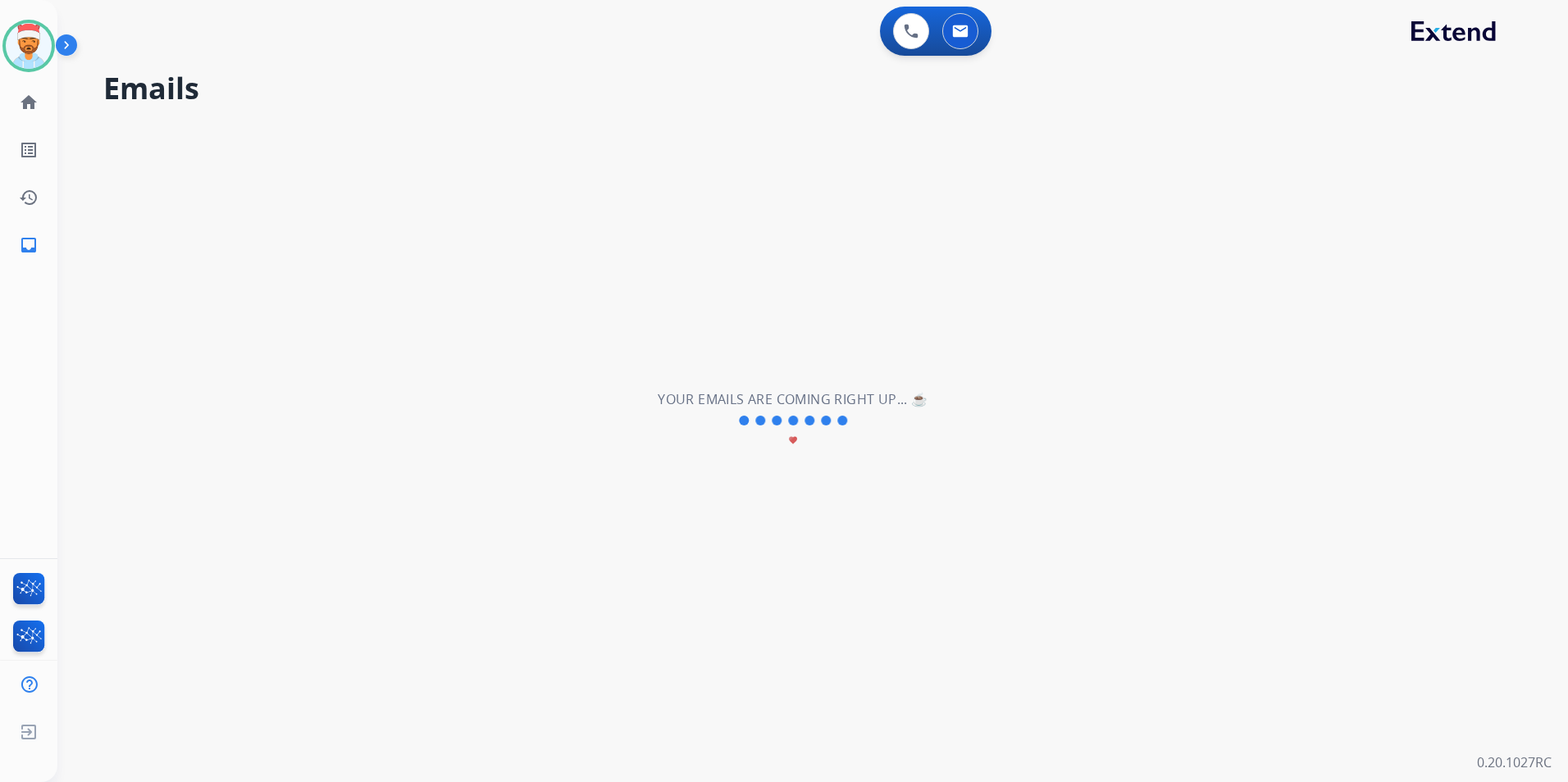
scroll to position [0, 0]
